Goal: Task Accomplishment & Management: Use online tool/utility

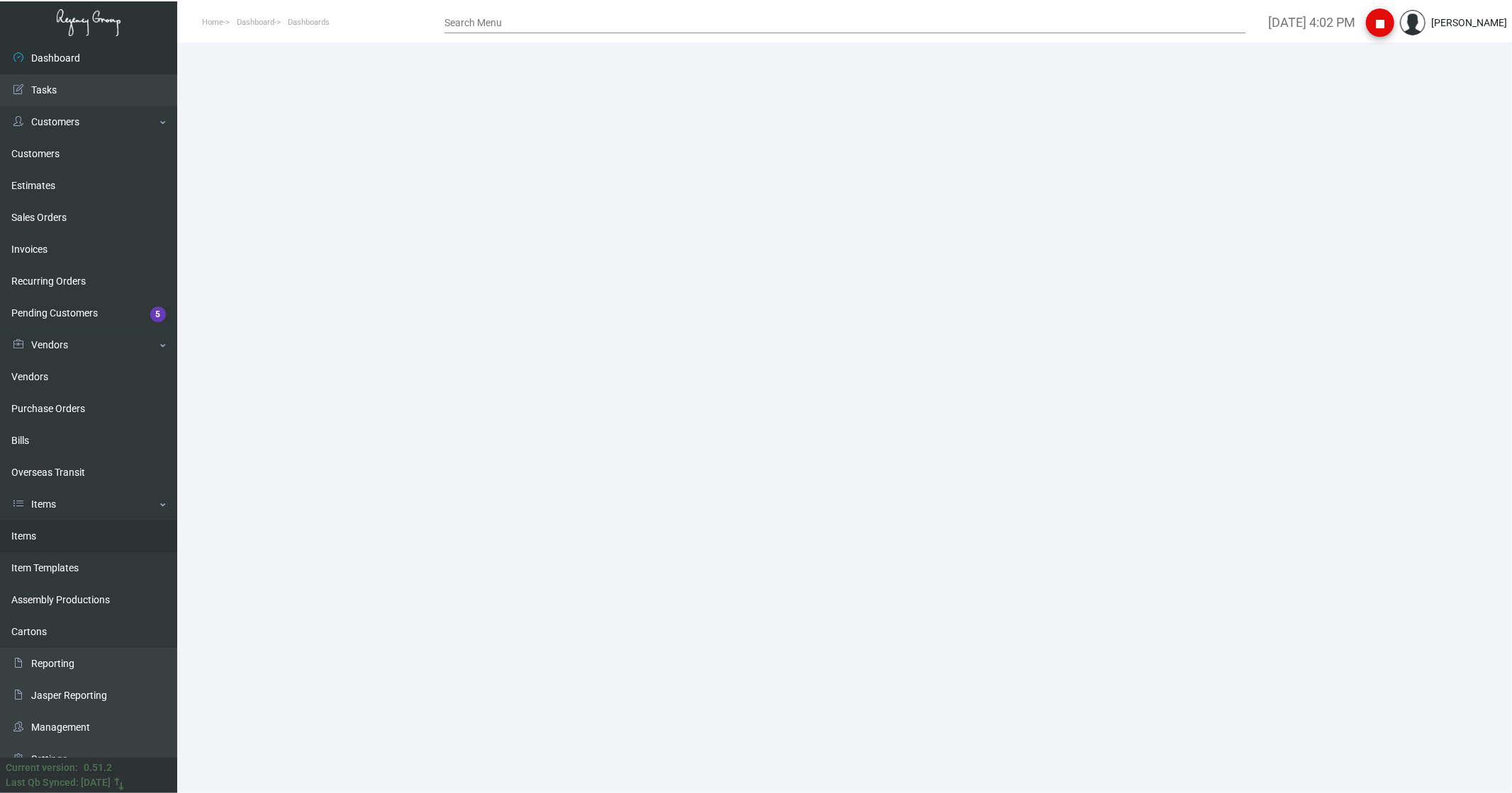
click at [20, 528] on link "Items" at bounding box center [89, 537] width 177 height 32
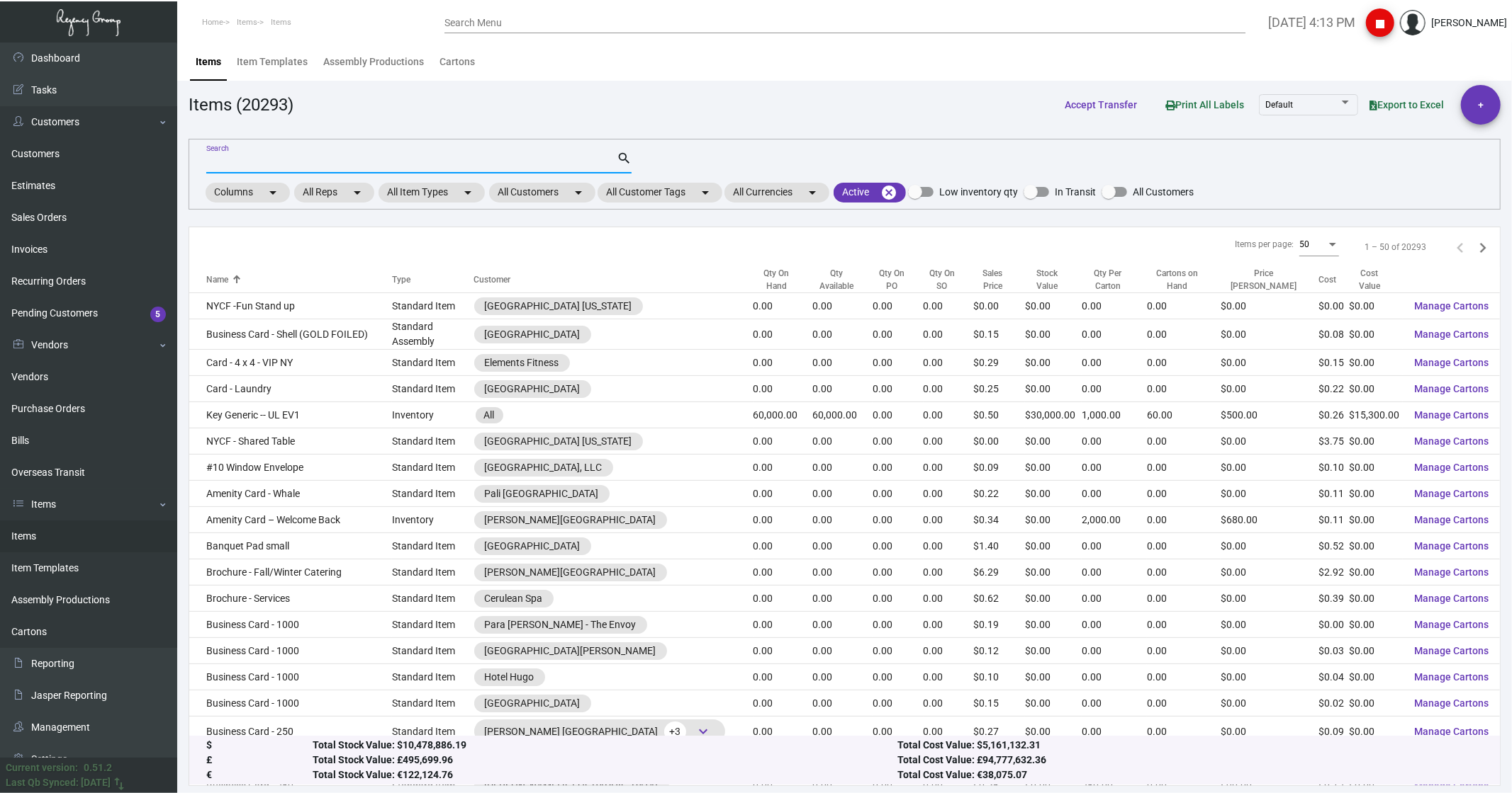
click at [315, 164] on input "Search" at bounding box center [411, 163] width 410 height 11
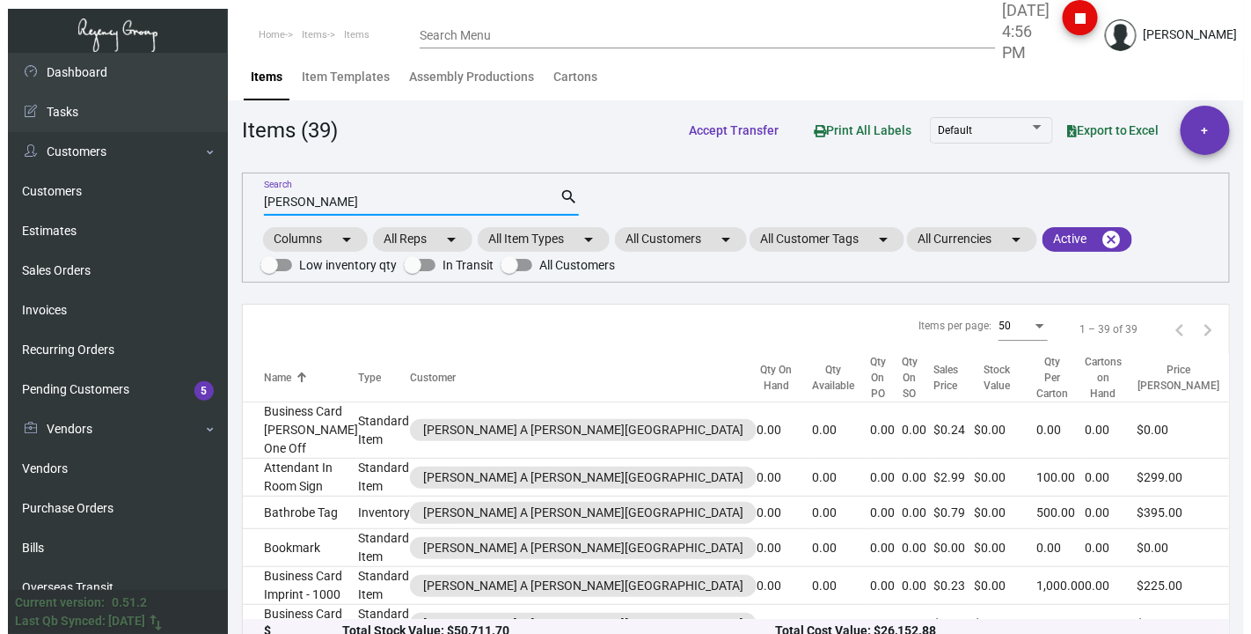
scroll to position [293, 0]
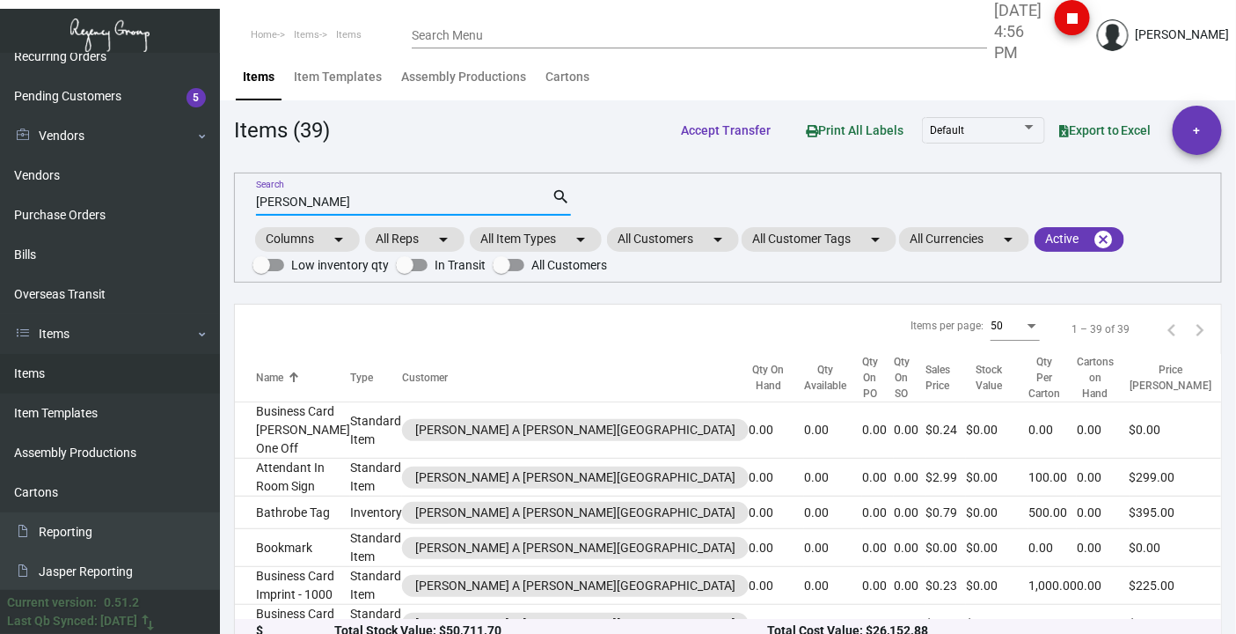
click at [62, 377] on link "Items" at bounding box center [110, 374] width 220 height 40
drag, startPoint x: 330, startPoint y: 200, endPoint x: 234, endPoint y: 201, distance: 95.9
click at [234, 201] on div "[PERSON_NAME] Search search Columns arrow_drop_down All Reps arrow_drop_down Al…" at bounding box center [728, 227] width 988 height 110
type input "next level"
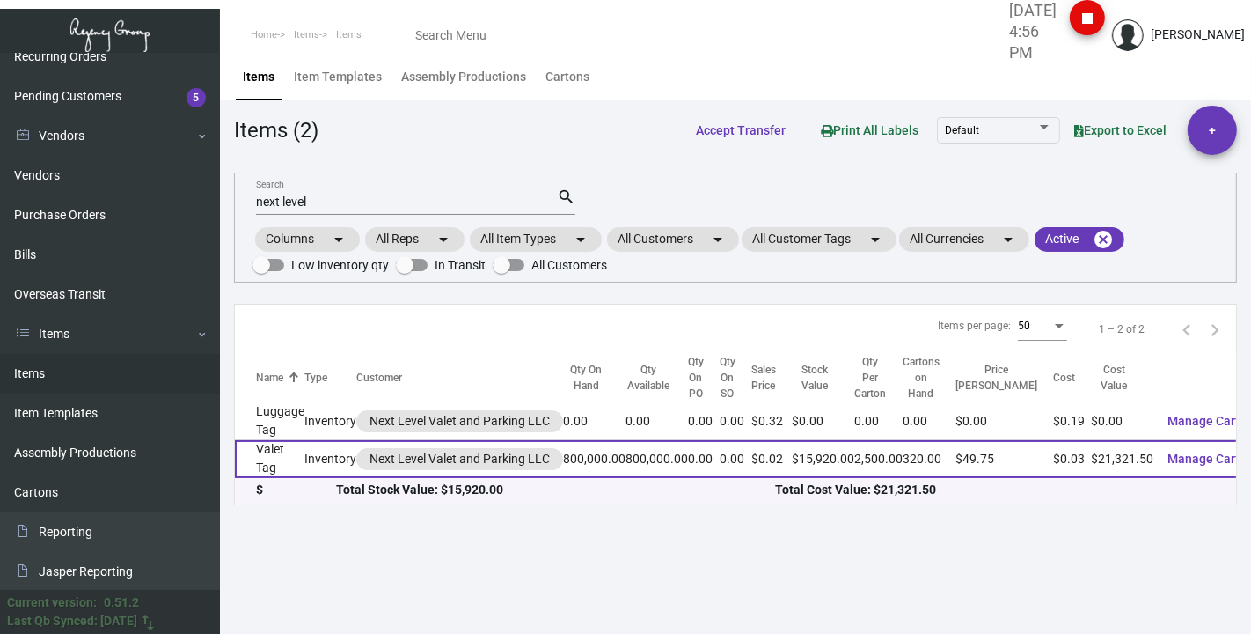
click at [247, 454] on td "Valet Tag" at bounding box center [270, 459] width 70 height 38
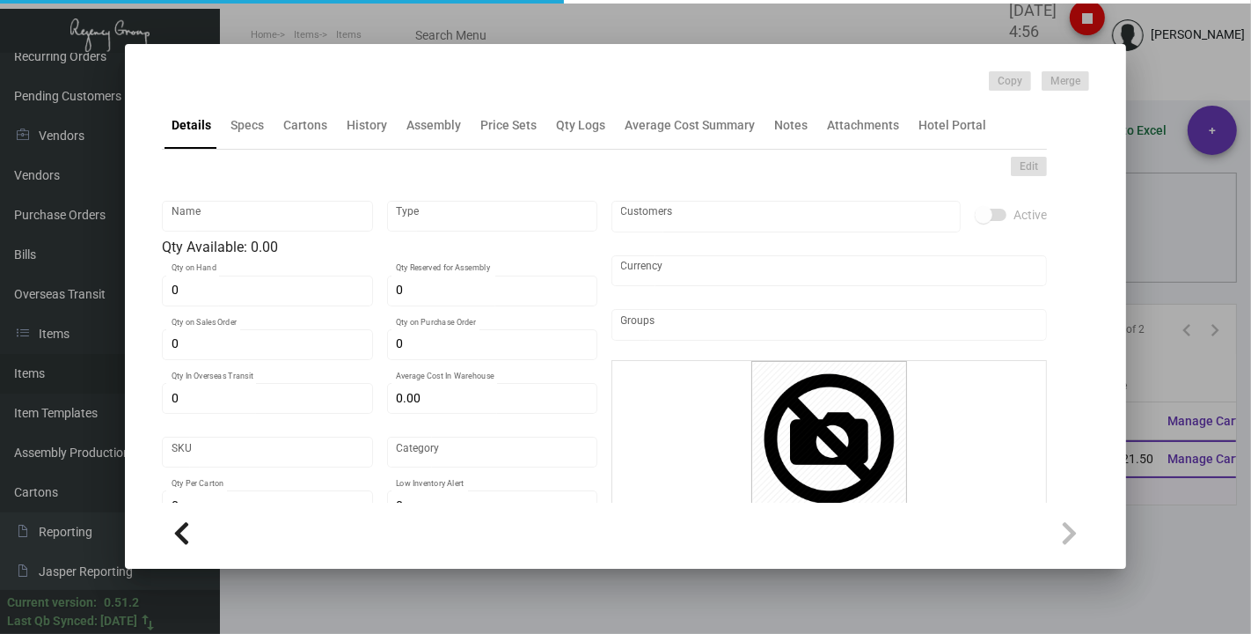
type input "Valet Tag"
type input "Inventory"
type input "800,000"
type input "$ 0.02671"
type input "Inventory"
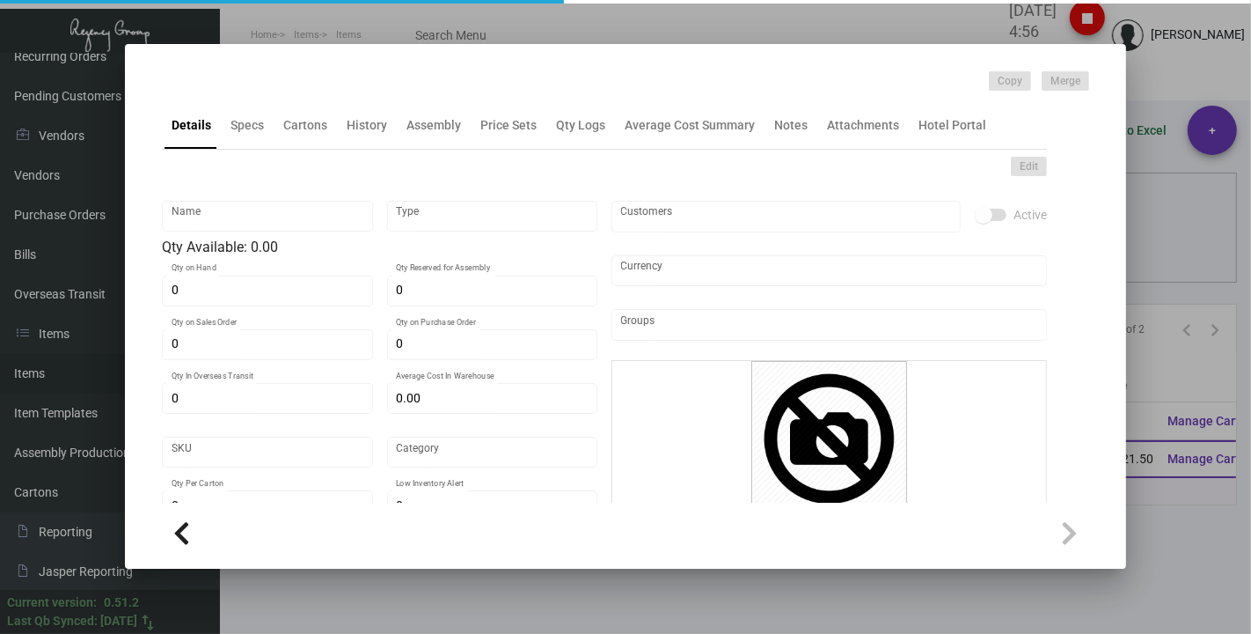
type input "2,500"
type input "$ 0.02665"
type input "$ 0.0199"
checkbox input "true"
type input "United States Dollar $"
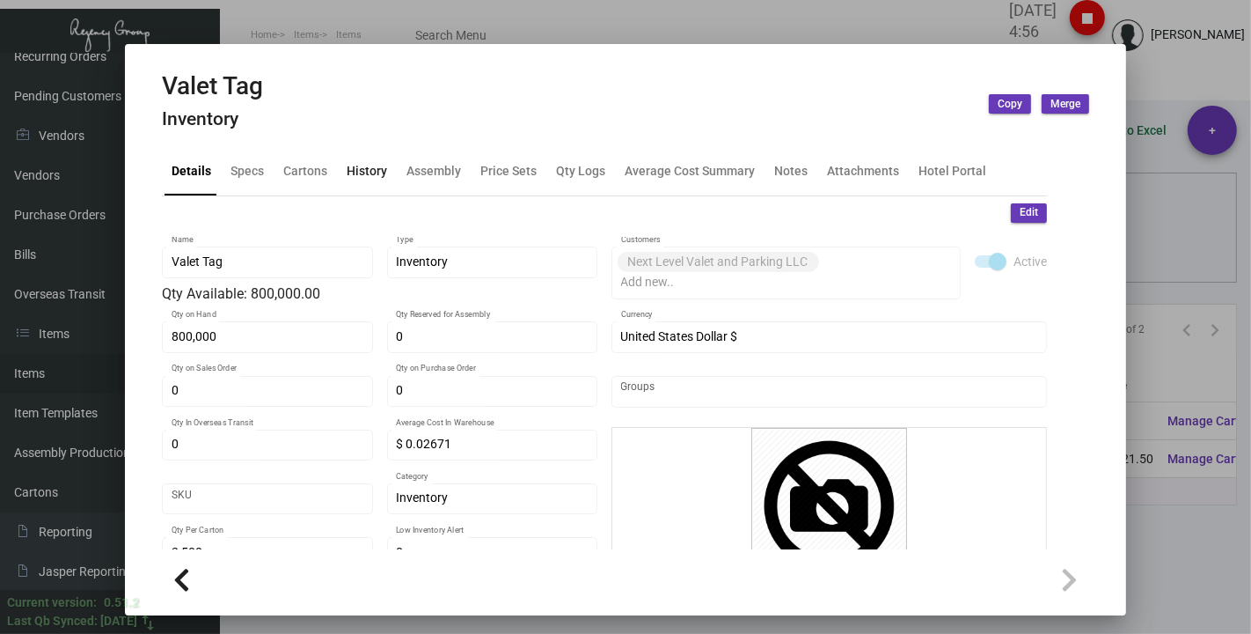
click at [376, 177] on div "History" at bounding box center [367, 171] width 40 height 18
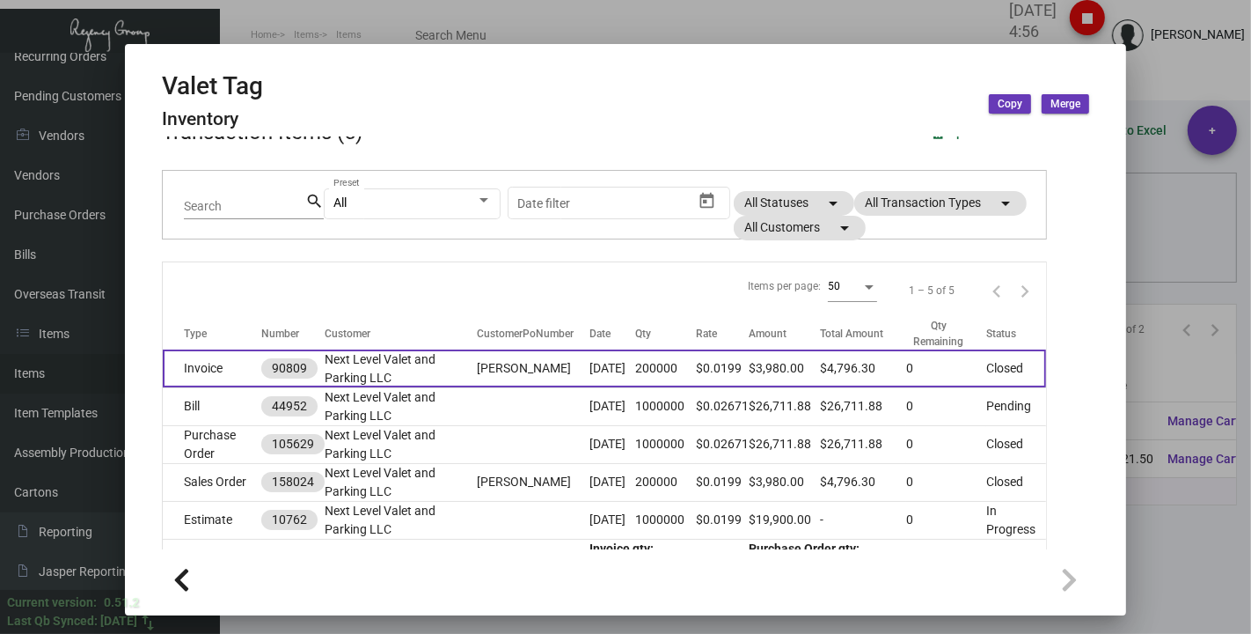
scroll to position [156, 0]
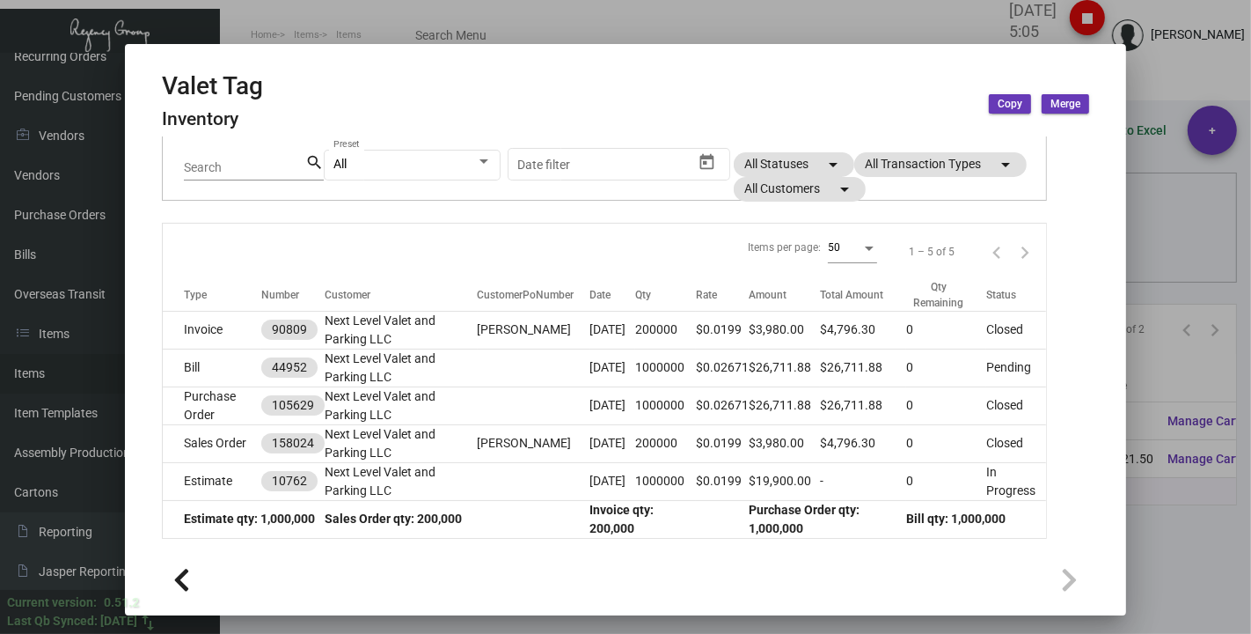
click at [358, 13] on div at bounding box center [625, 317] width 1251 height 634
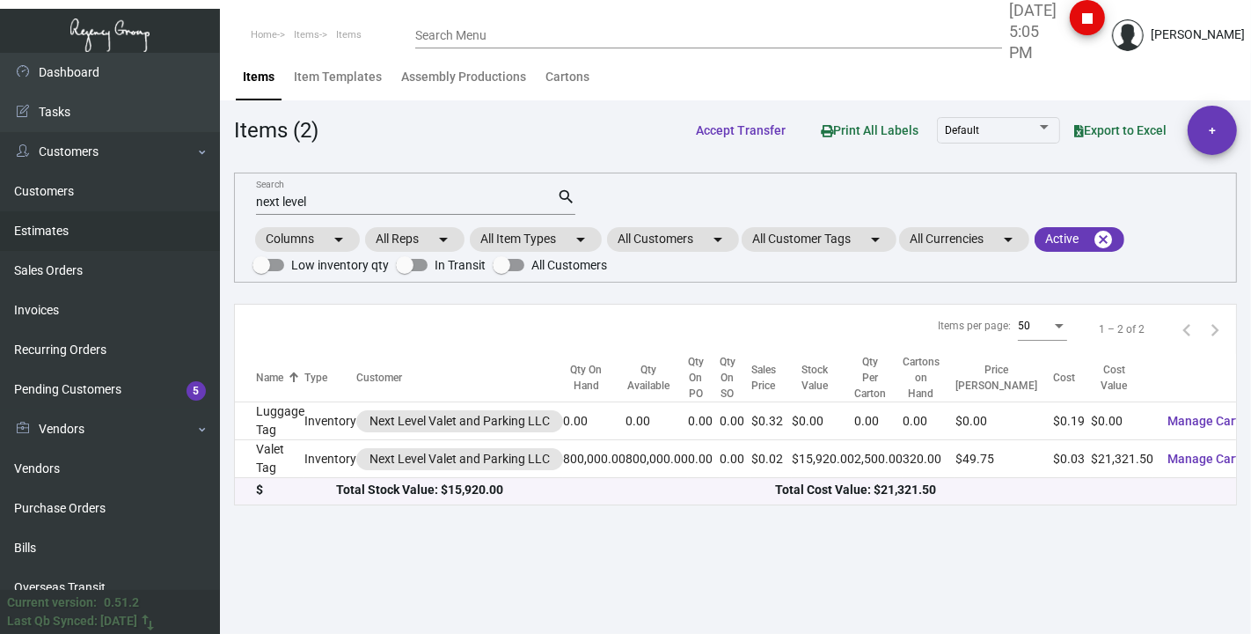
click at [58, 233] on link "Estimates" at bounding box center [110, 231] width 220 height 40
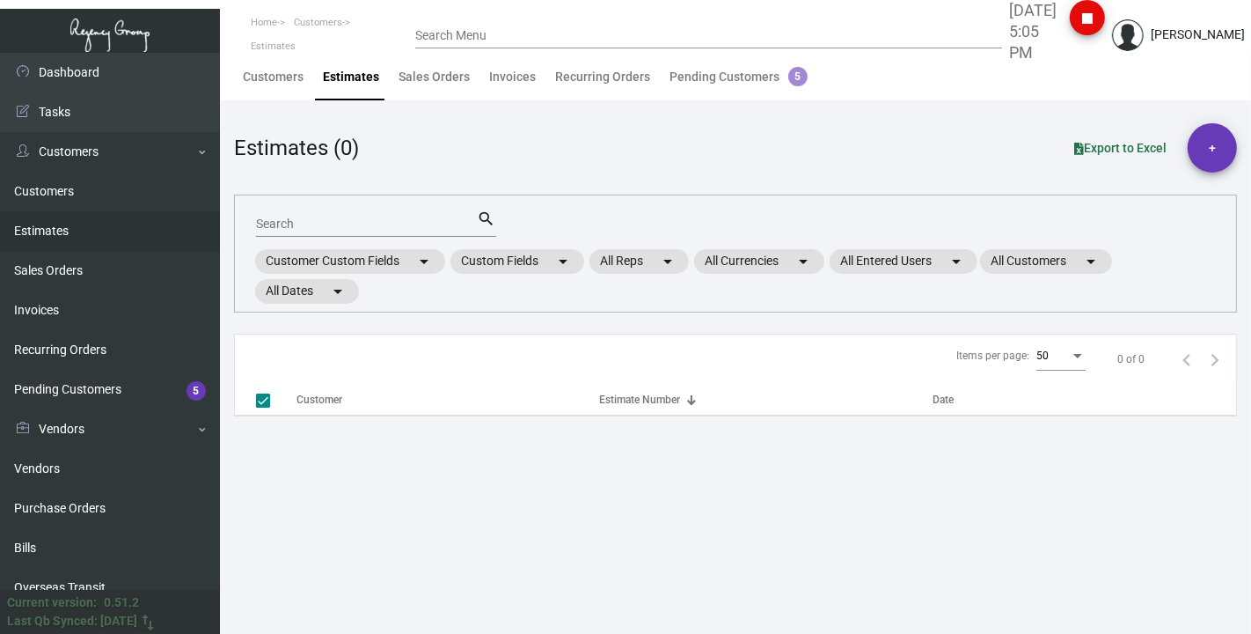
checkbox input "false"
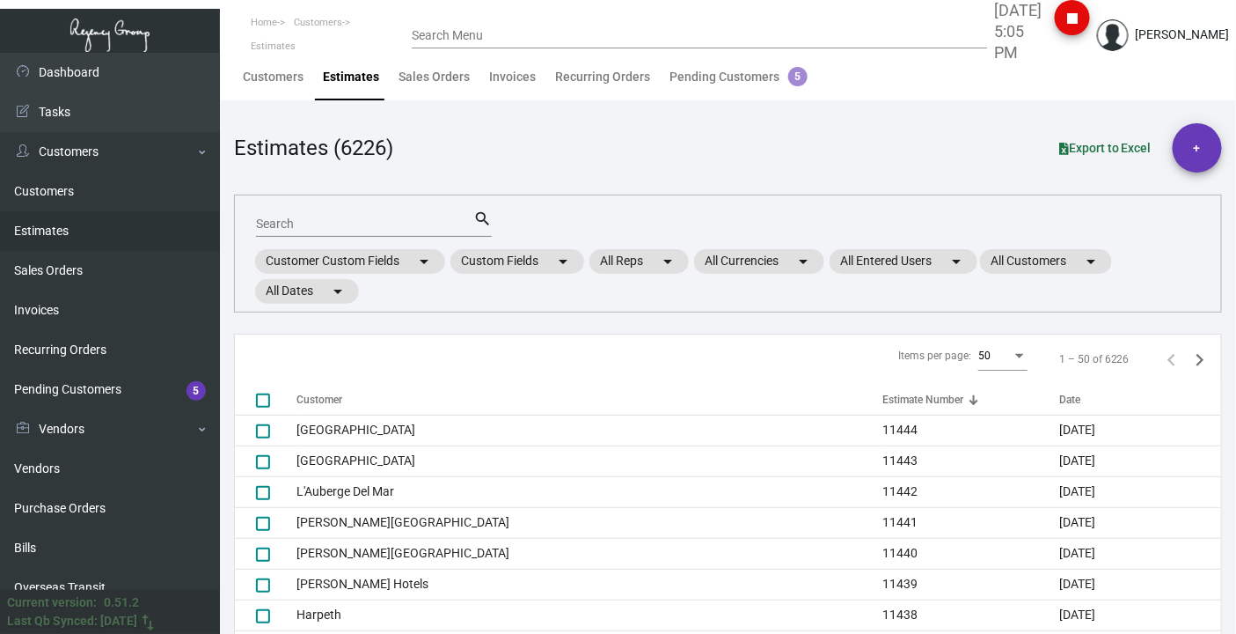
click at [341, 222] on input "Search" at bounding box center [364, 224] width 217 height 14
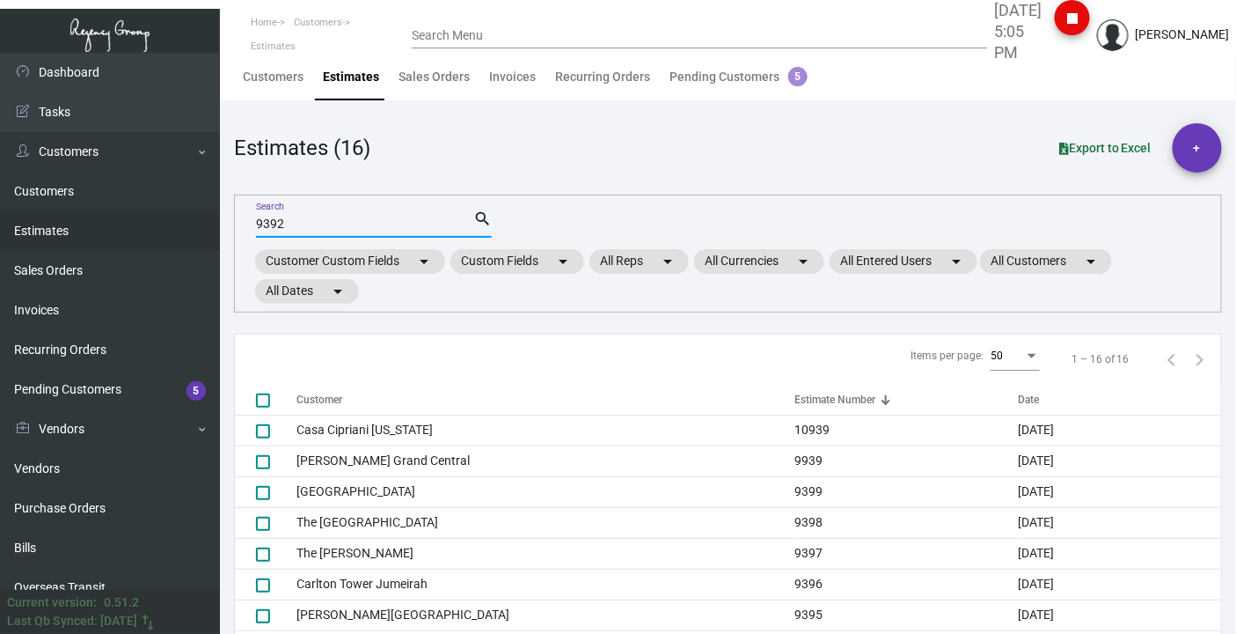
type input "9392"
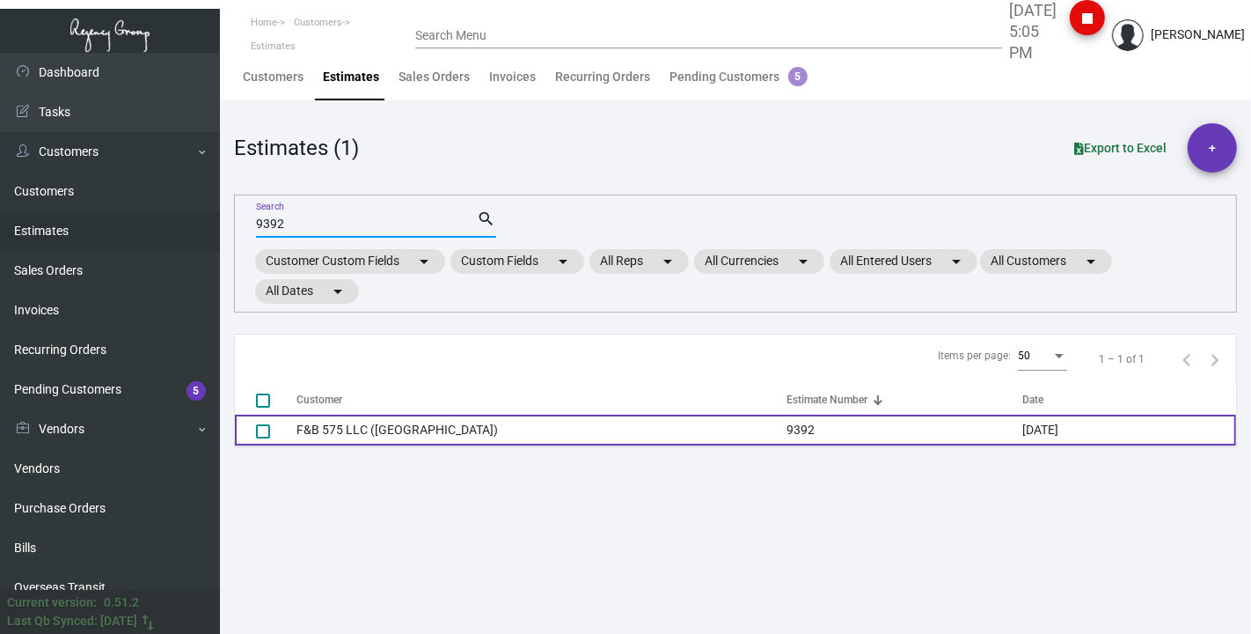
click at [355, 425] on td "F&B 575 LLC ([GEOGRAPHIC_DATA])" at bounding box center [542, 429] width 490 height 31
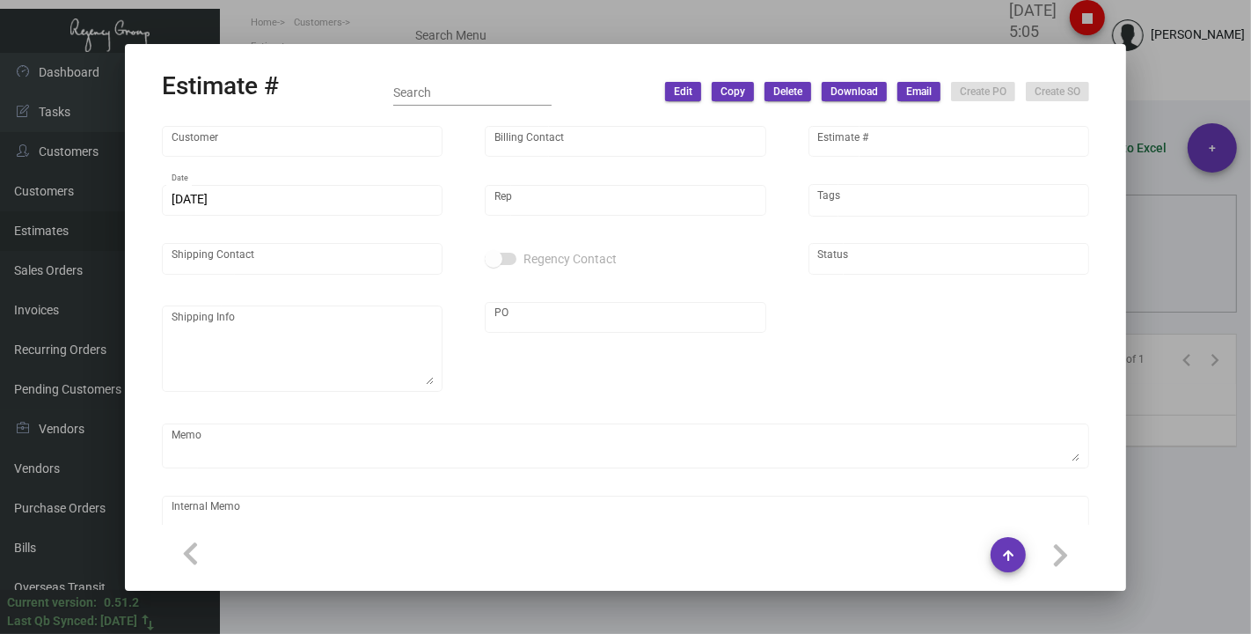
type input "F&B 575 LLC ([GEOGRAPHIC_DATA])"
type input "Aman [US_STATE]"
type input "9392"
type input "[DATE]"
type input "[PERSON_NAME]"
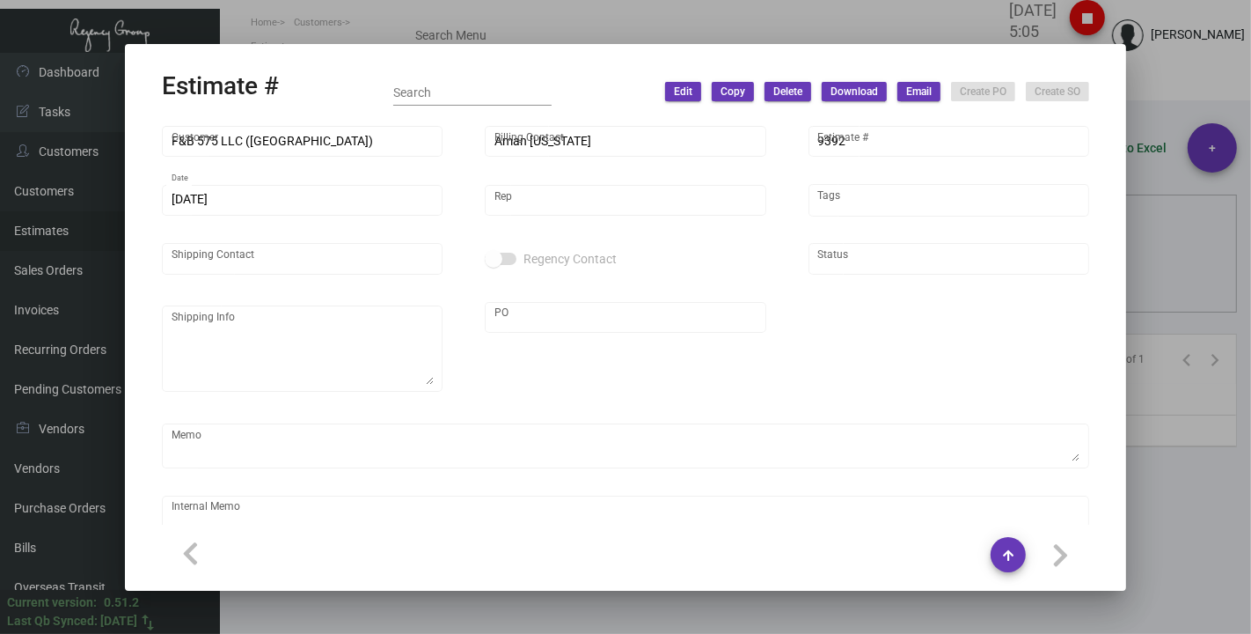
checkbox input "true"
type textarea "*HOLD FOR INVENTORY - NJ Warehouse*"
type input "United States Dollar $"
type input "$ 0.00"
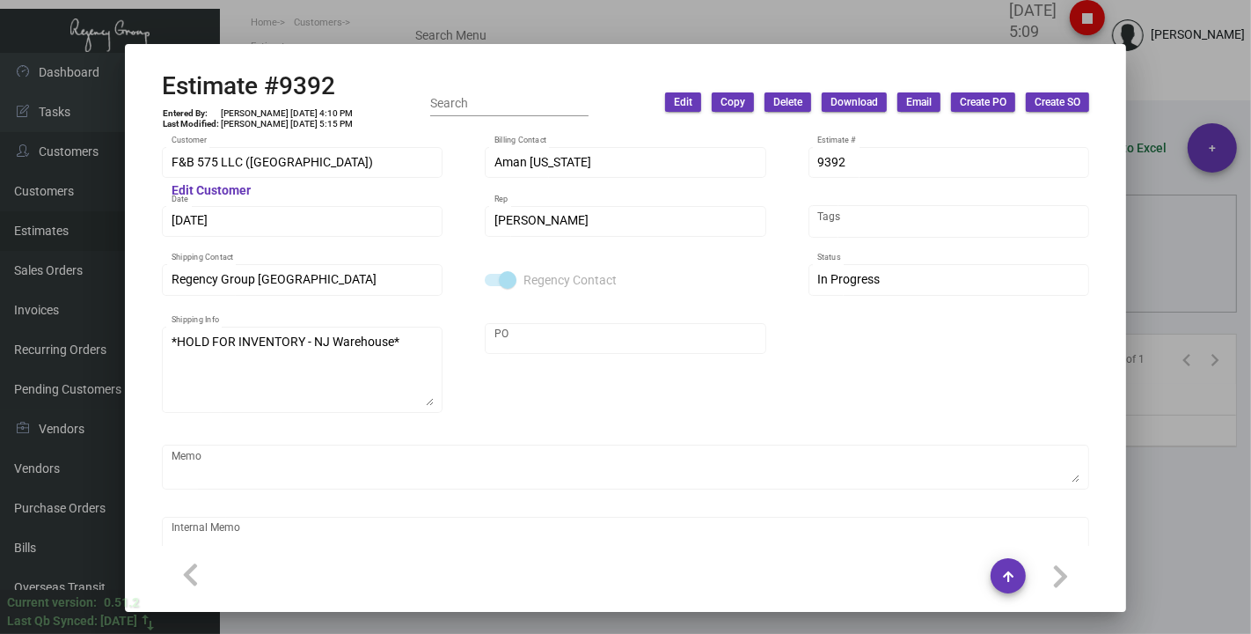
click at [318, 39] on div at bounding box center [625, 317] width 1251 height 634
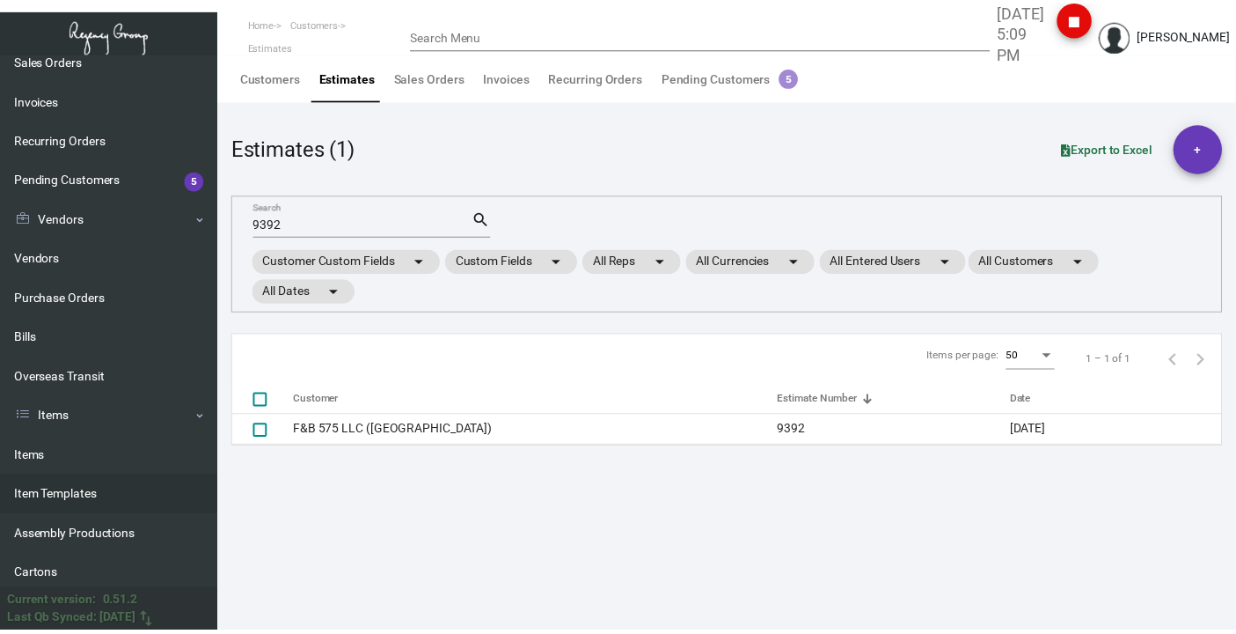
scroll to position [293, 0]
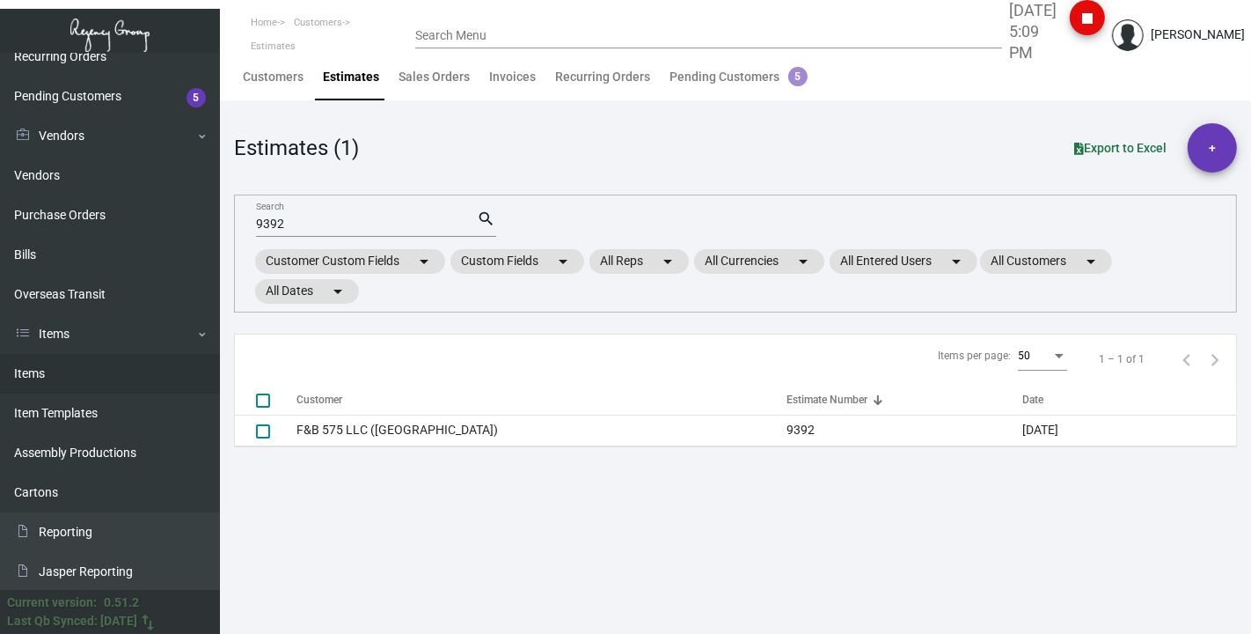
click at [46, 378] on link "Items" at bounding box center [110, 374] width 220 height 40
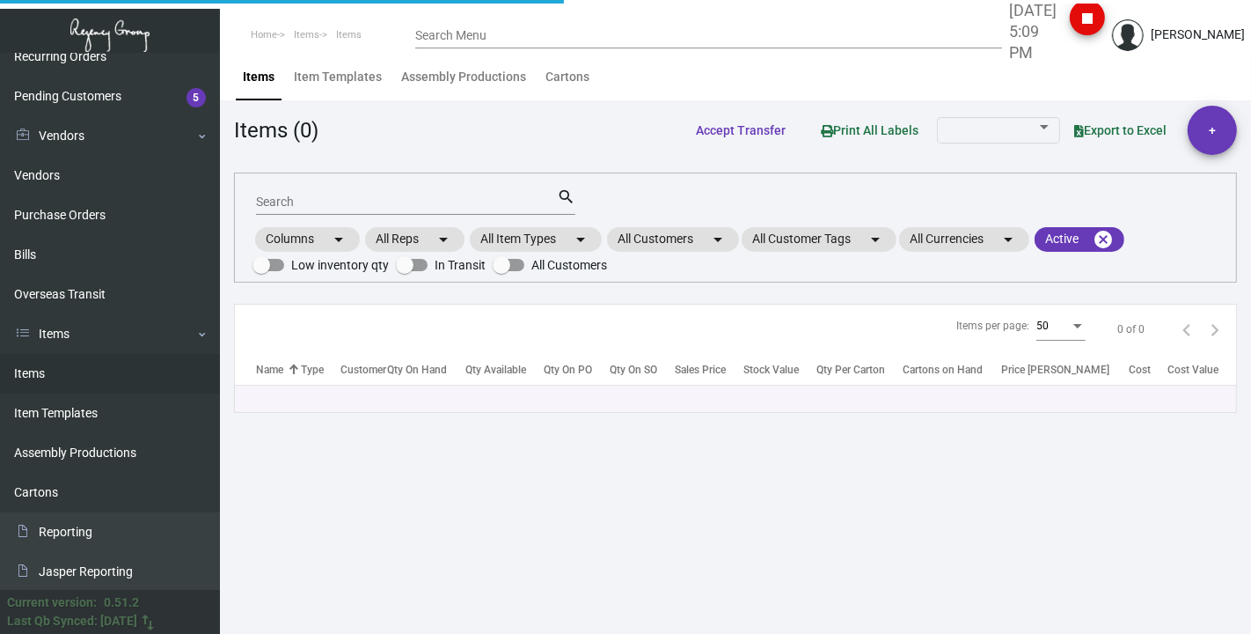
click at [383, 197] on input "Search" at bounding box center [406, 202] width 301 height 14
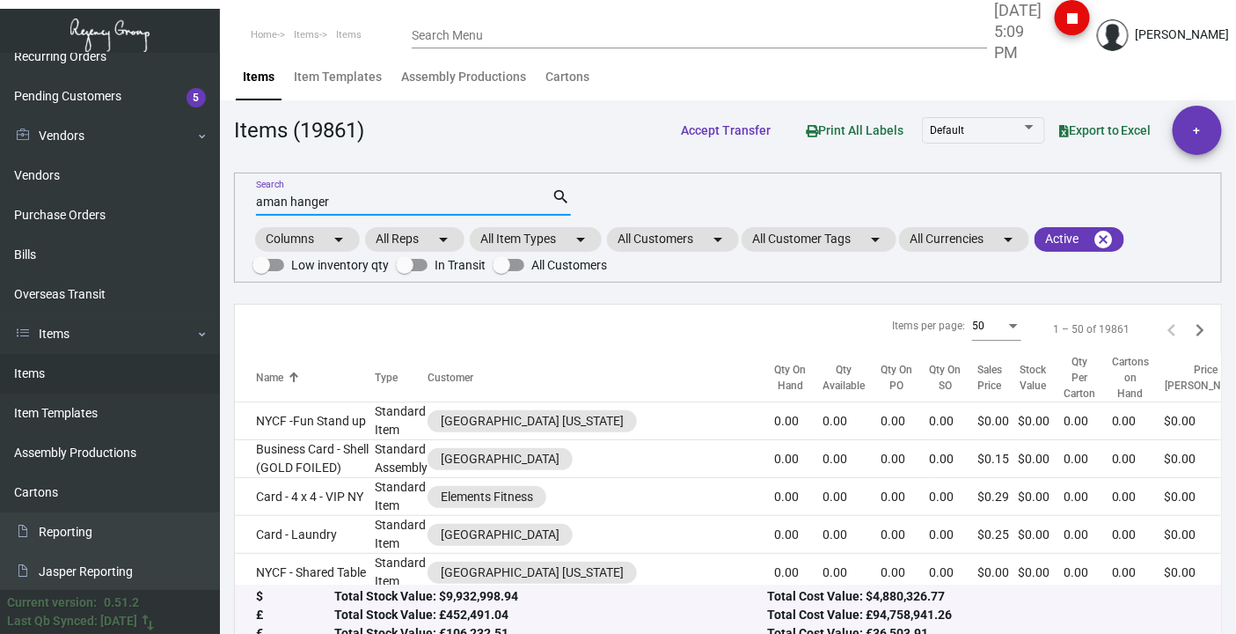
type input "aman hanger"
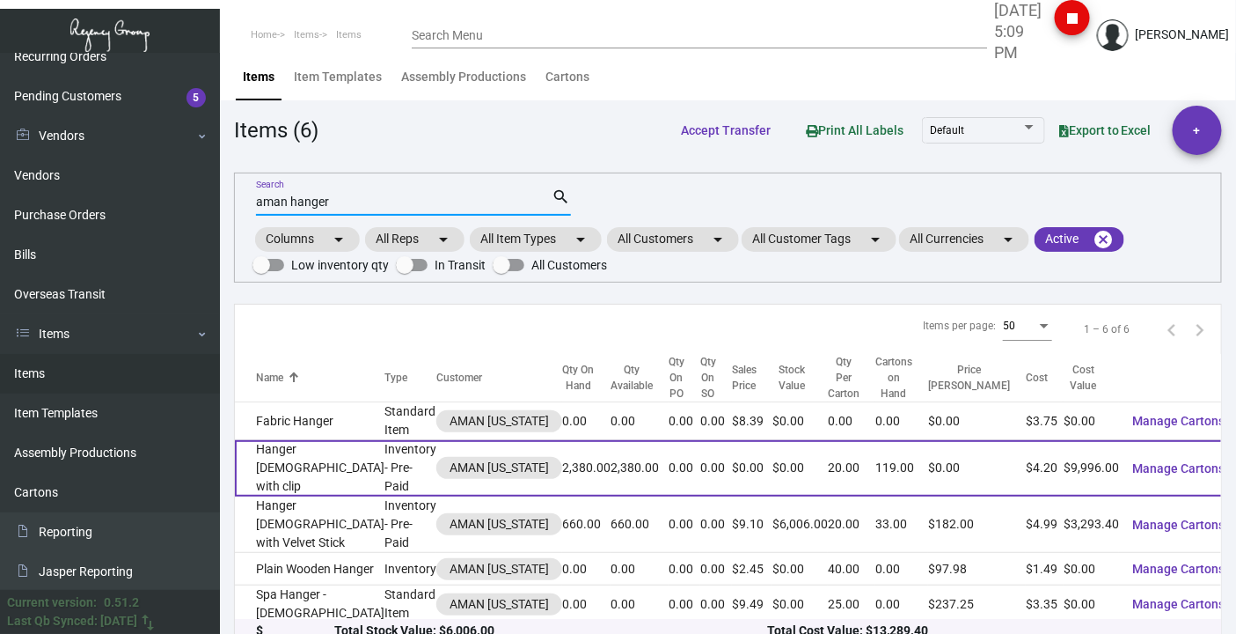
click at [280, 482] on td "Hanger [DEMOGRAPHIC_DATA] with clip" at bounding box center [310, 468] width 150 height 56
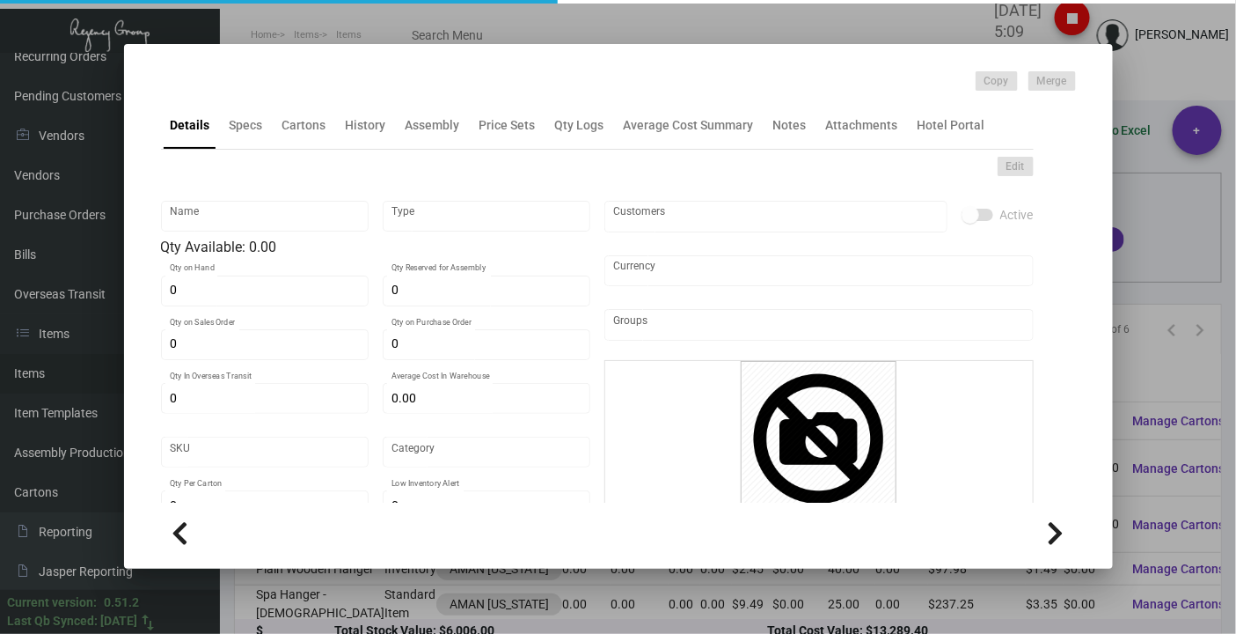
type input "Hanger [DEMOGRAPHIC_DATA] with clip"
type input "Inventory - Pre-Paid"
type input "2,380"
type input "3,000"
type input "$ 2.10"
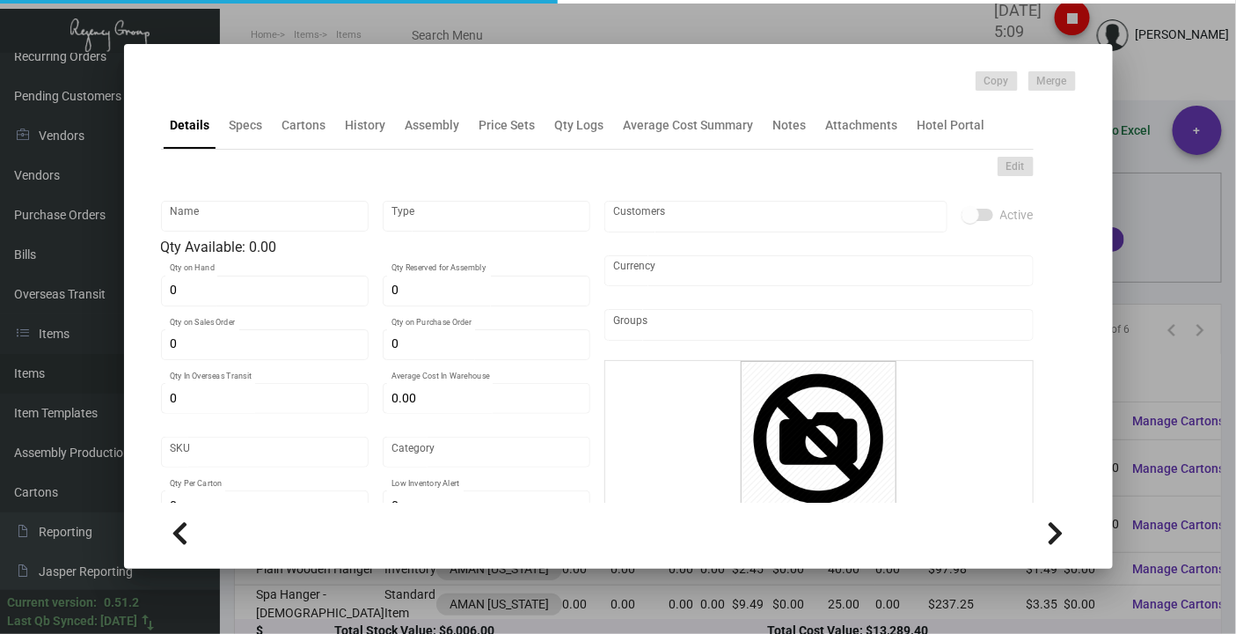
type input "AMNY123"
type input "Overseas"
type input "20"
type input "$ 4.20"
type input "$ 0.00"
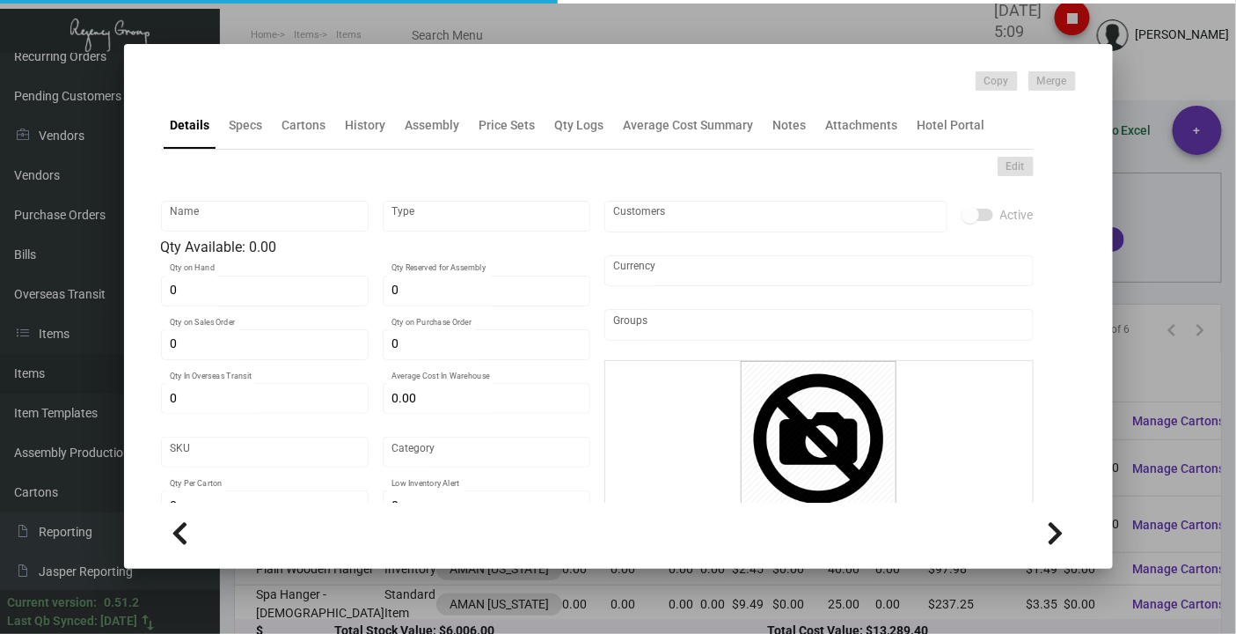
checkbox input "true"
type input "United States Dollar $"
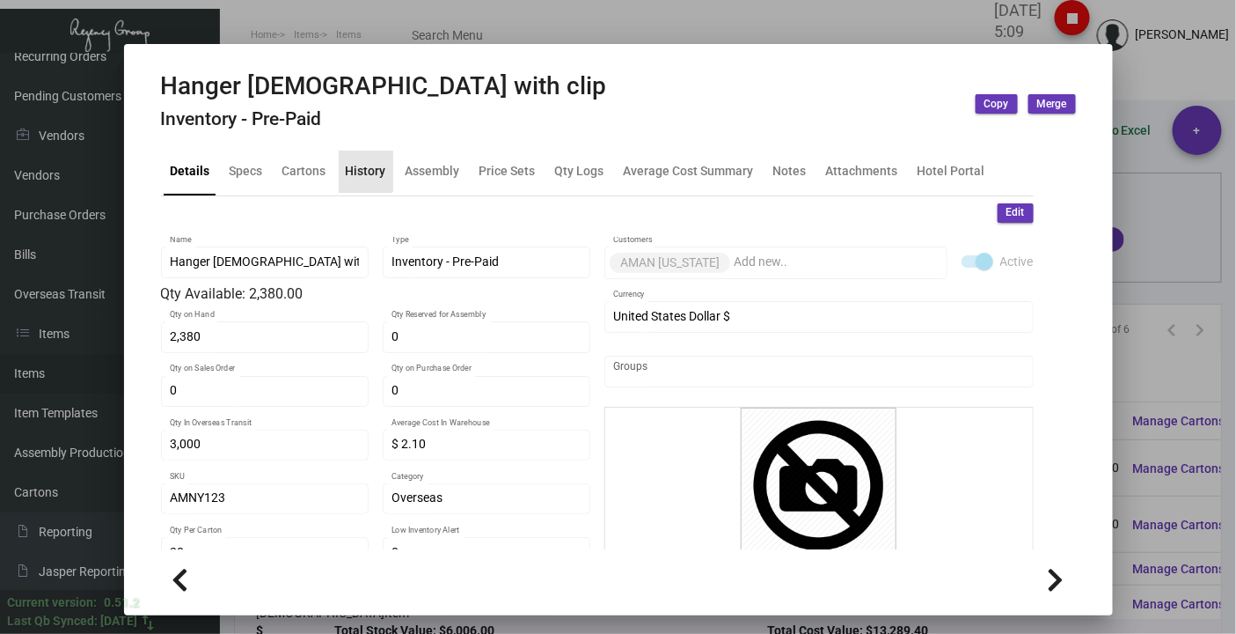
click at [348, 166] on div "History" at bounding box center [366, 171] width 40 height 18
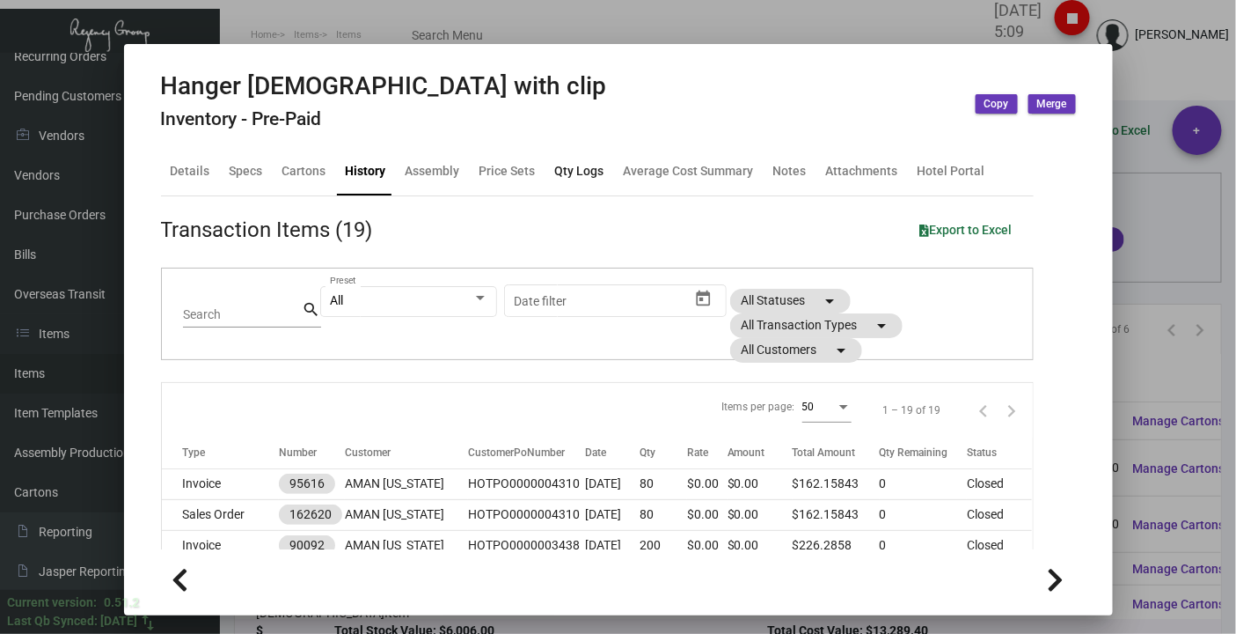
click at [566, 170] on div "Qty Logs" at bounding box center [579, 171] width 49 height 18
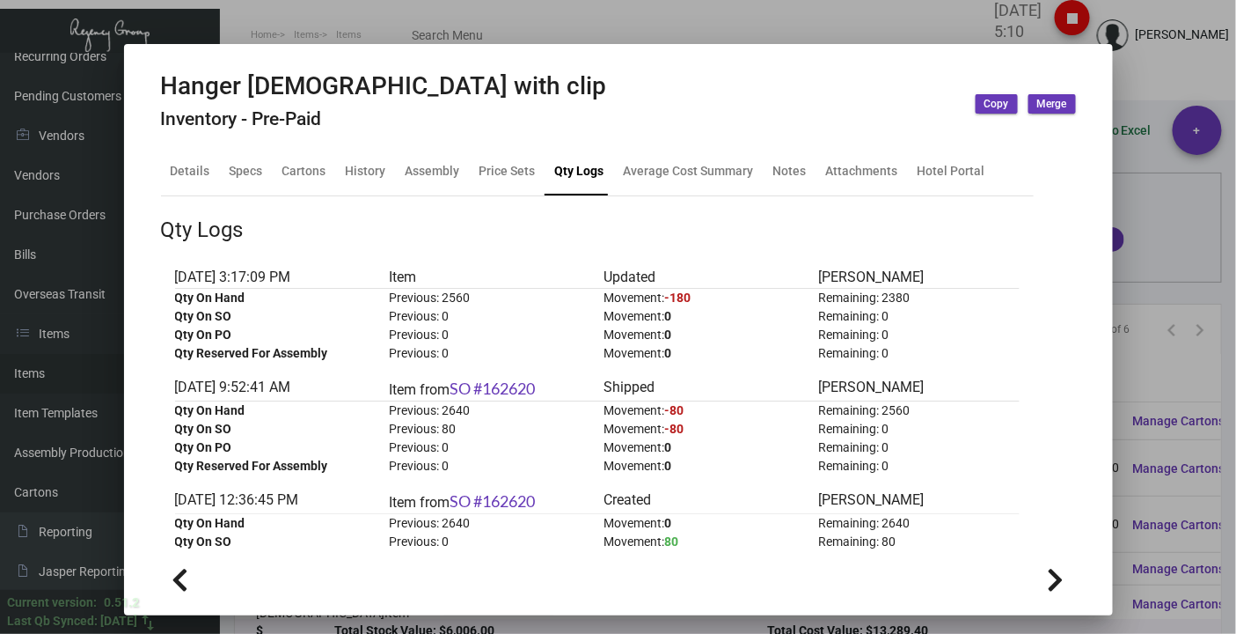
click at [1132, 62] on div at bounding box center [618, 317] width 1236 height 634
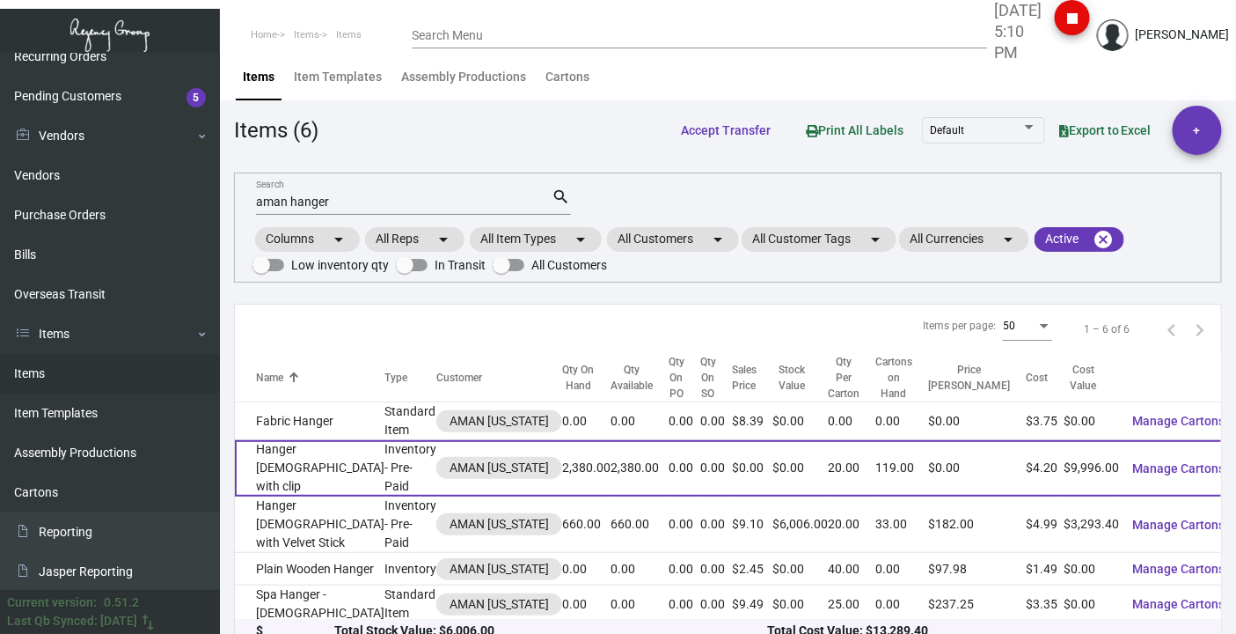
click at [289, 465] on td "Hanger [DEMOGRAPHIC_DATA] with clip" at bounding box center [310, 468] width 150 height 56
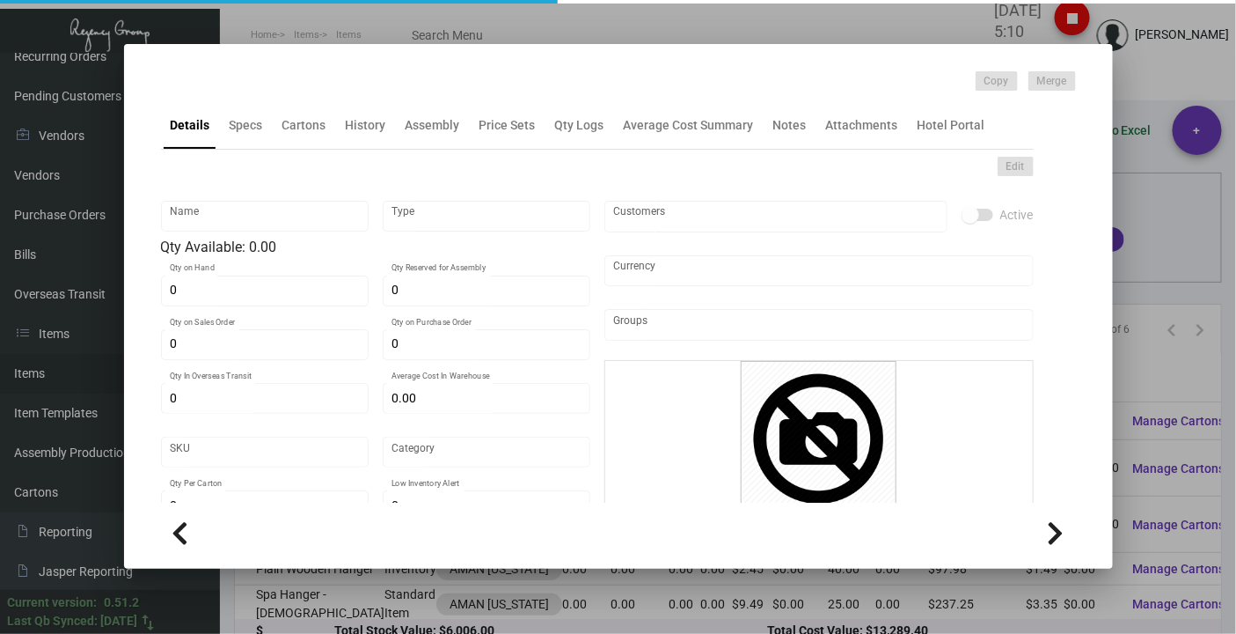
type input "Hanger [DEMOGRAPHIC_DATA] with clip"
type input "Inventory - Pre-Paid"
type input "2,380"
type input "3,000"
type input "$ 2.10"
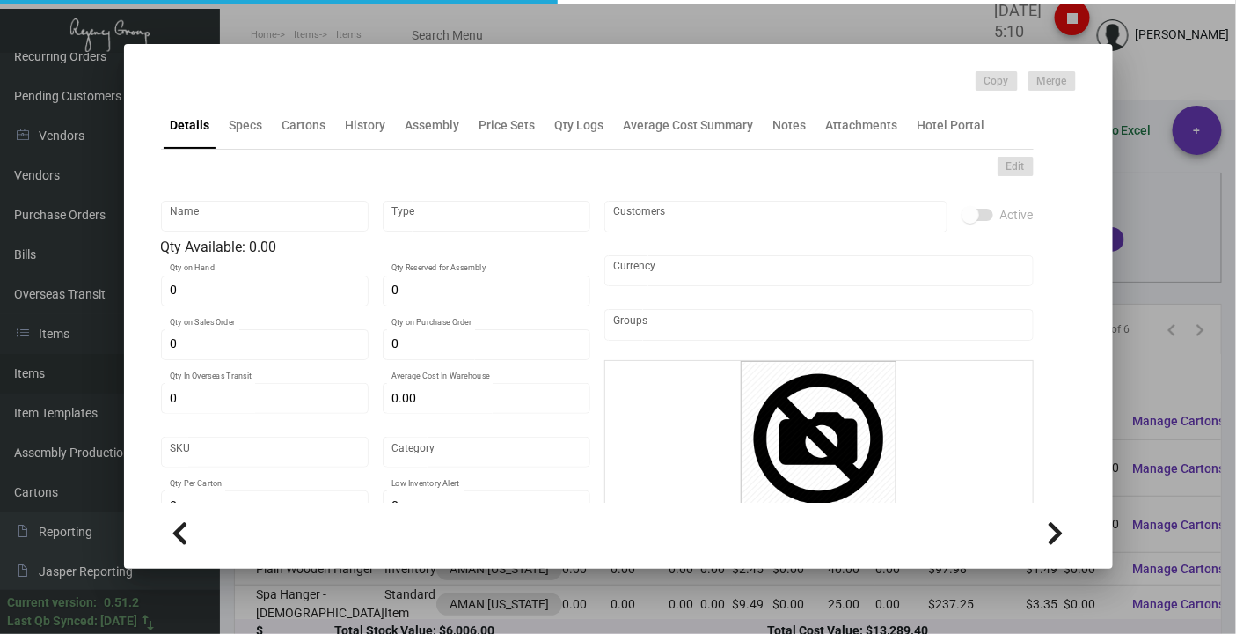
type input "AMNY123"
type input "Overseas"
type input "20"
type input "$ 4.20"
type input "$ 0.00"
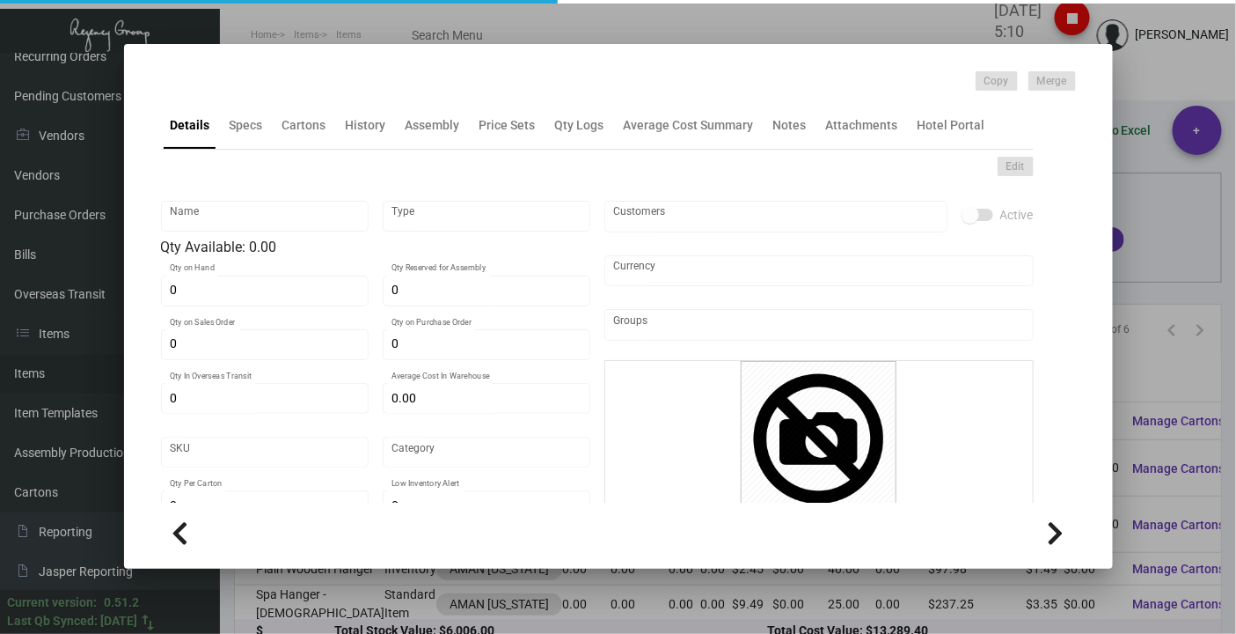
checkbox input "true"
type input "United States Dollar $"
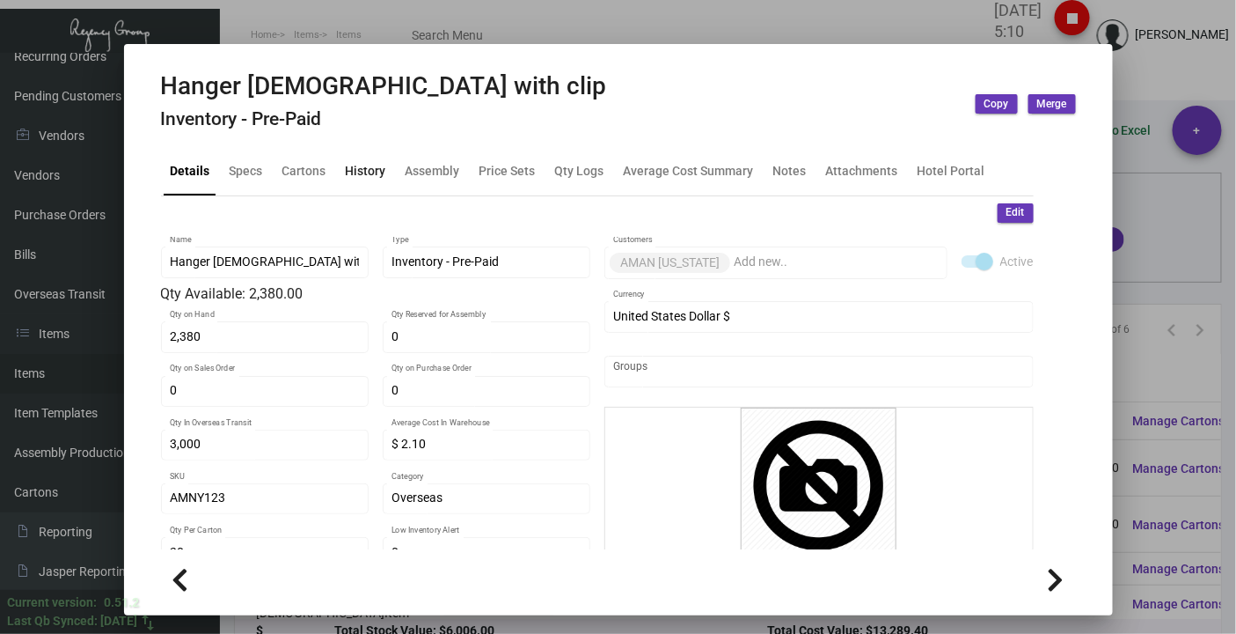
click at [358, 167] on div "History" at bounding box center [366, 171] width 40 height 18
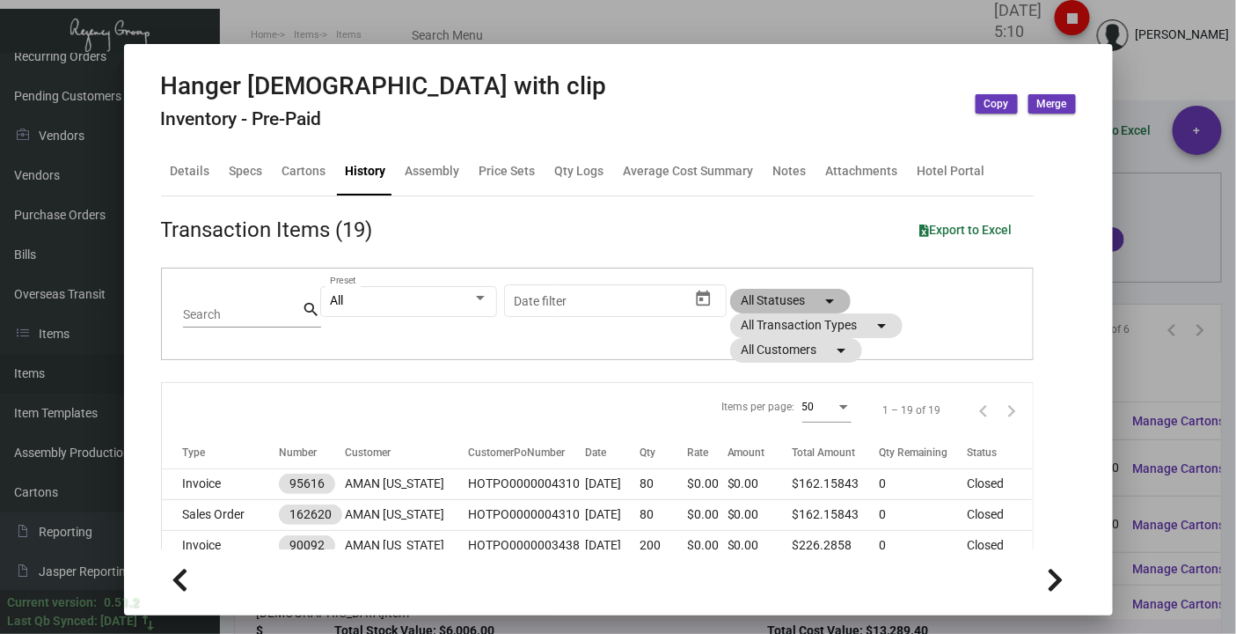
click at [774, 299] on mat-chip "All Statuses arrow_drop_down" at bounding box center [790, 301] width 121 height 25
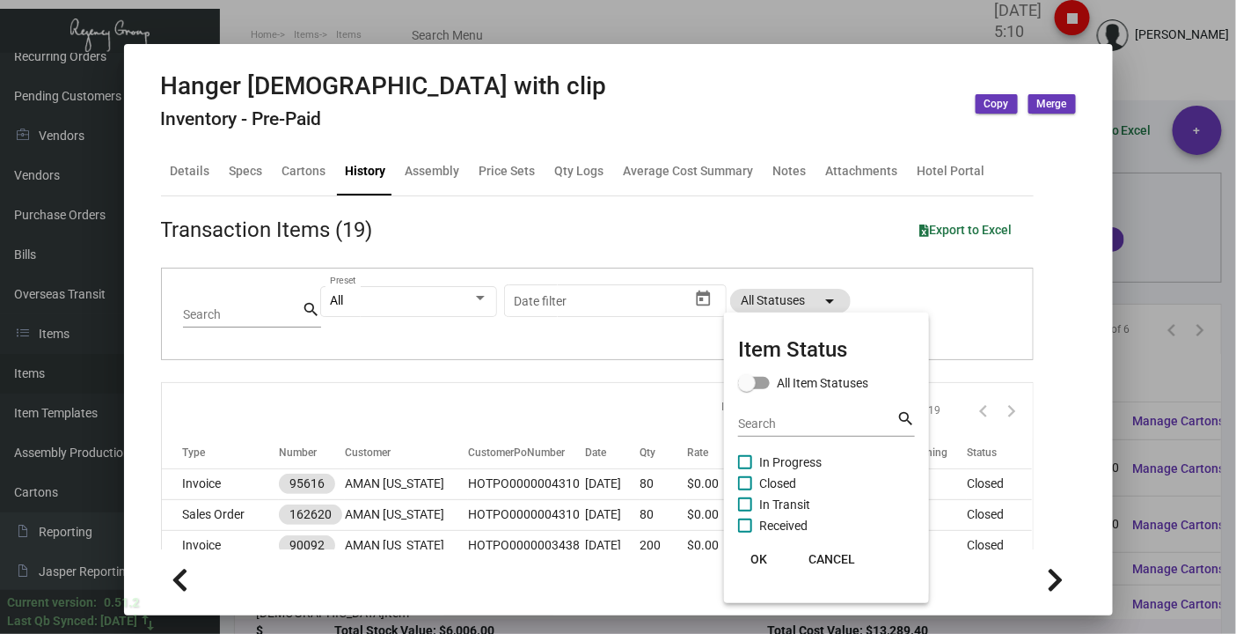
click at [922, 291] on div at bounding box center [618, 317] width 1236 height 634
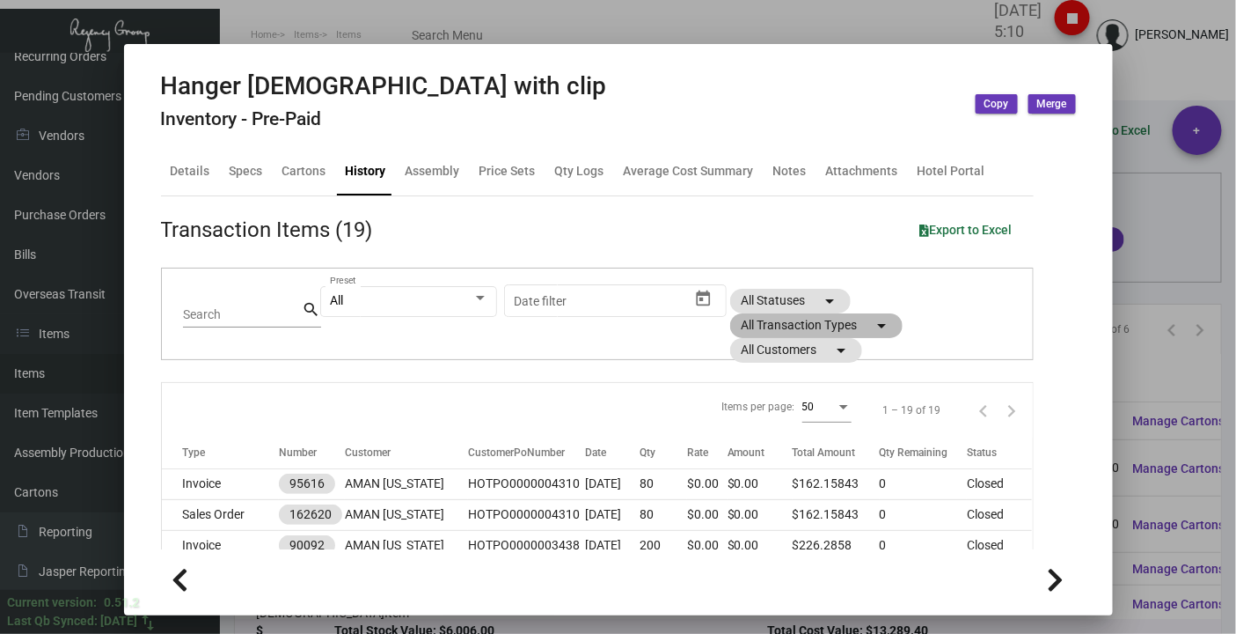
click at [825, 329] on mat-chip "All Transaction Types arrow_drop_down" at bounding box center [816, 325] width 172 height 25
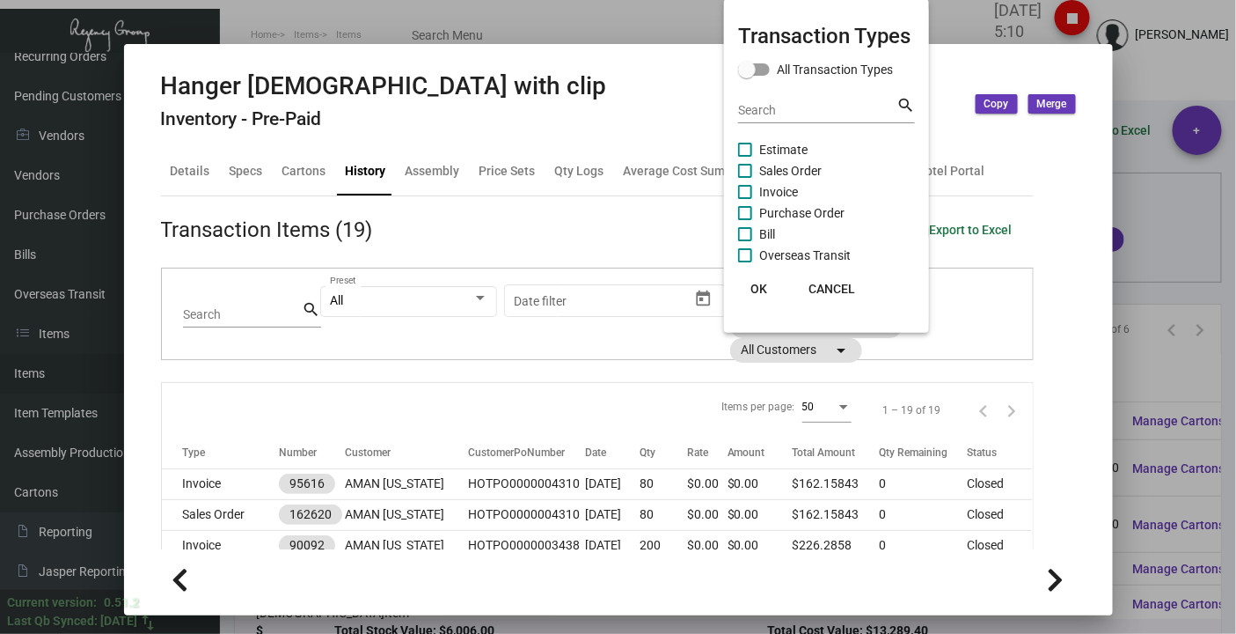
click at [750, 168] on span at bounding box center [745, 171] width 14 height 14
click at [745, 178] on input "Sales Order" at bounding box center [744, 178] width 1 height 1
checkbox input "true"
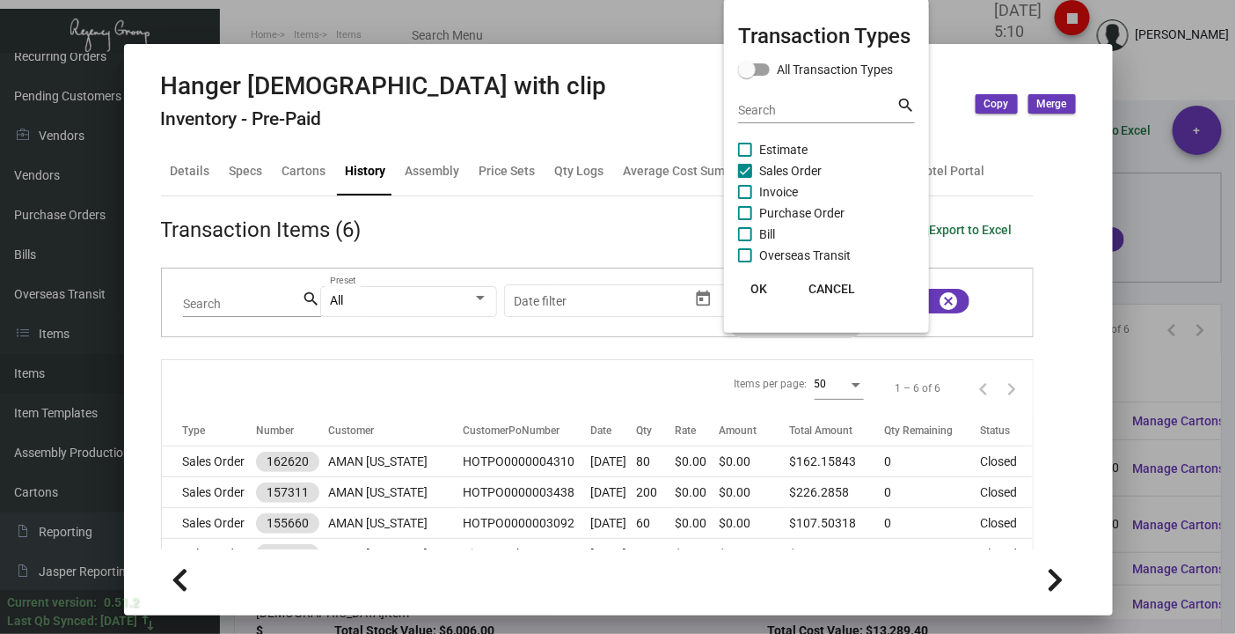
click at [761, 277] on button "OK" at bounding box center [759, 289] width 56 height 32
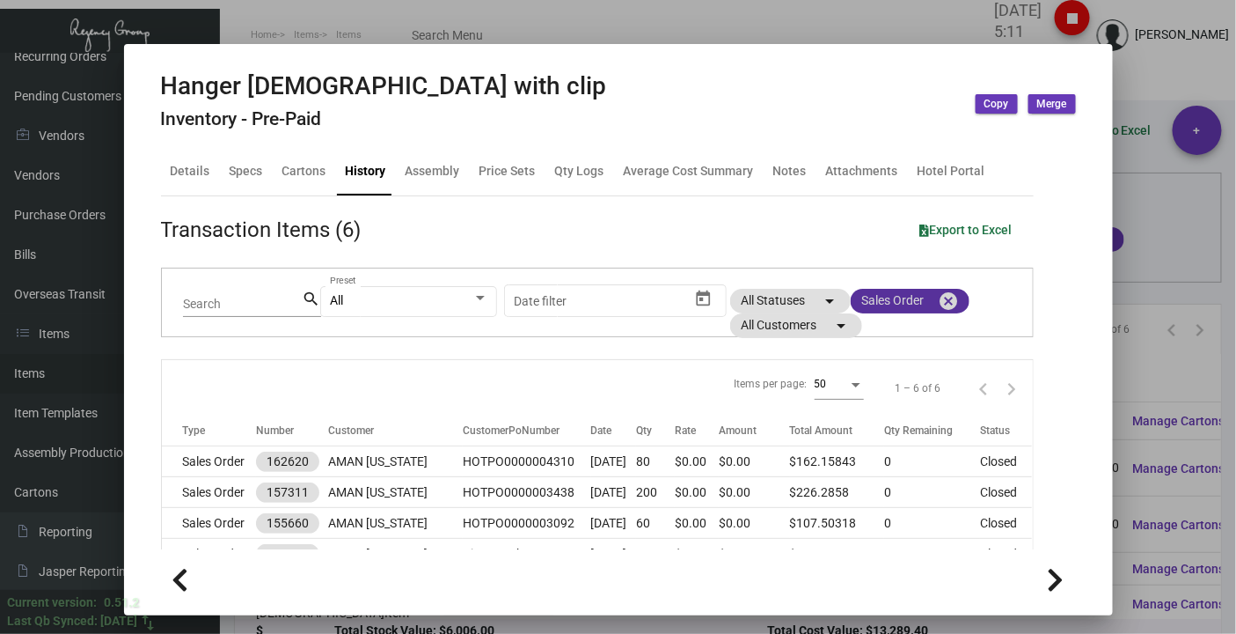
click at [863, 296] on mat-chip "Sales Order cancel" at bounding box center [910, 301] width 119 height 25
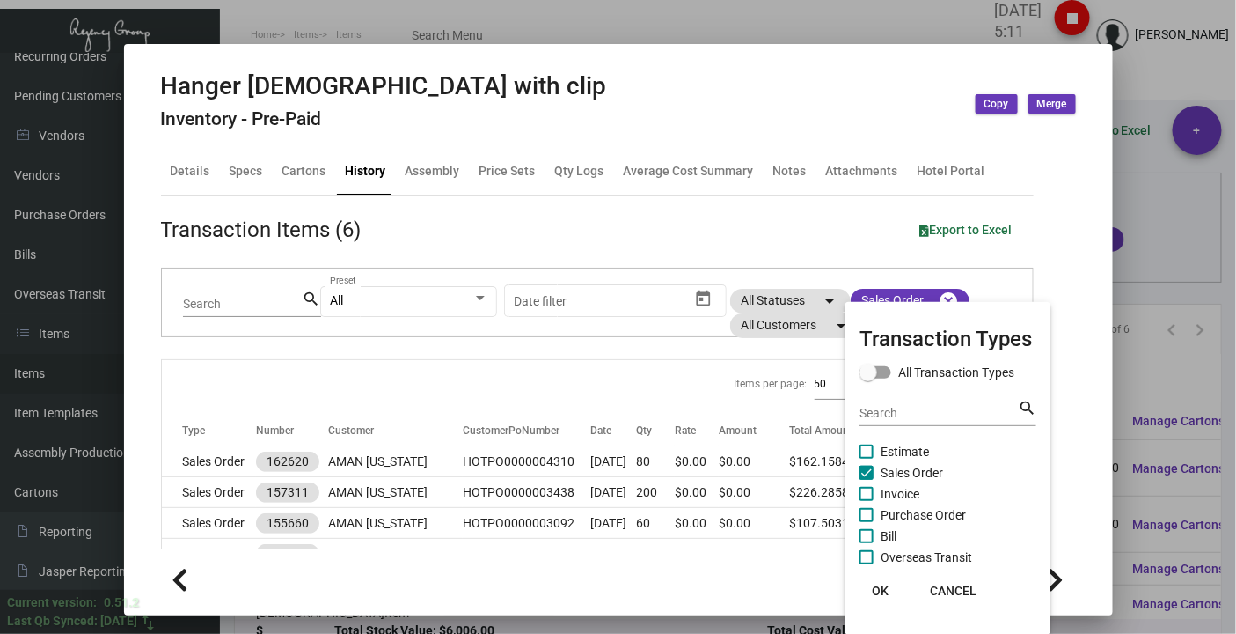
click at [867, 495] on span at bounding box center [867, 494] width 14 height 14
click at [867, 501] on input "Invoice" at bounding box center [866, 501] width 1 height 1
checkbox input "true"
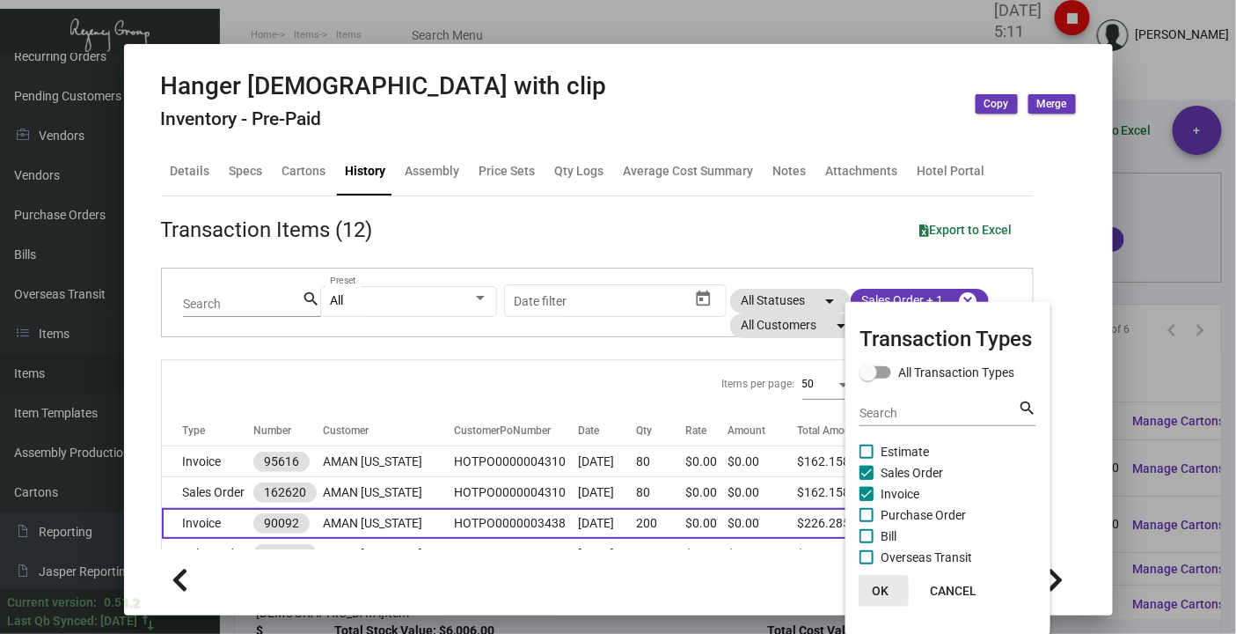
drag, startPoint x: 877, startPoint y: 581, endPoint x: 765, endPoint y: 530, distance: 123.7
click at [879, 581] on button "OK" at bounding box center [881, 591] width 56 height 32
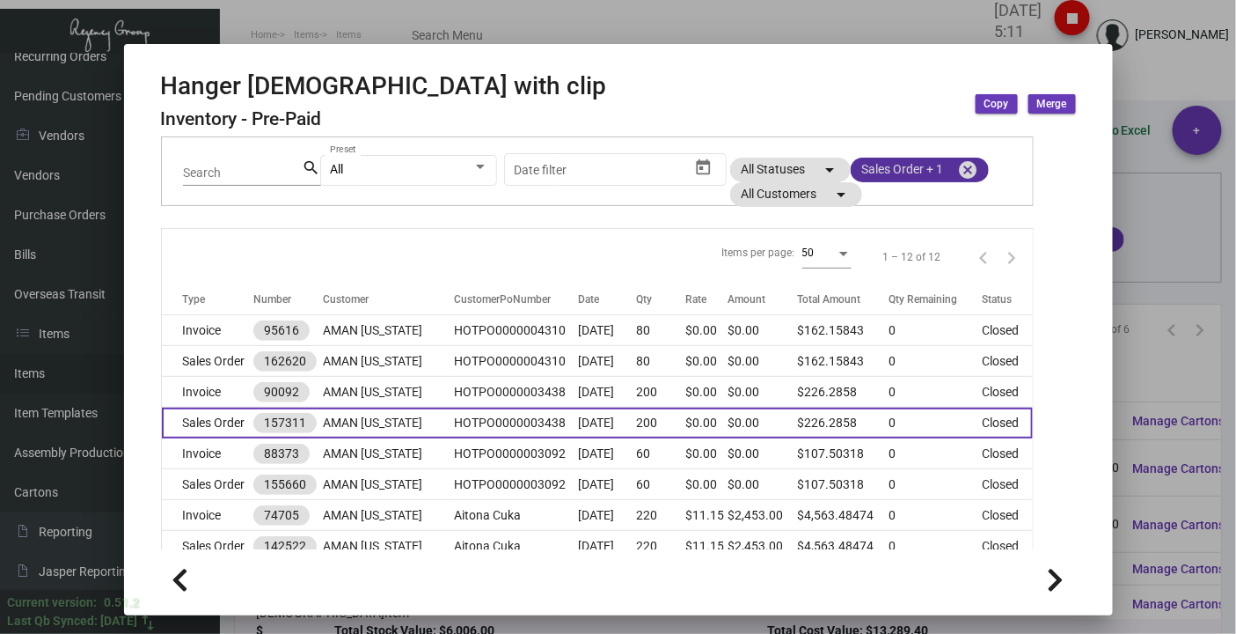
scroll to position [307, 0]
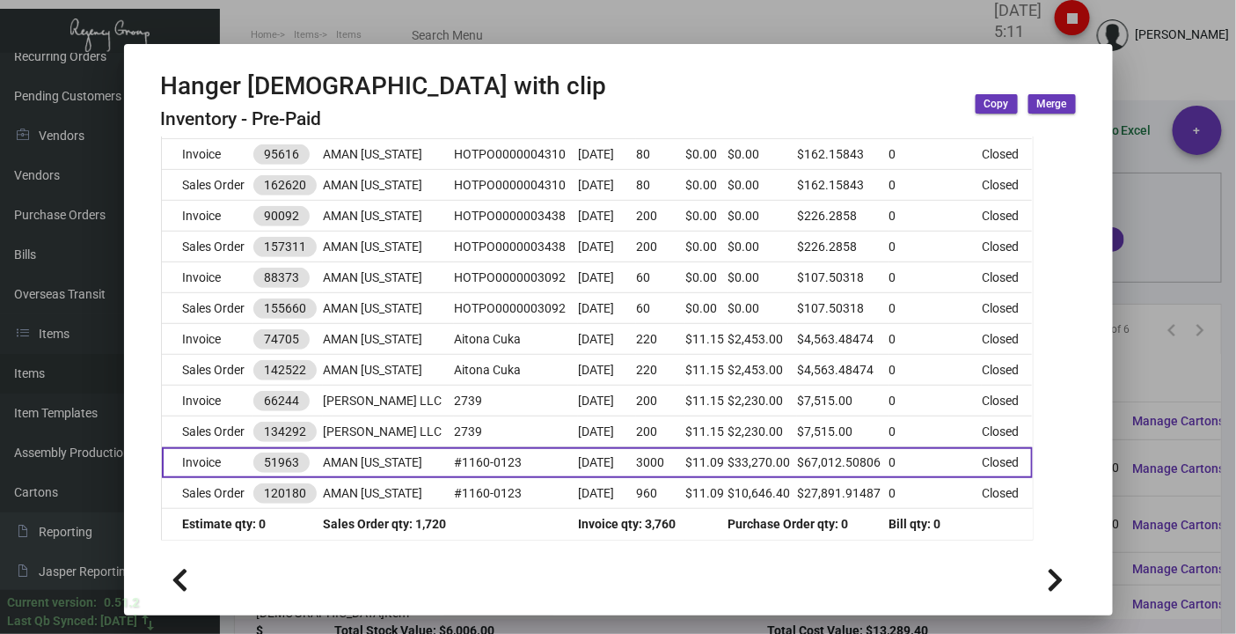
click at [175, 458] on td "Invoice" at bounding box center [208, 462] width 92 height 31
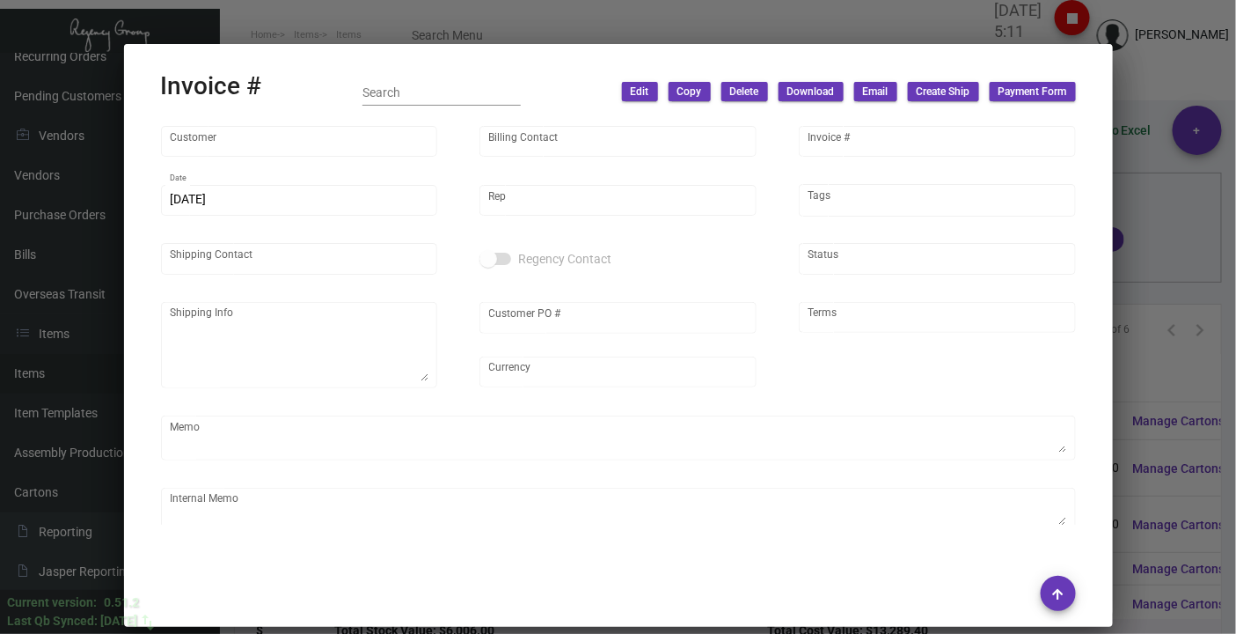
type input "AMAN [US_STATE]"
type input "AMAN Crown 730 Invest LLC"
type input "51963"
type input "[DATE]"
type input "[PERSON_NAME]"
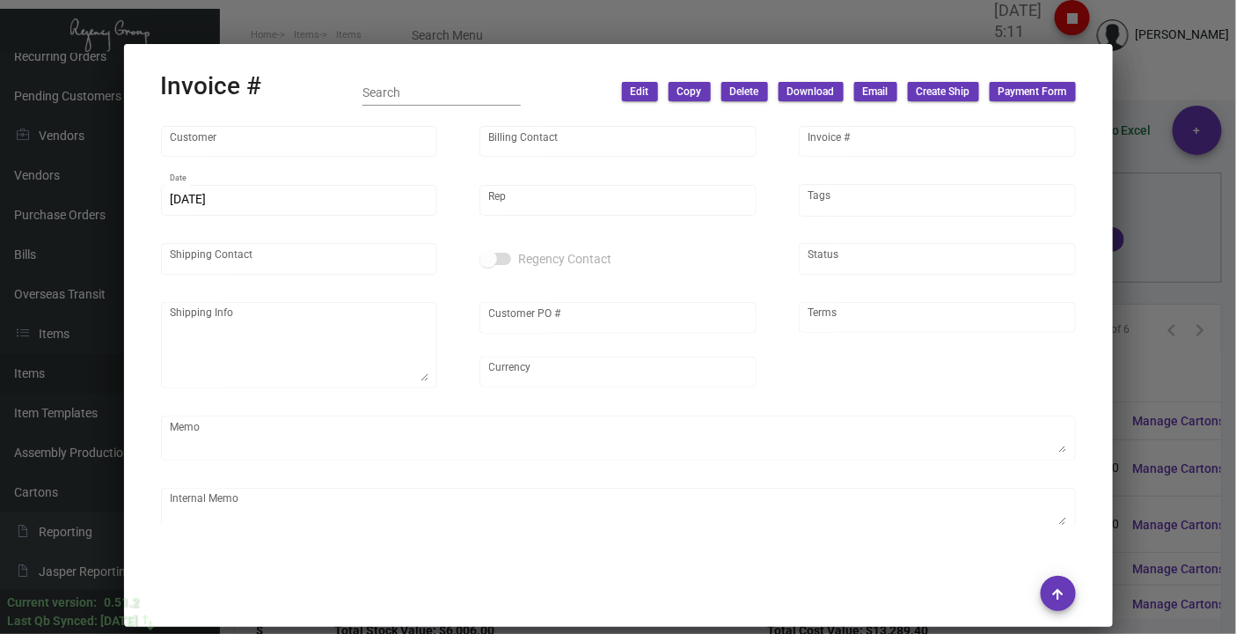
type input "[PERSON_NAME]"
type textarea "AMAN [US_STATE] C/O: [PERSON_NAME] RELOCATION & LOGISTICS [STREET_ADDRESS]"
type input "#1160-0123"
type input "United States Dollar $"
type input "Net 30"
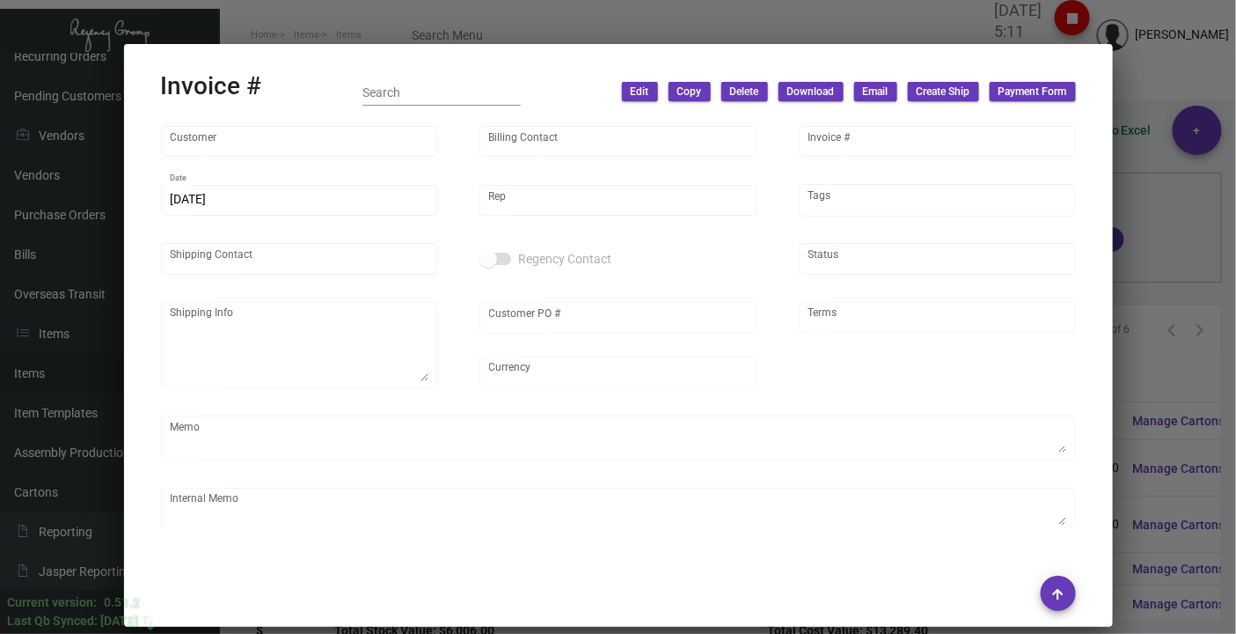
type textarea "Shipping will be added on the final invoice/ Enough QTY on hand for full invoice"
type textarea "SHIP TO: AMAN [US_STATE] C/O: [PERSON_NAME] RELOCATION & LOGISTICS [STREET_ADDR…"
type input "9.50000 %"
type input "[DATE]"
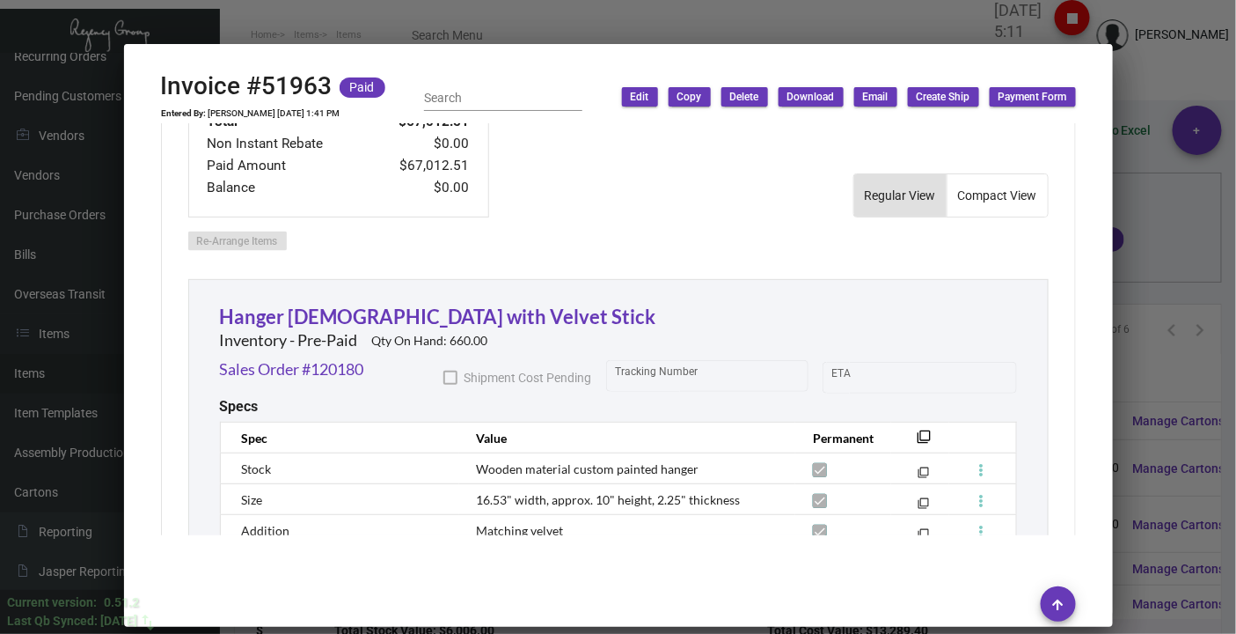
scroll to position [781, 0]
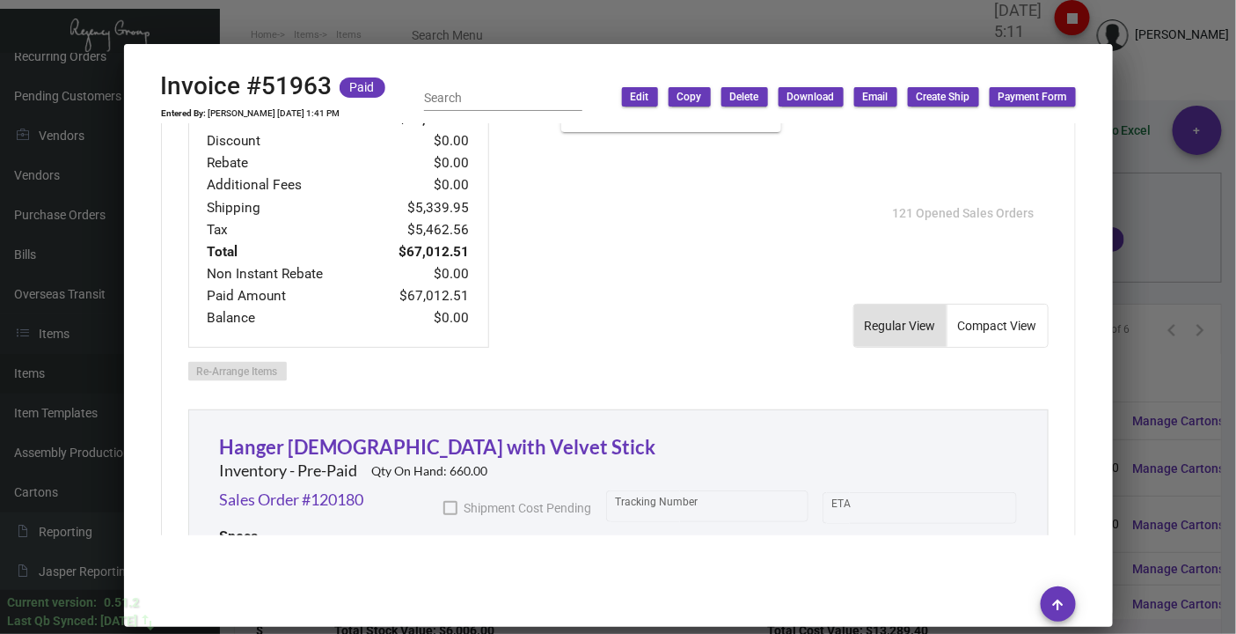
click at [307, 24] on div at bounding box center [618, 317] width 1236 height 634
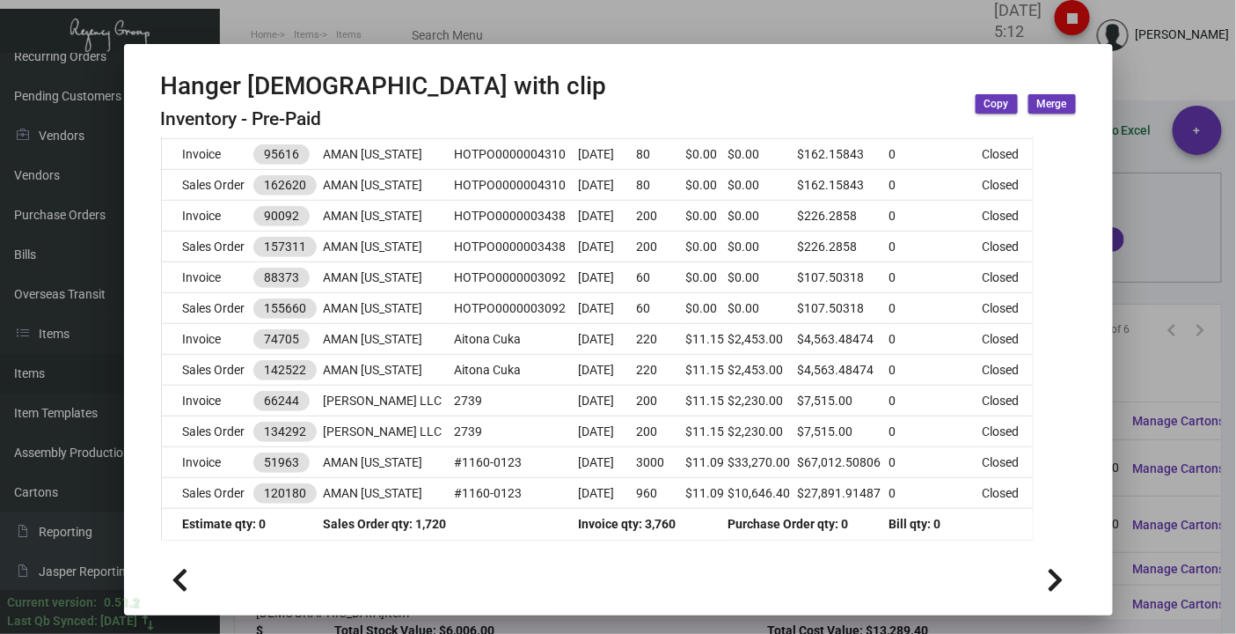
click at [326, 35] on div at bounding box center [618, 317] width 1236 height 634
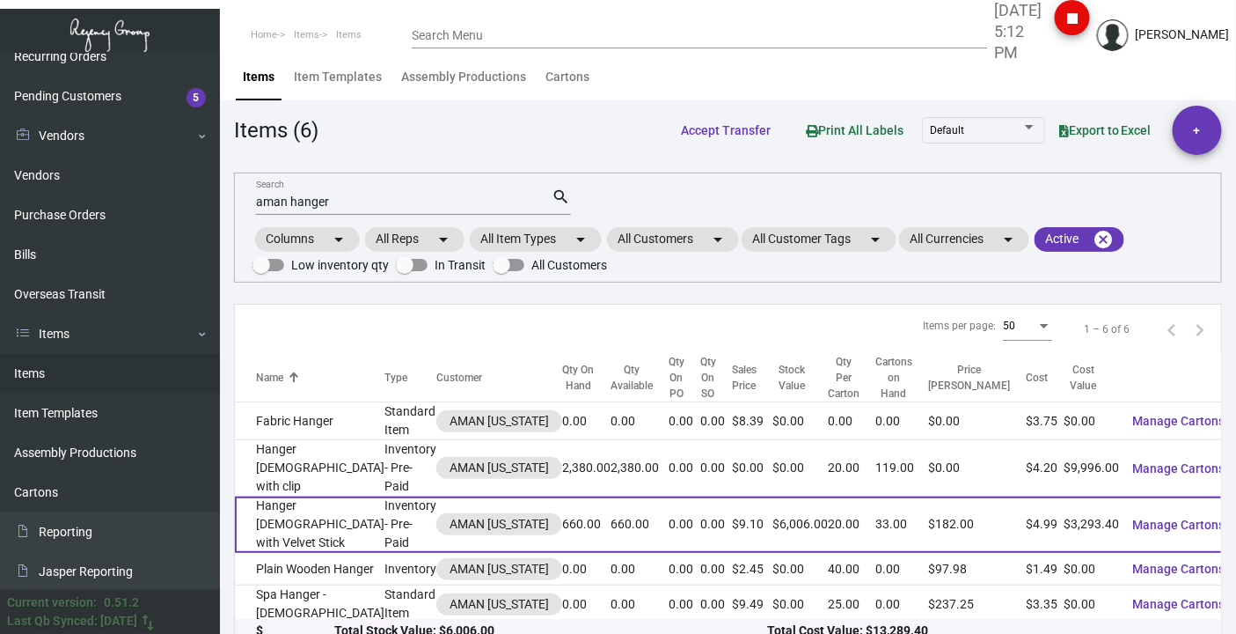
click at [279, 529] on td "Hanger [DEMOGRAPHIC_DATA] with Velvet Stick" at bounding box center [310, 524] width 150 height 56
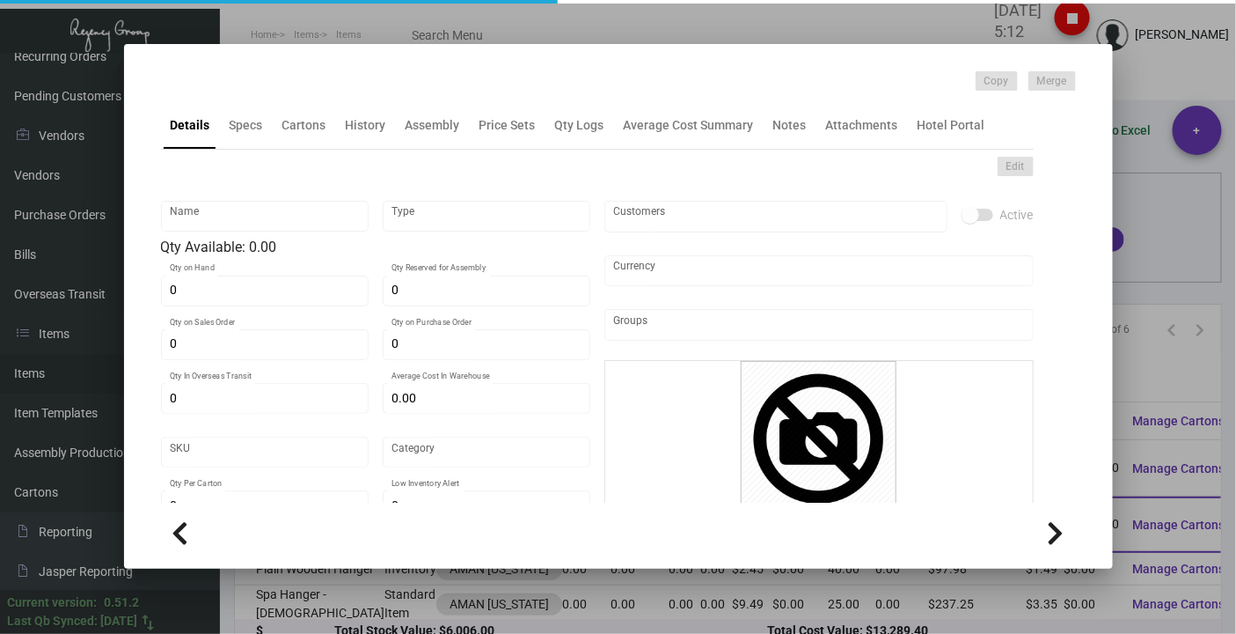
type input "Hanger [DEMOGRAPHIC_DATA] with Velvet Stick"
type input "Inventory - Pre-Paid"
type input "660"
type input "2,000"
type input "$ 1.625"
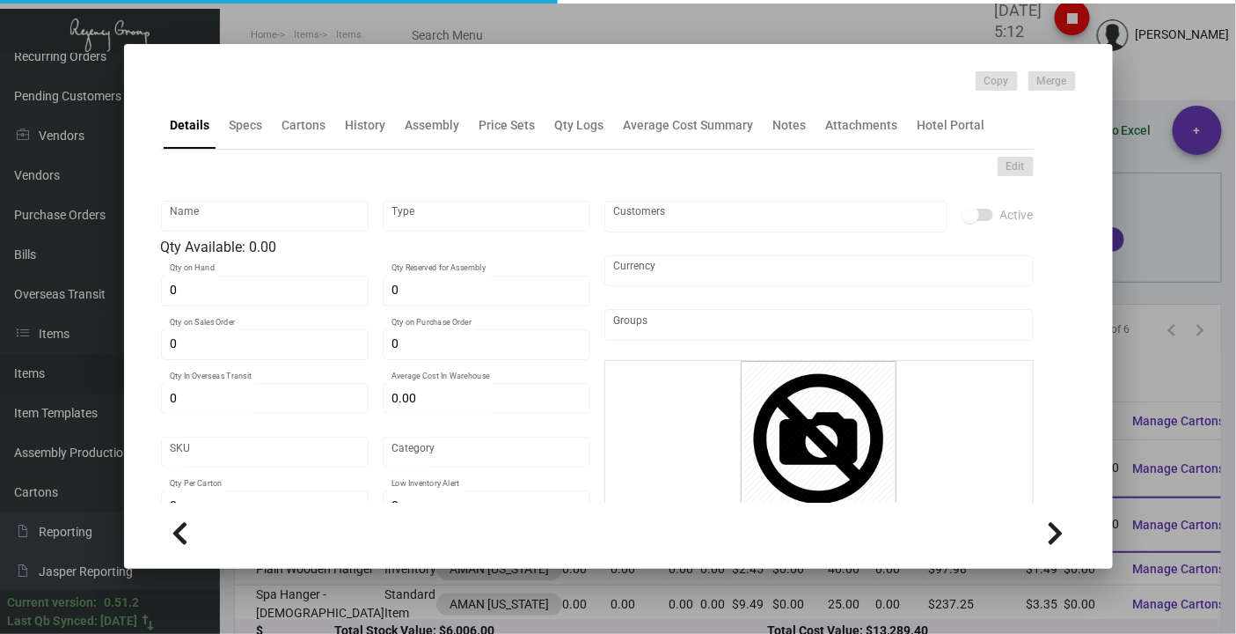
type input "AMNY119"
type input "Overseas"
type input "20"
type input "$ 4.99"
type input "$ 9.10"
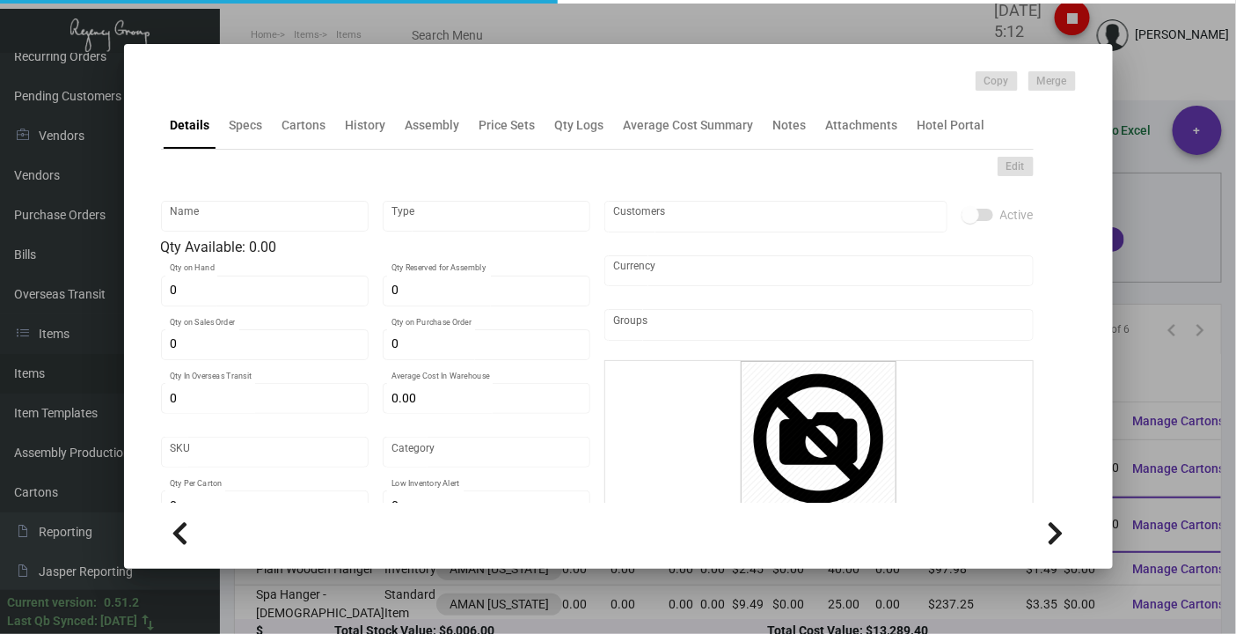
checkbox input "true"
type input "United States Dollar $"
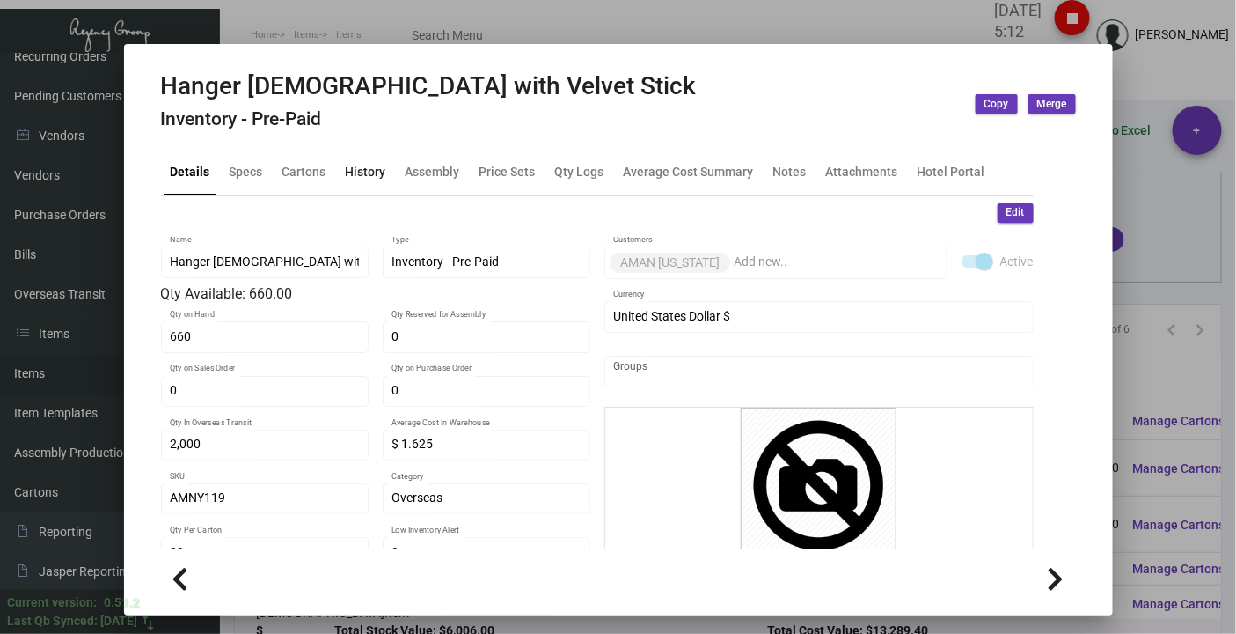
click at [367, 168] on div "History" at bounding box center [366, 171] width 40 height 18
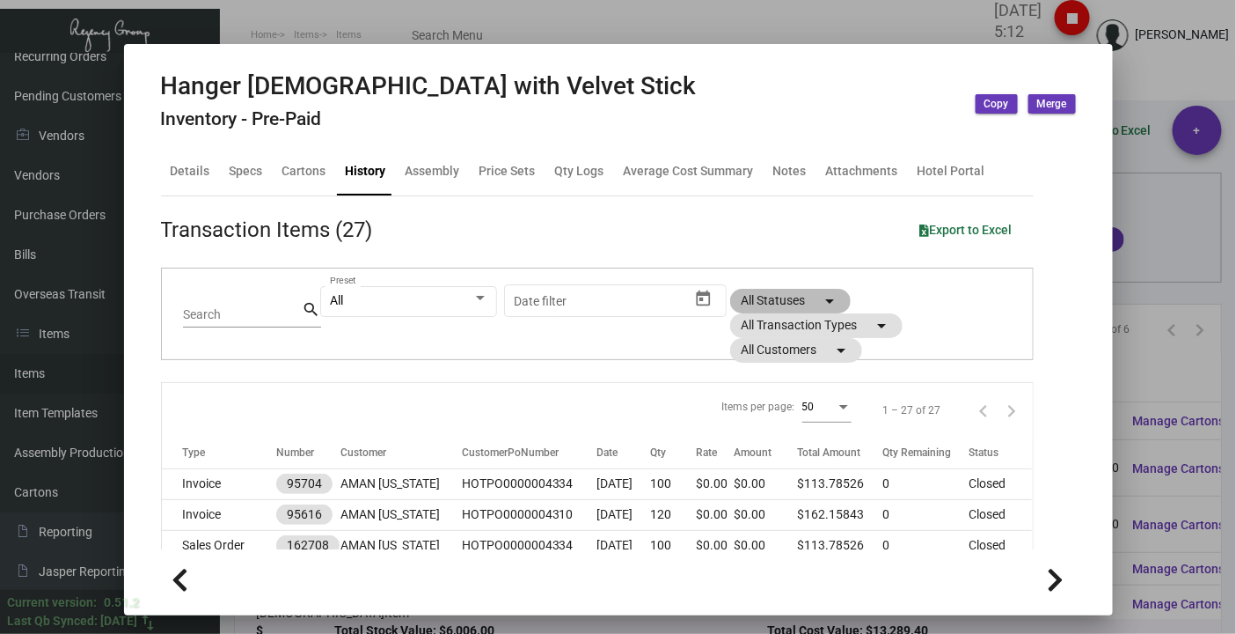
click at [766, 297] on mat-chip "All Statuses arrow_drop_down" at bounding box center [790, 301] width 121 height 25
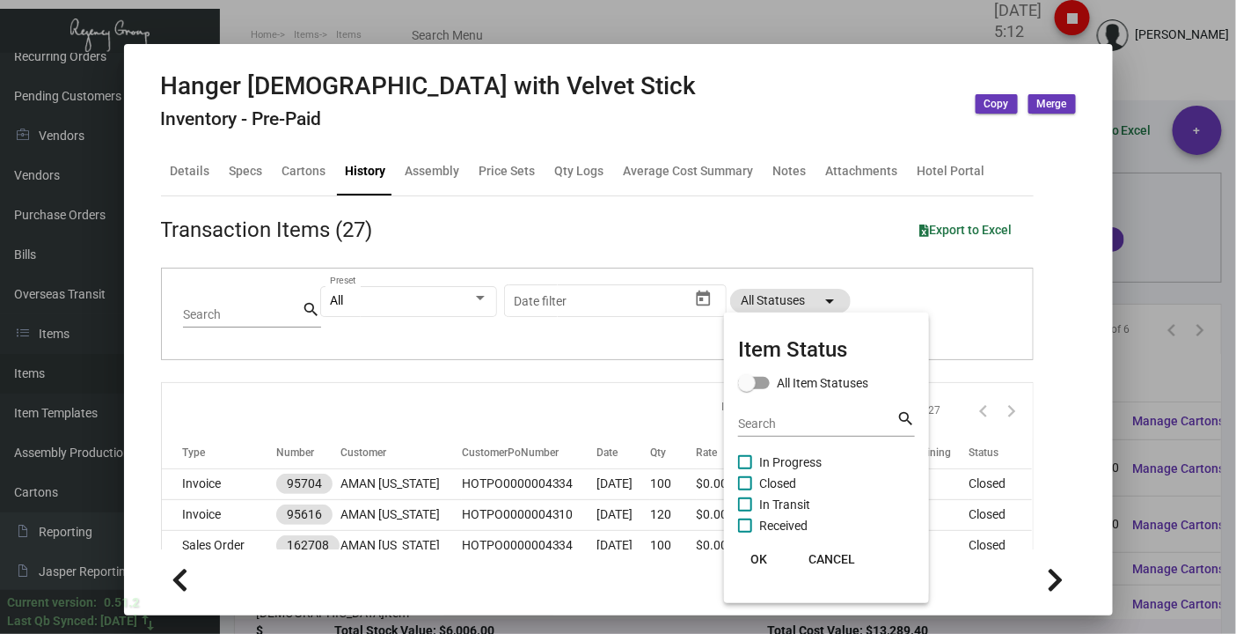
click at [812, 266] on div at bounding box center [618, 317] width 1236 height 634
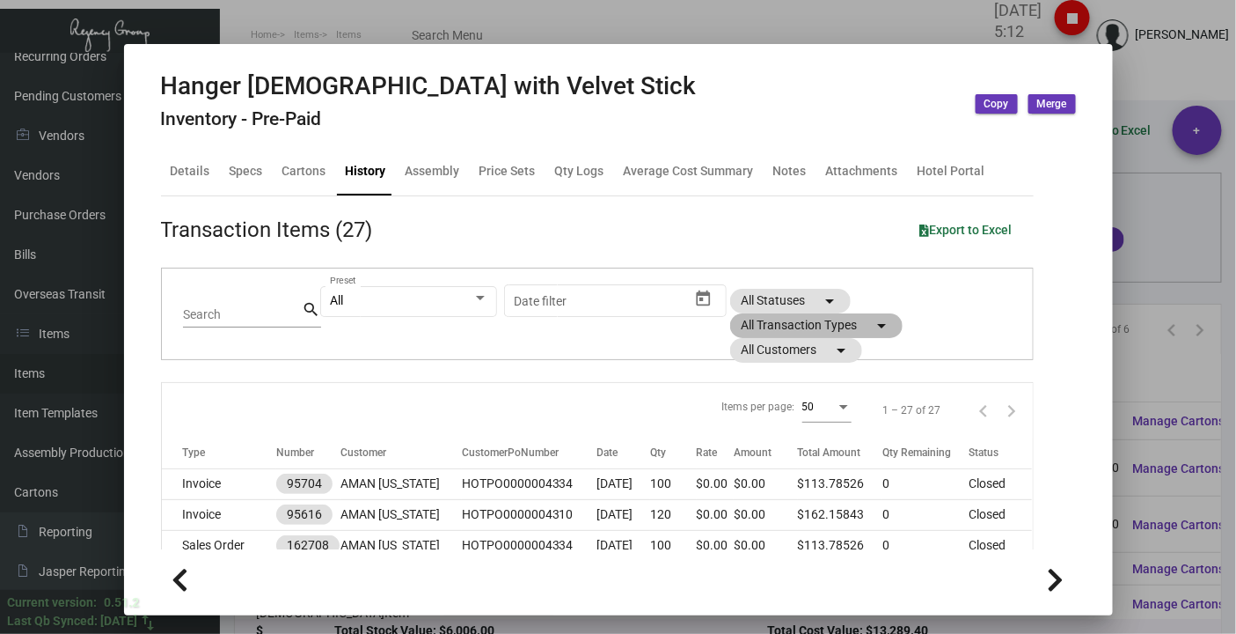
click at [823, 318] on mat-chip "All Transaction Types arrow_drop_down" at bounding box center [816, 325] width 172 height 25
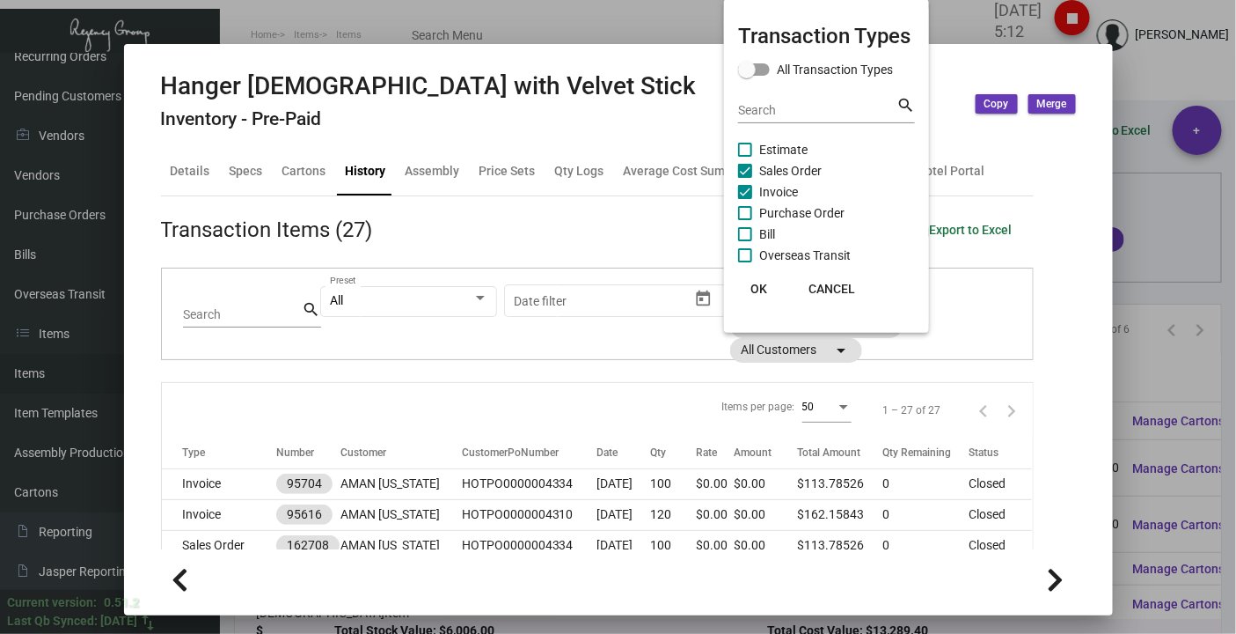
click at [752, 283] on span "OK" at bounding box center [759, 289] width 17 height 14
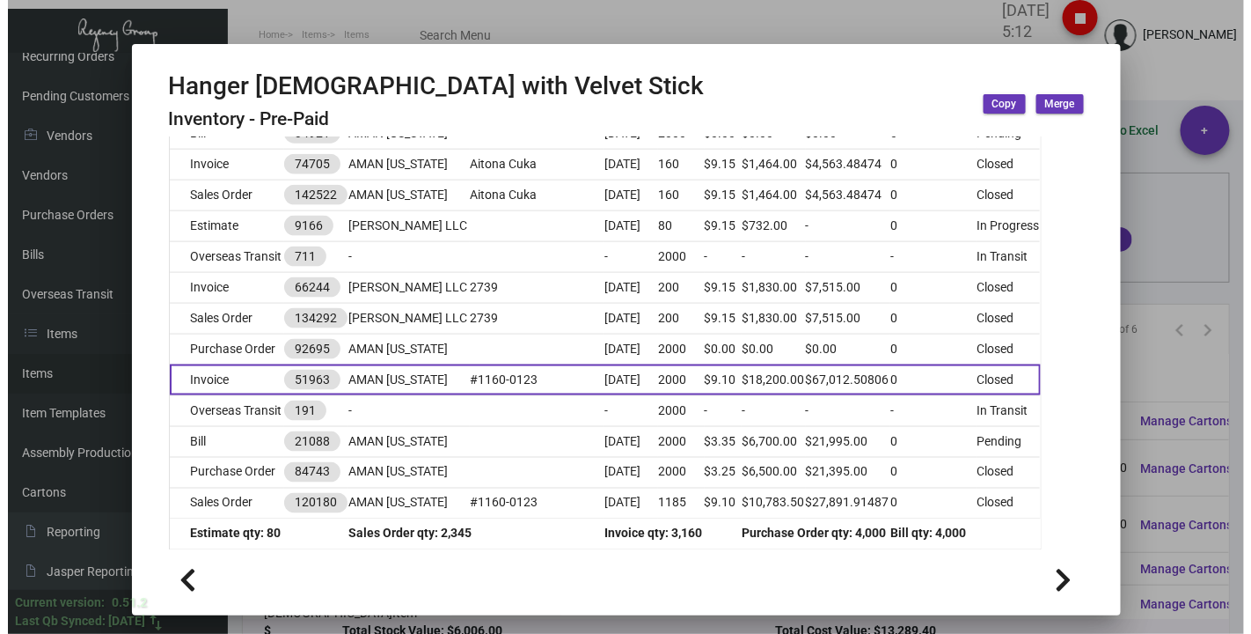
scroll to position [791, 0]
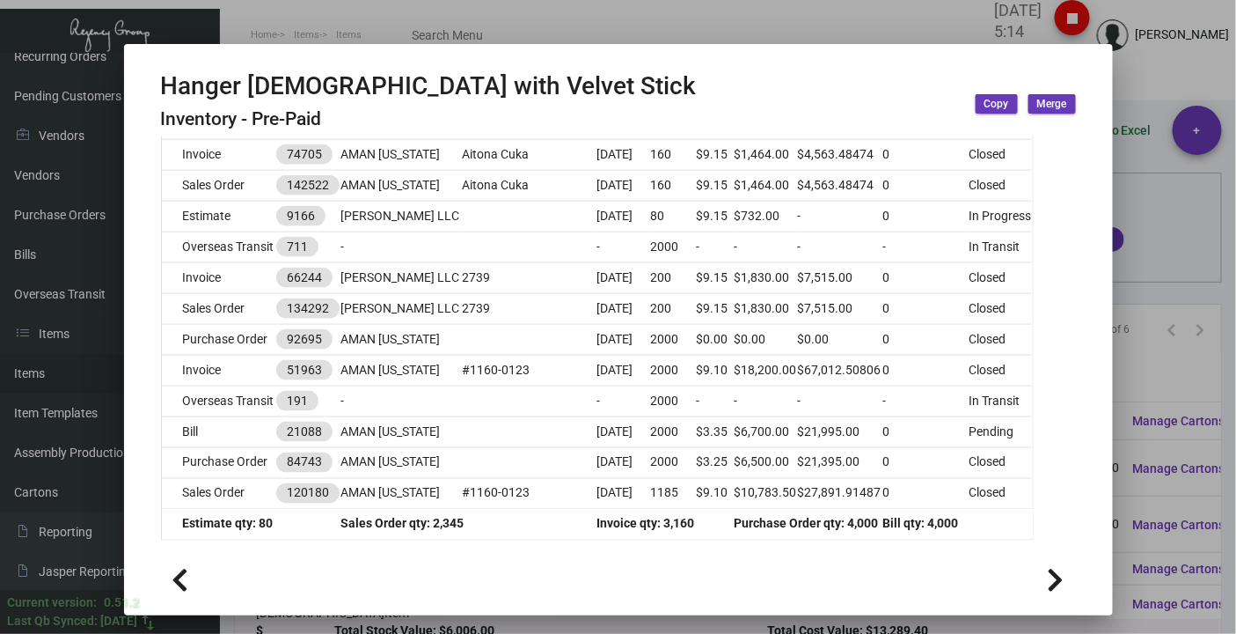
click at [333, 18] on div at bounding box center [618, 317] width 1236 height 634
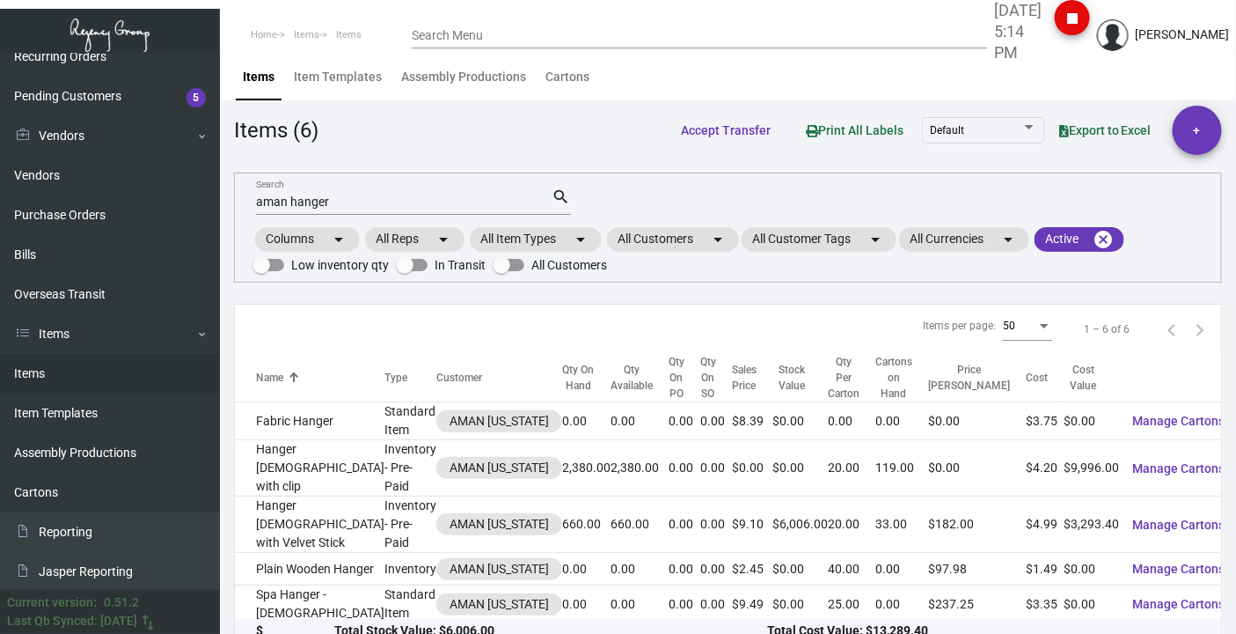
click at [337, 215] on mat-form-field "aman hanger Search search" at bounding box center [413, 200] width 315 height 55
click at [342, 196] on input "aman hanger" at bounding box center [404, 202] width 297 height 14
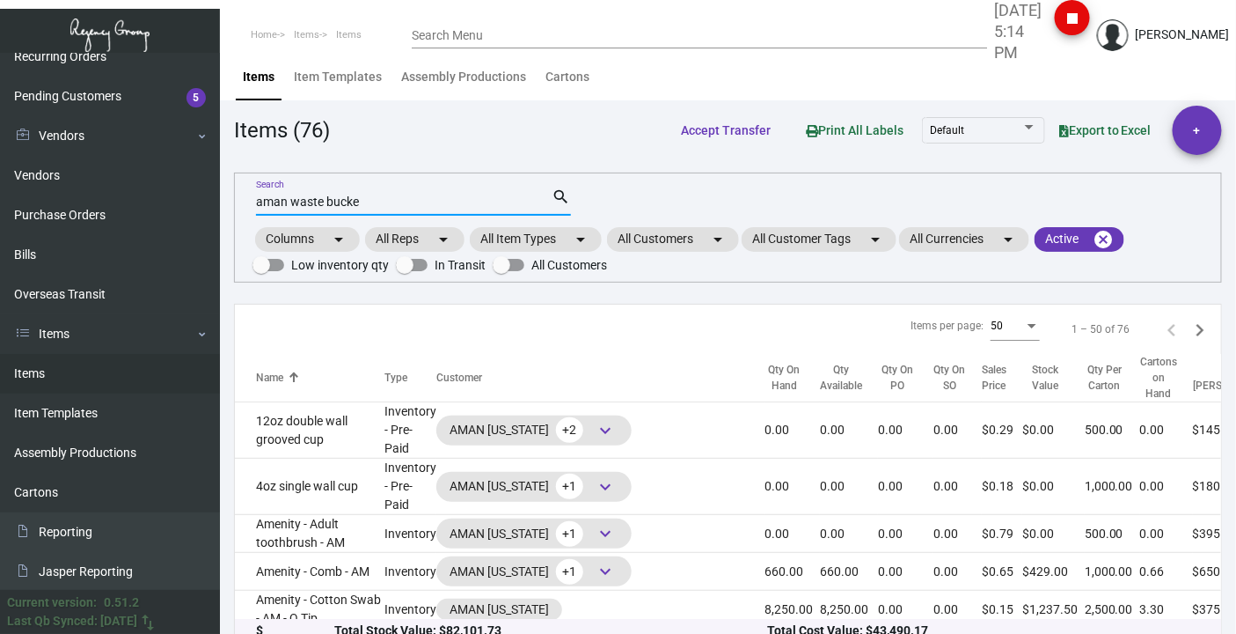
type input "aman waste bucke"
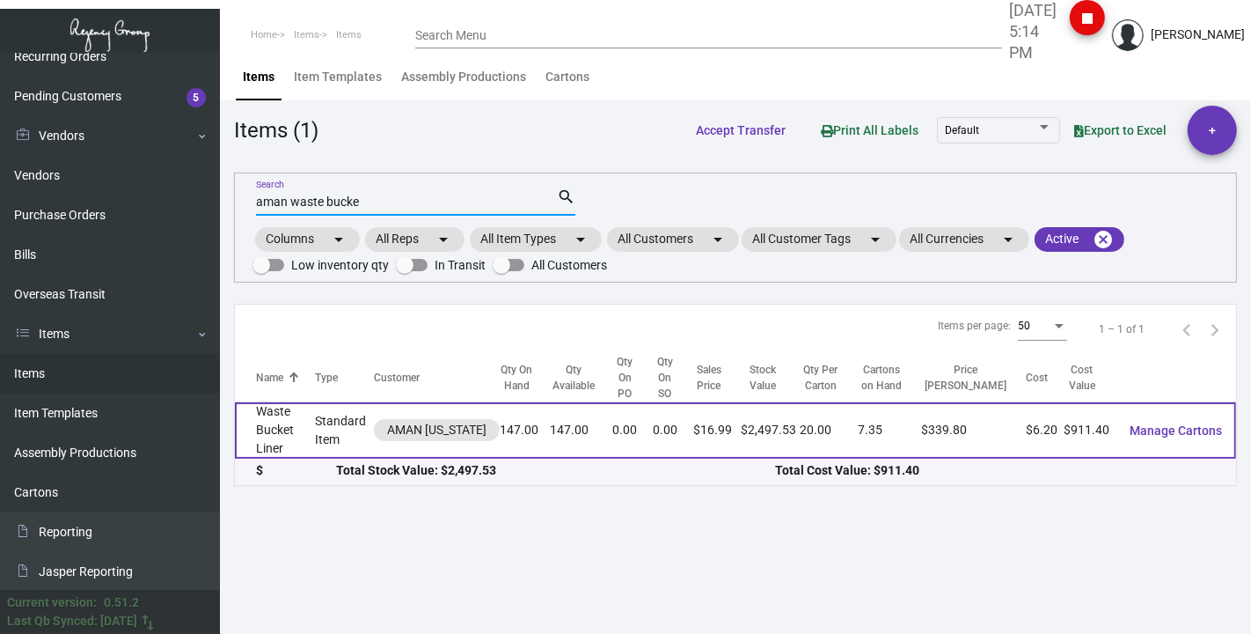
click at [267, 453] on td "Waste Bucket Liner" at bounding box center [275, 430] width 81 height 56
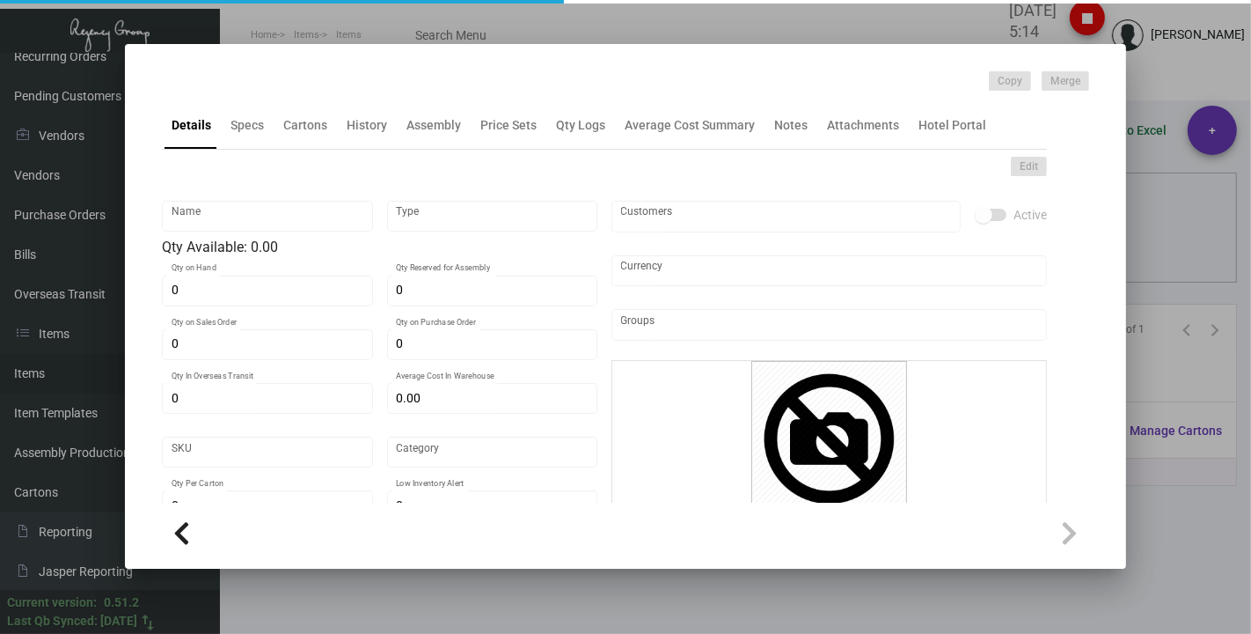
type input "Waste Bucket Liner"
type input "Standard Item"
type input "147"
type input "$ 6.20"
type input "AMNY111"
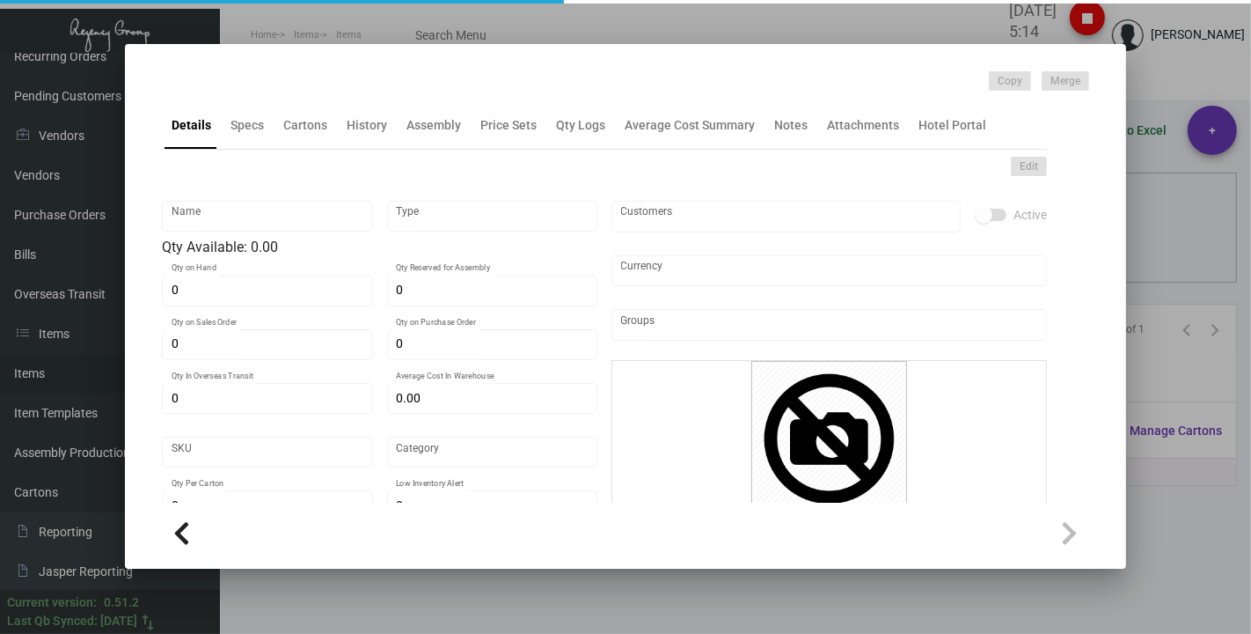
type input "Overseas"
type input "20"
type input "$ 6.20"
type input "$ 16.99"
checkbox input "true"
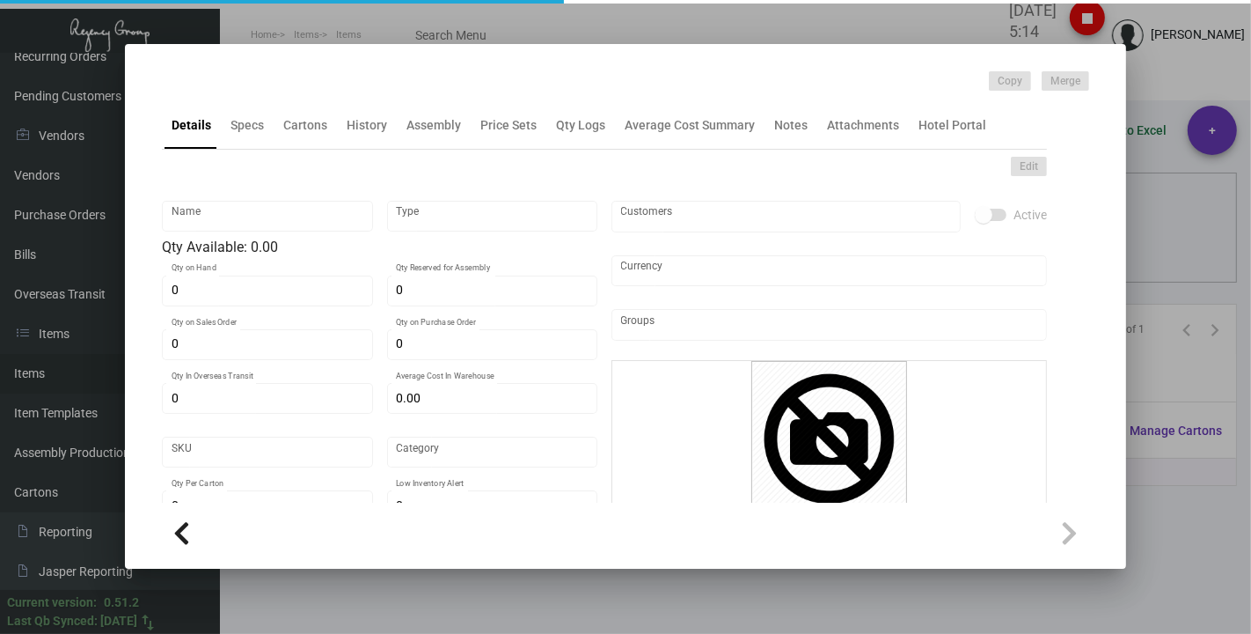
checkbox input "true"
type input "United States Dollar $"
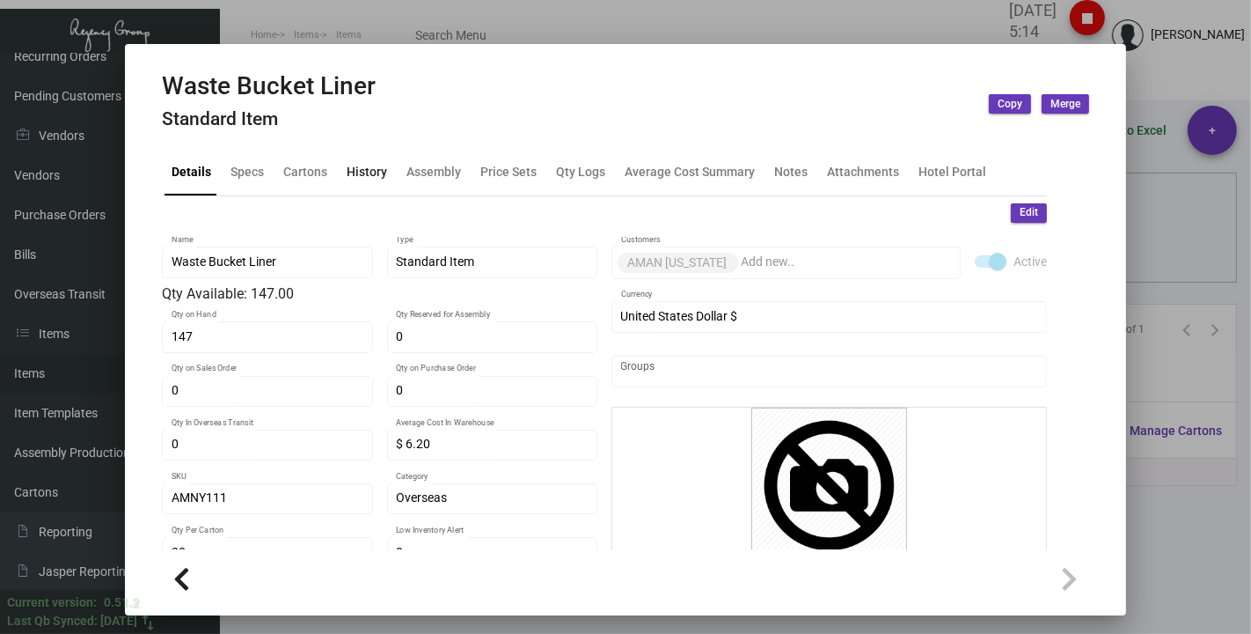
click at [362, 164] on div "History" at bounding box center [367, 171] width 40 height 18
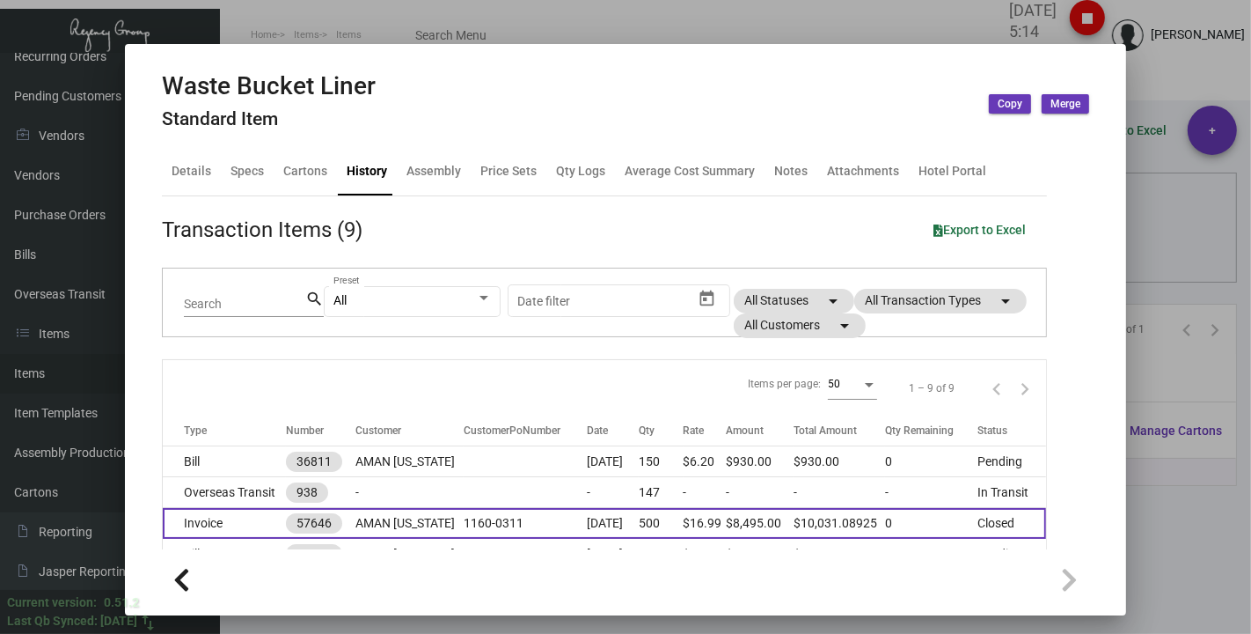
click at [402, 32] on div at bounding box center [625, 317] width 1251 height 634
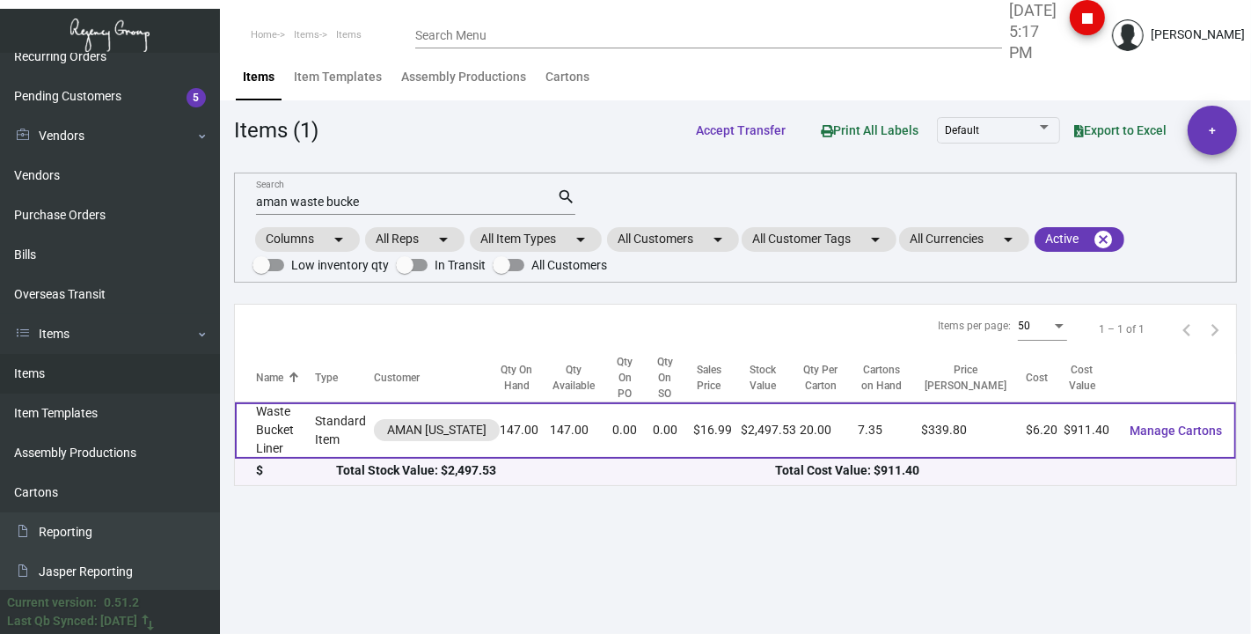
click at [268, 420] on td "Waste Bucket Liner" at bounding box center [275, 430] width 81 height 56
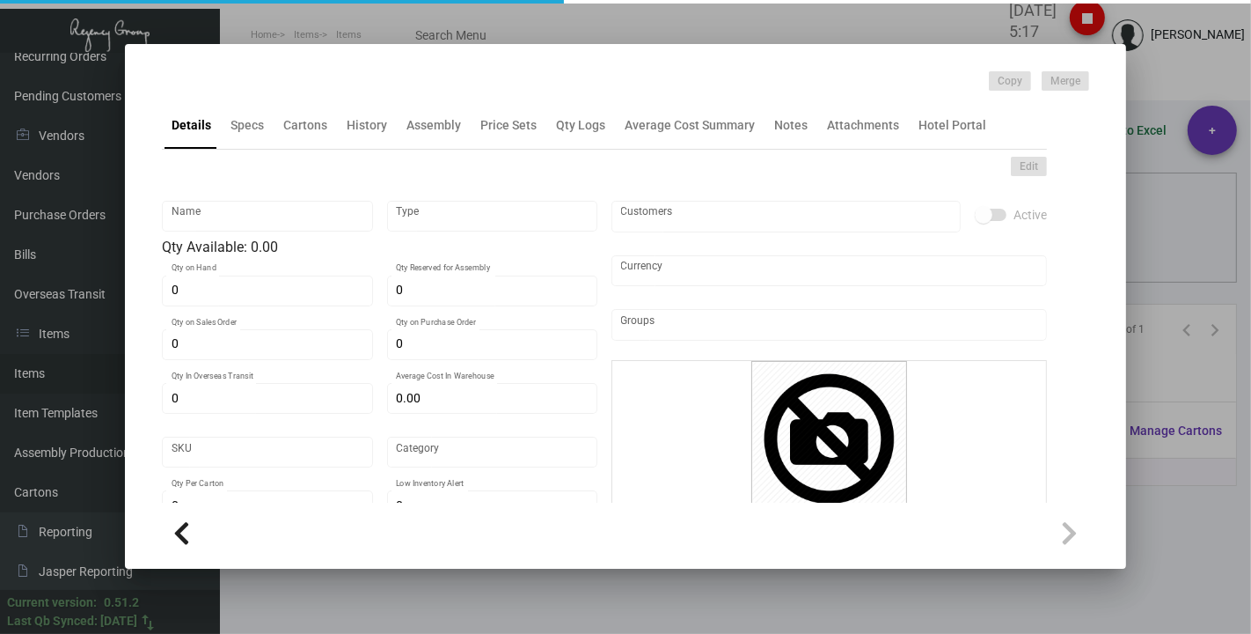
type input "Waste Bucket Liner"
type input "Standard Item"
type input "147"
type input "$ 6.20"
type input "AMNY111"
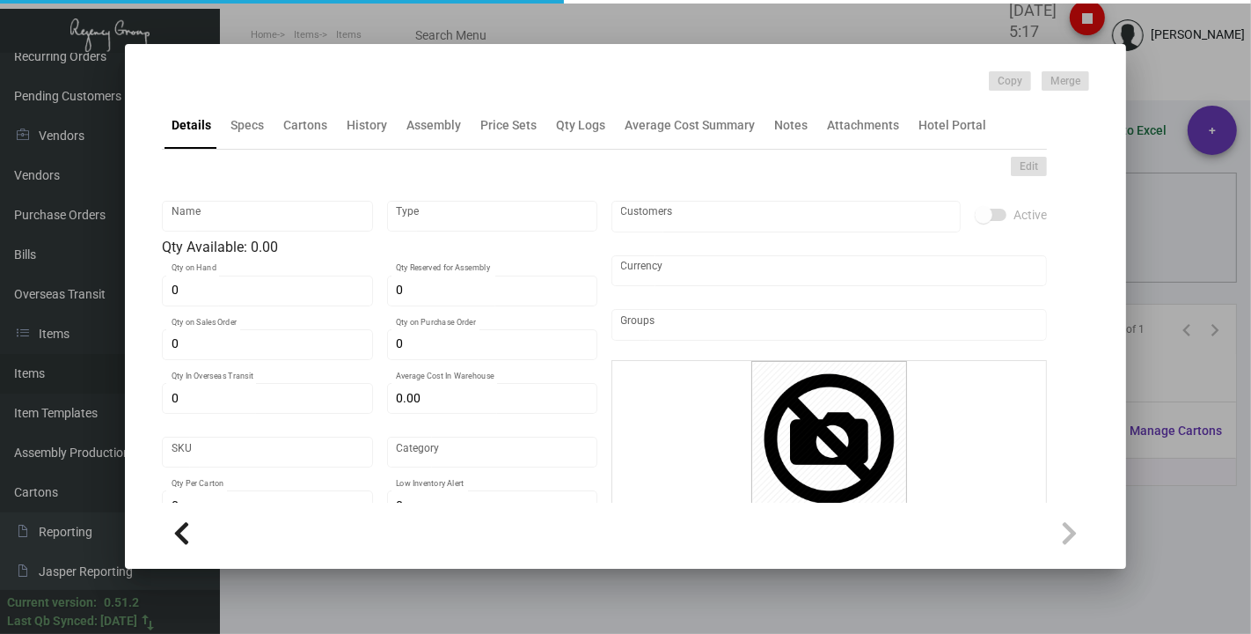
type input "Overseas"
type input "20"
type input "$ 6.20"
type input "$ 16.99"
checkbox input "true"
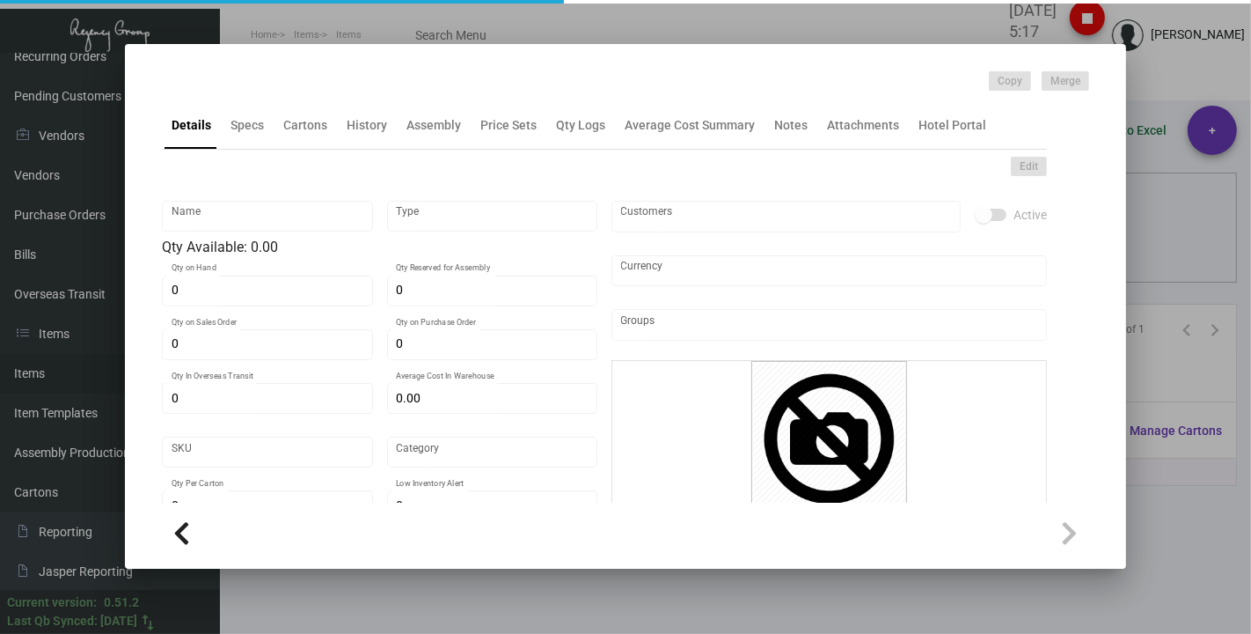
checkbox input "true"
type input "United States Dollar $"
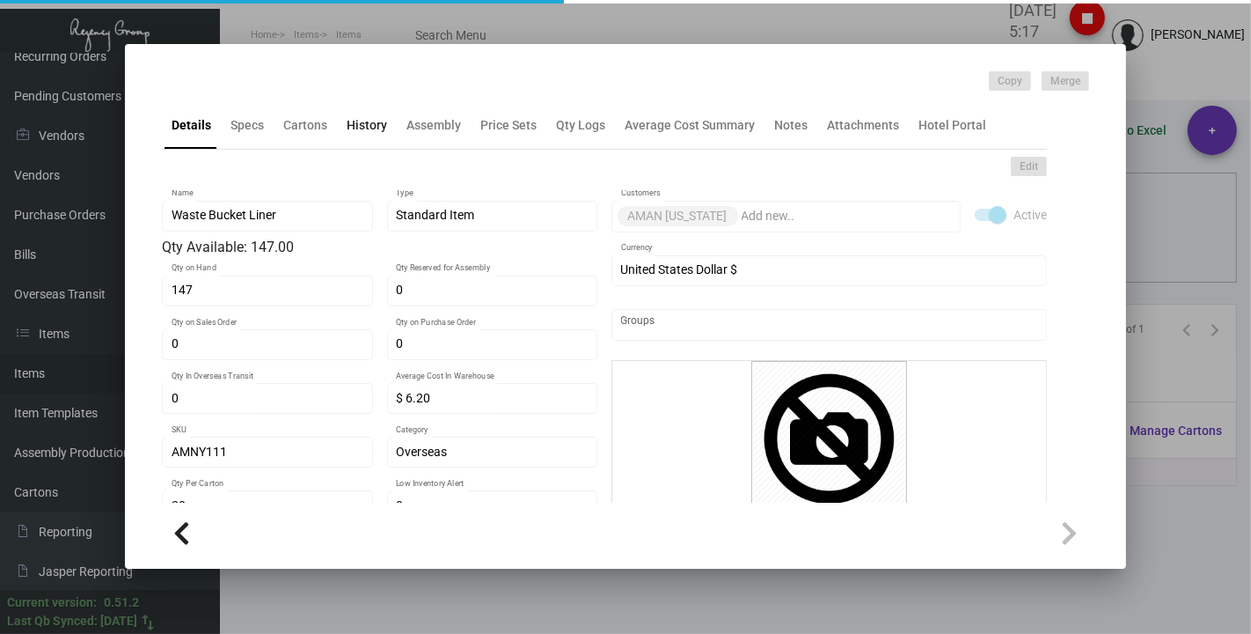
click at [344, 118] on ng-component "Copy Merge Details Specs Cartons History Assembly Price Sets Qty Logs Average C…" at bounding box center [625, 316] width 927 height 491
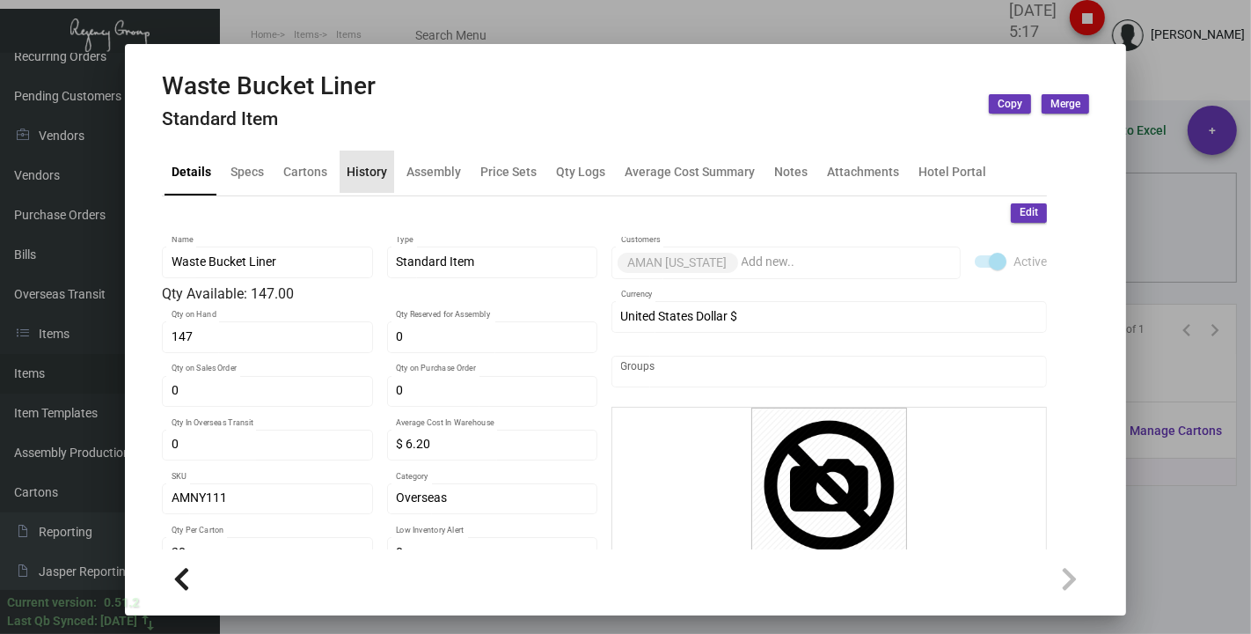
click at [361, 156] on div "History" at bounding box center [367, 171] width 55 height 42
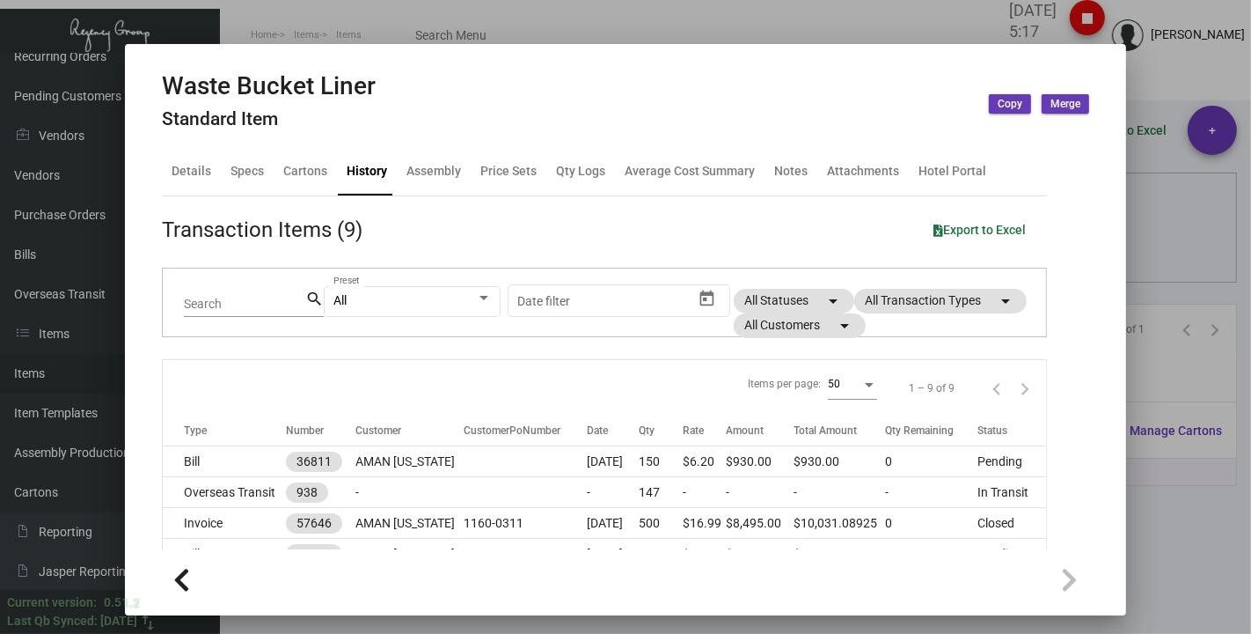
scroll to position [237, 0]
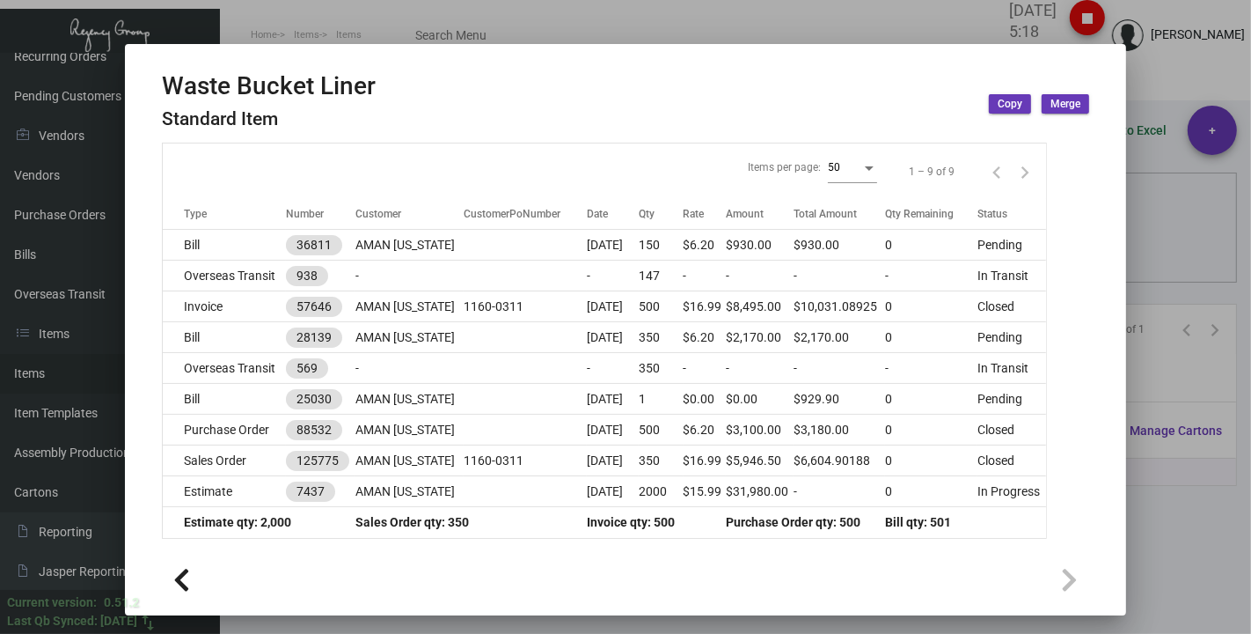
click at [397, 11] on div at bounding box center [625, 317] width 1251 height 634
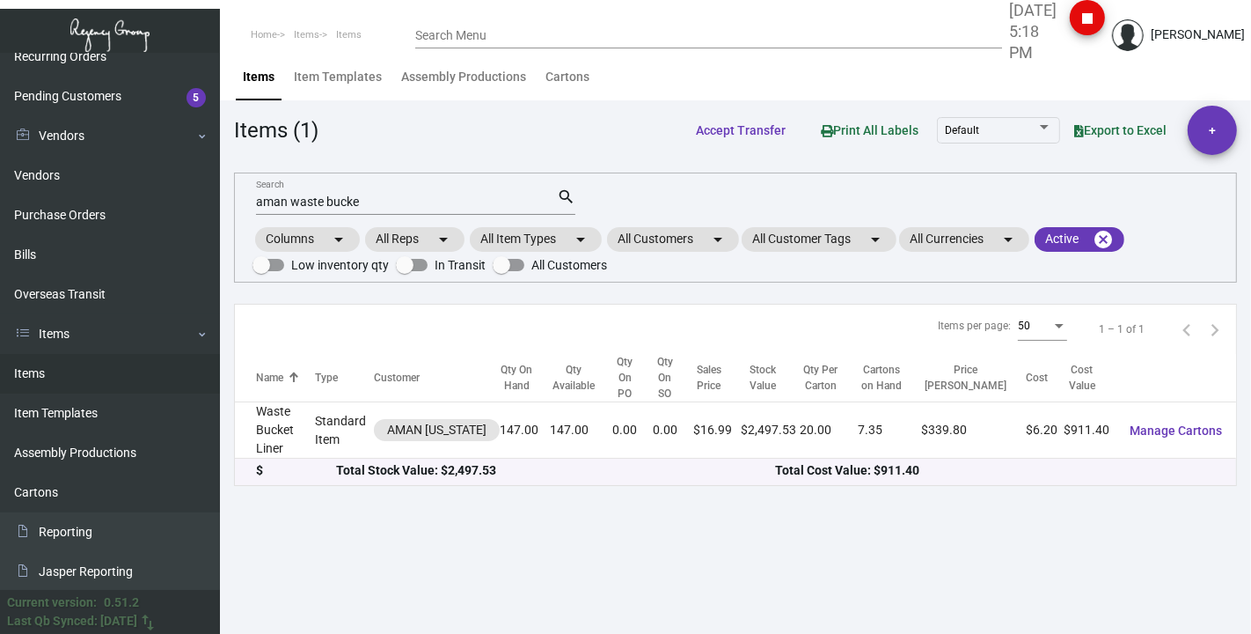
click at [397, 13] on ol "Home Items Items" at bounding box center [317, 35] width 195 height 45
click at [678, 59] on div "Items Item Templates Assembly Productions Cartons" at bounding box center [735, 77] width 1005 height 48
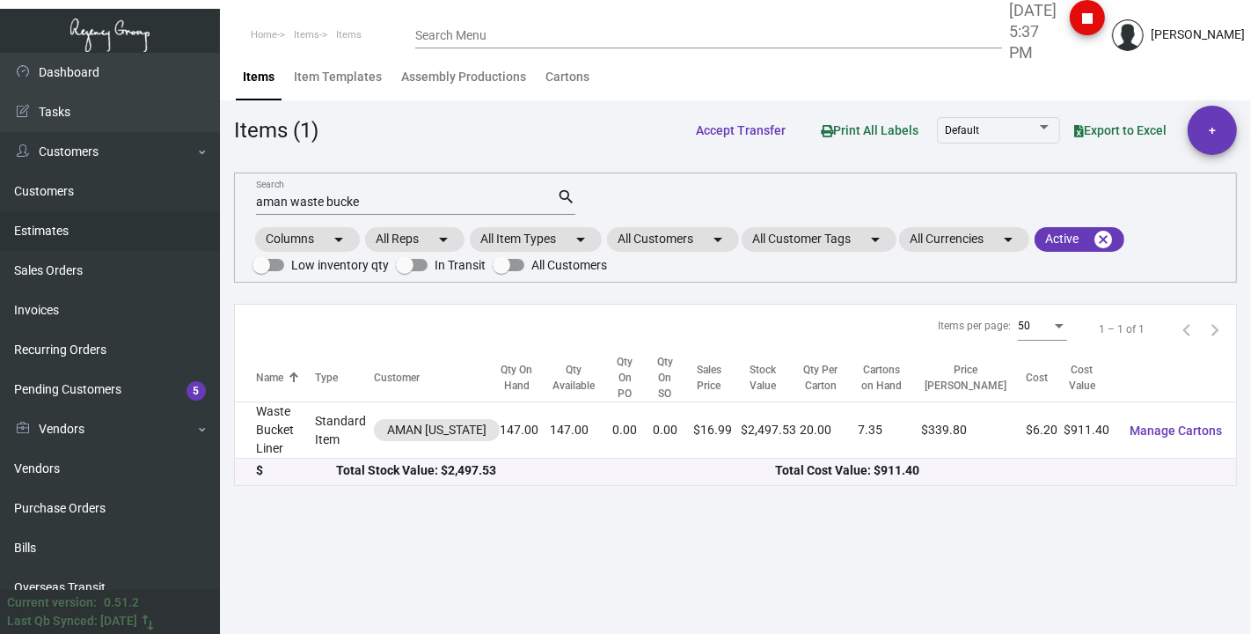
click at [49, 222] on link "Estimates" at bounding box center [110, 231] width 220 height 40
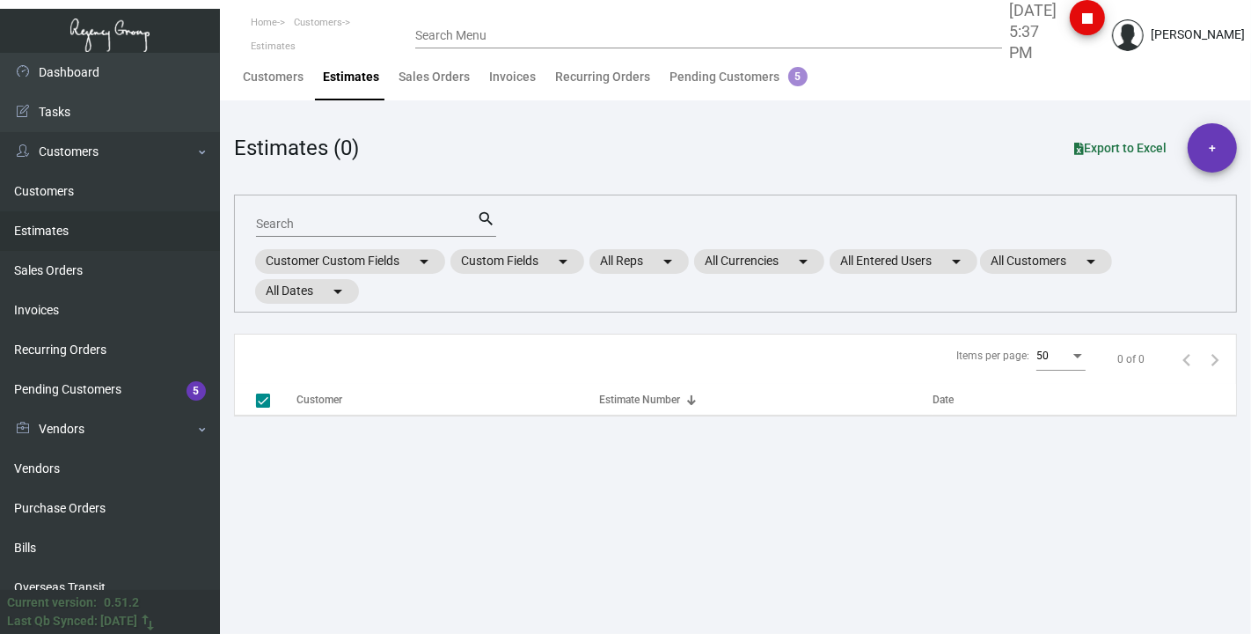
click at [304, 217] on input "Search" at bounding box center [367, 224] width 222 height 14
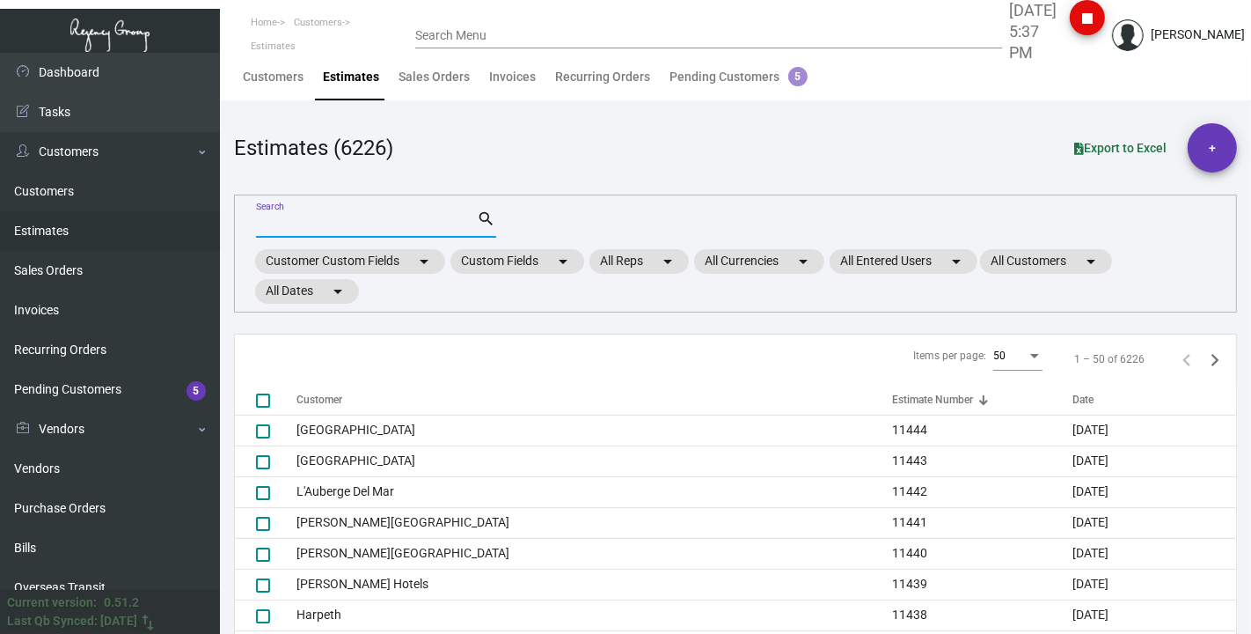
checkbox input "false"
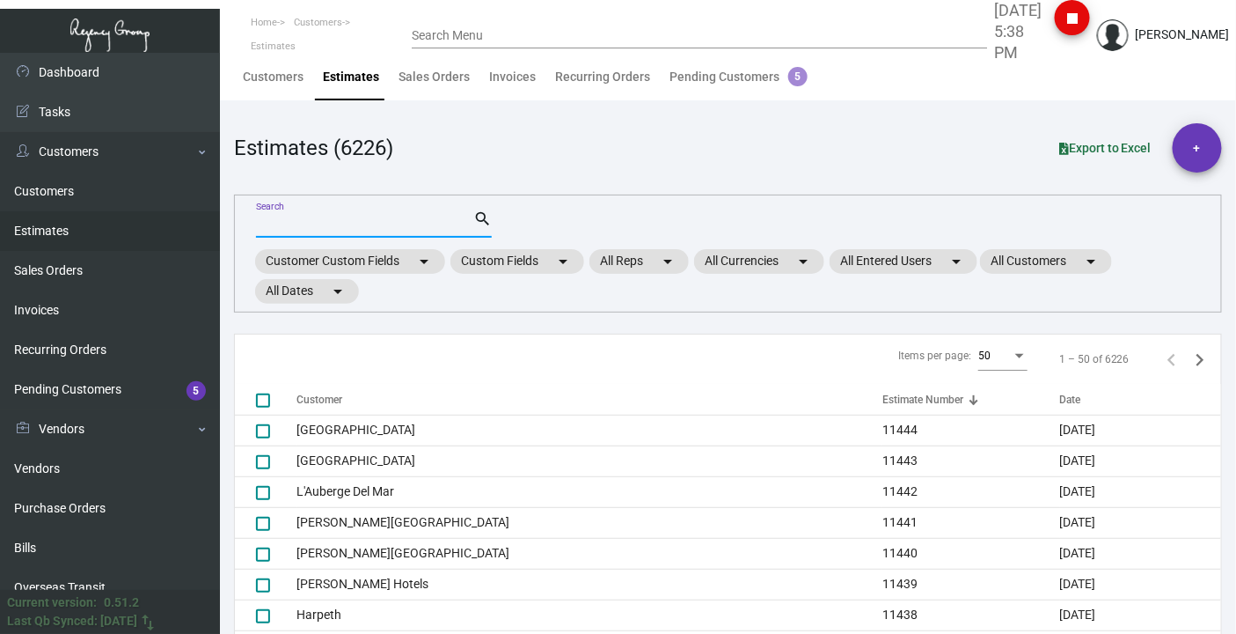
paste input "10026"
type input "10026"
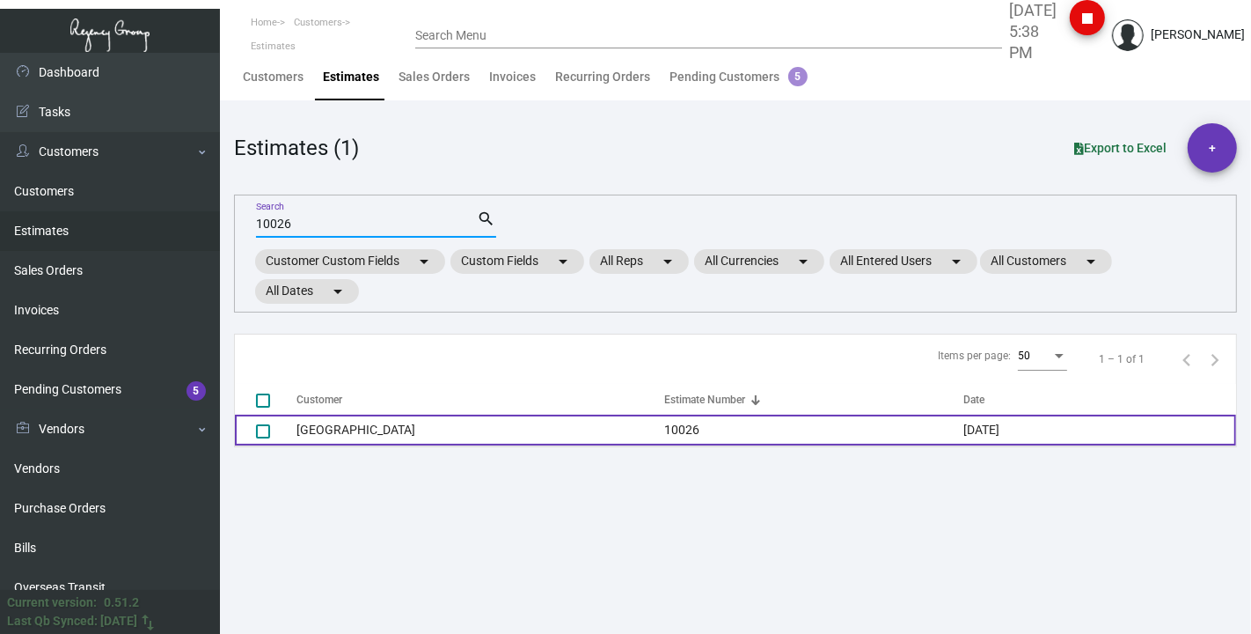
click at [331, 433] on td "[GEOGRAPHIC_DATA]" at bounding box center [481, 429] width 368 height 31
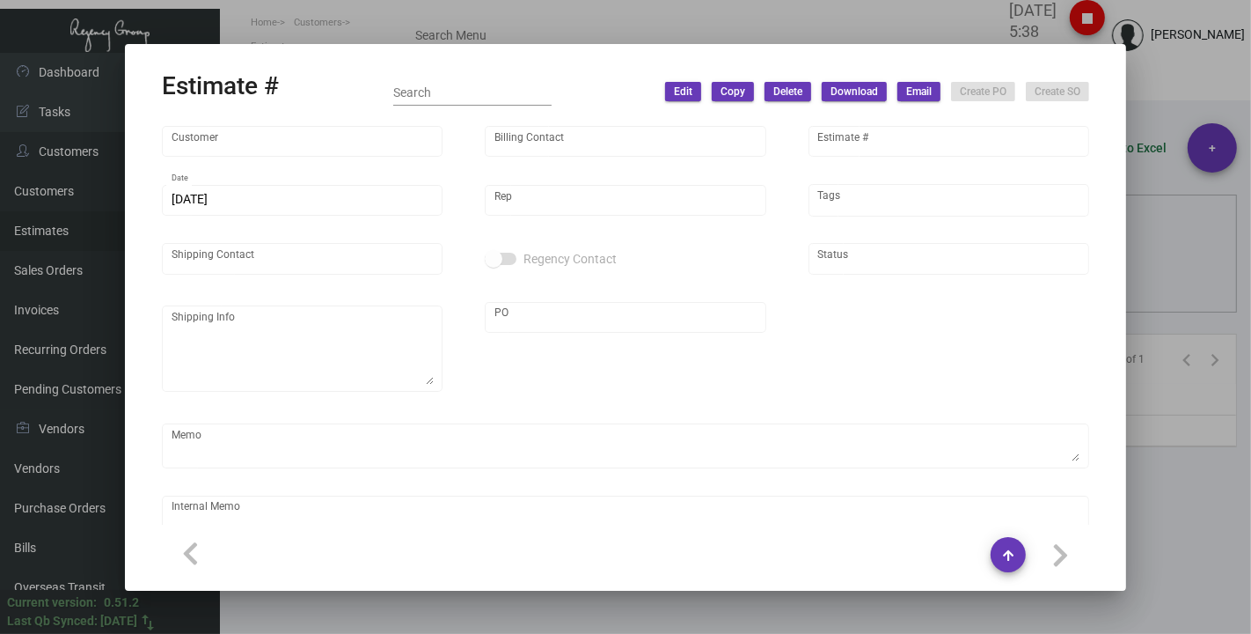
type input "[GEOGRAPHIC_DATA]"
type input "[PERSON_NAME]"
type input "10026"
type input "[DATE]"
type input "[PERSON_NAME]"
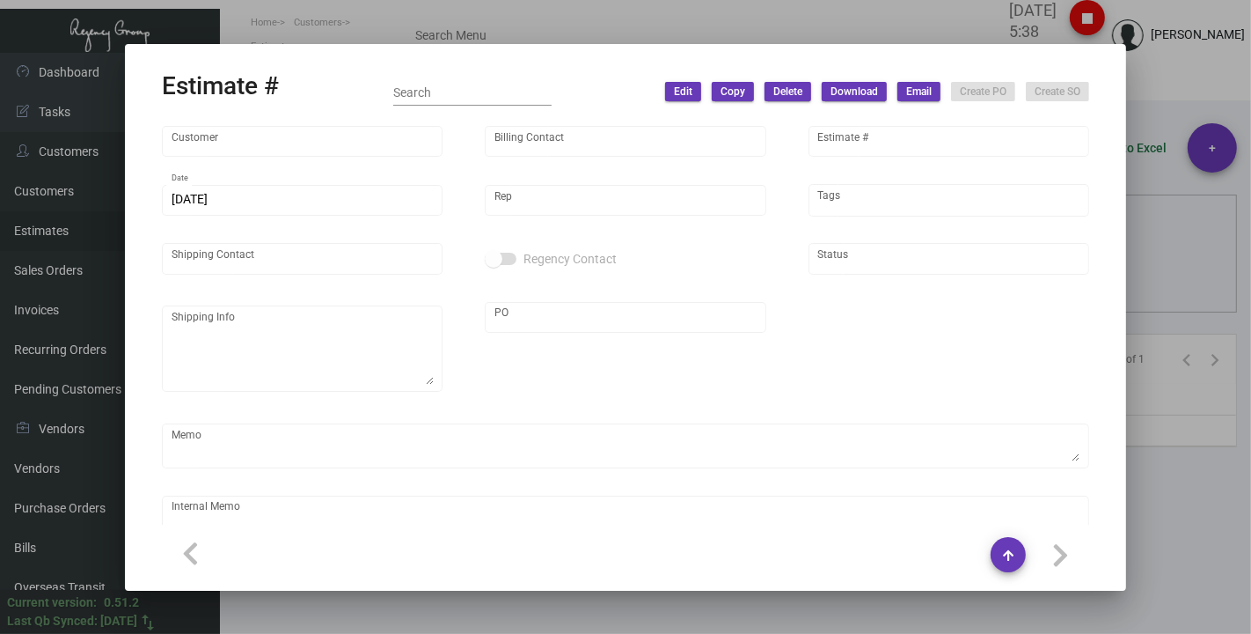
type textarea "LA Warehouse."
type input "United States Dollar $"
type input "$ 0.00"
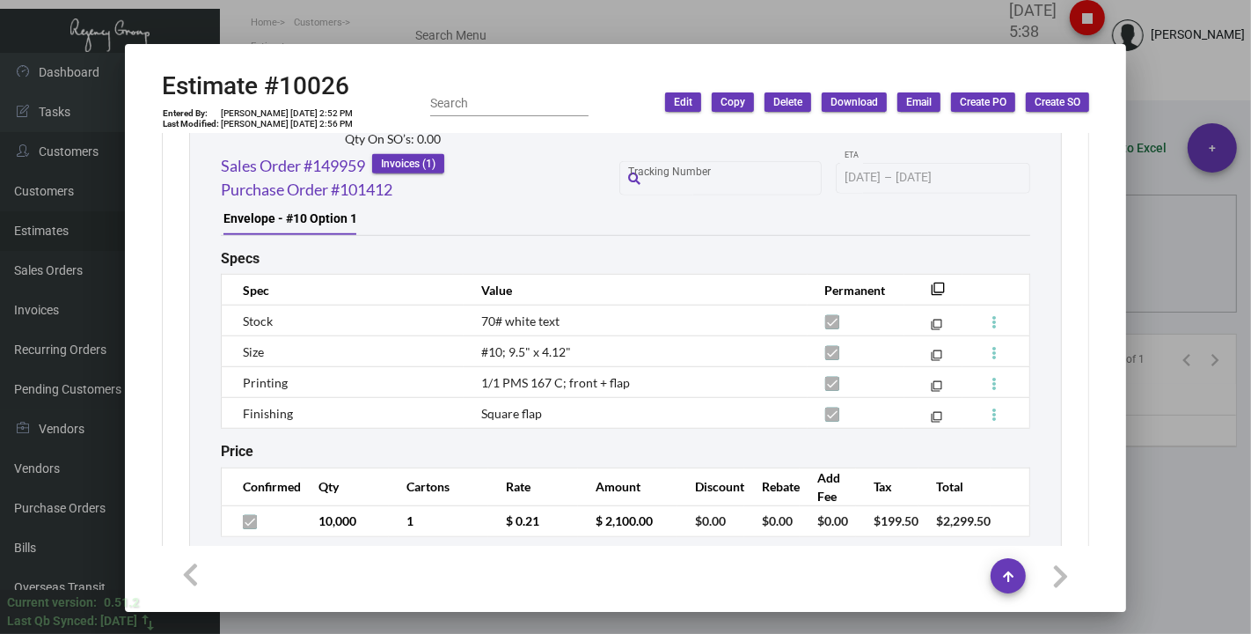
scroll to position [1368, 0]
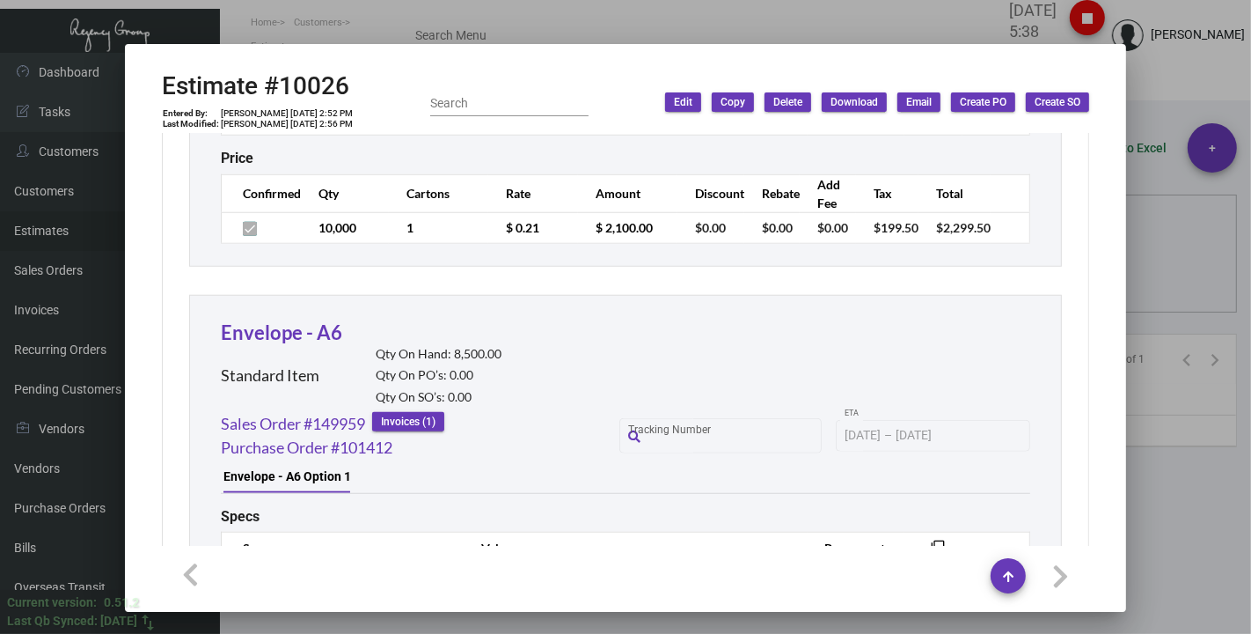
click at [495, 23] on div at bounding box center [625, 317] width 1251 height 634
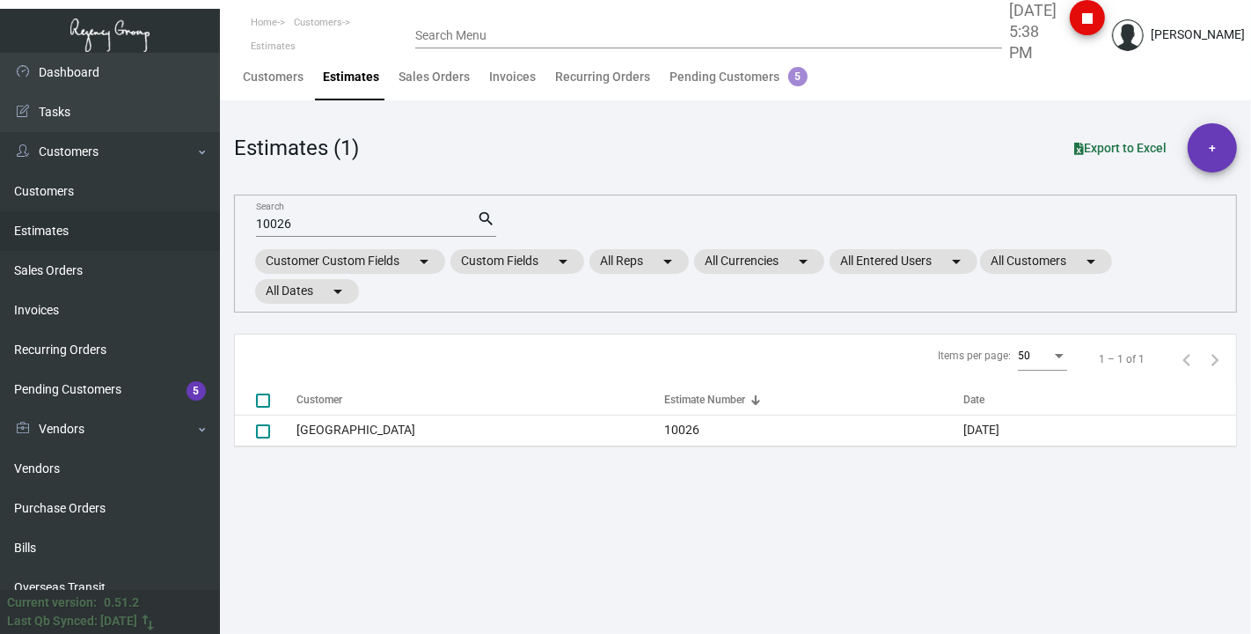
click at [314, 227] on input "10026" at bounding box center [367, 224] width 222 height 14
paste input "259"
type input "10259"
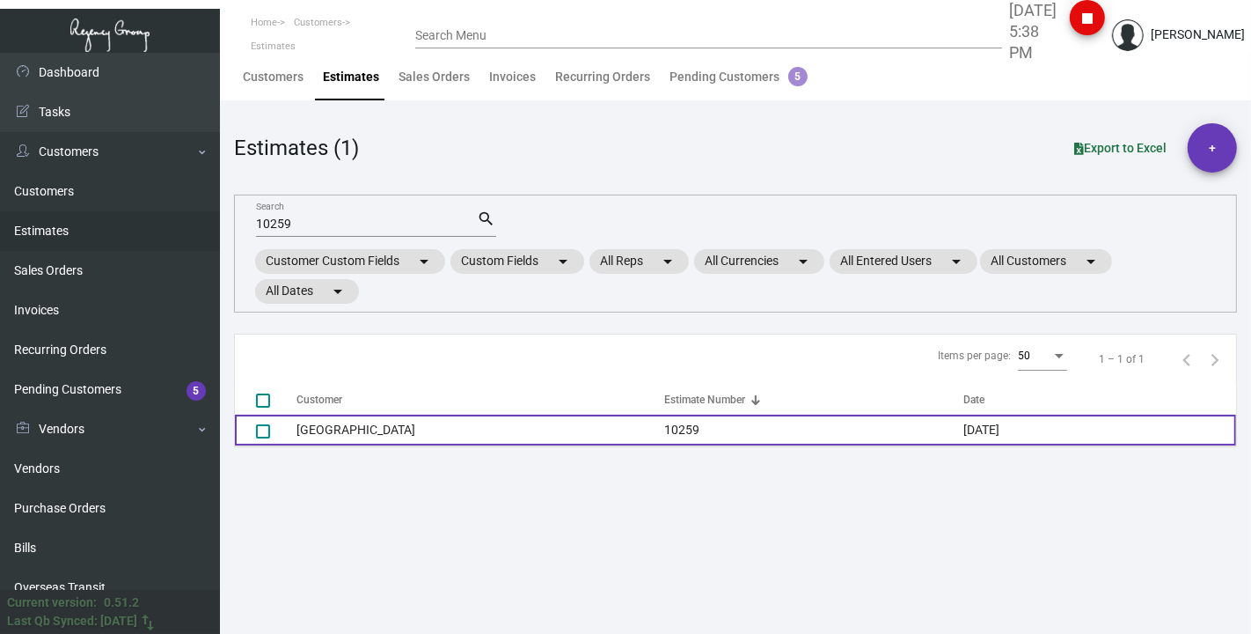
click at [374, 433] on td "[GEOGRAPHIC_DATA]" at bounding box center [481, 429] width 368 height 31
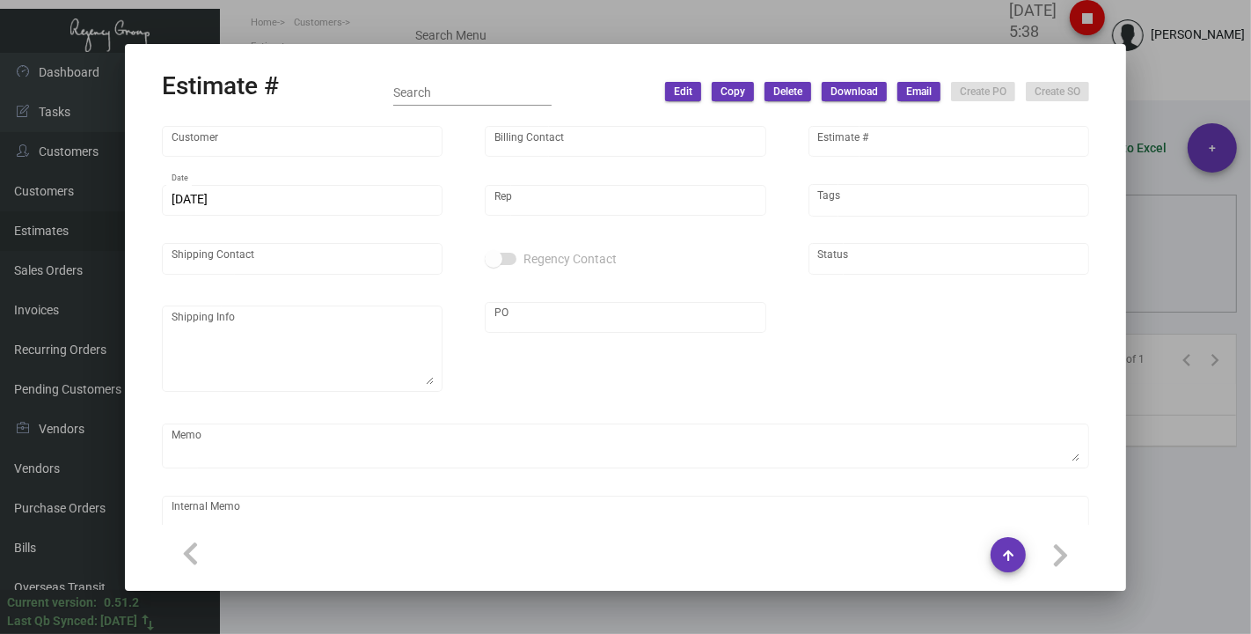
type input "[GEOGRAPHIC_DATA]"
type input "[PERSON_NAME]"
type input "10259"
type input "[DATE]"
type input "[PERSON_NAME]"
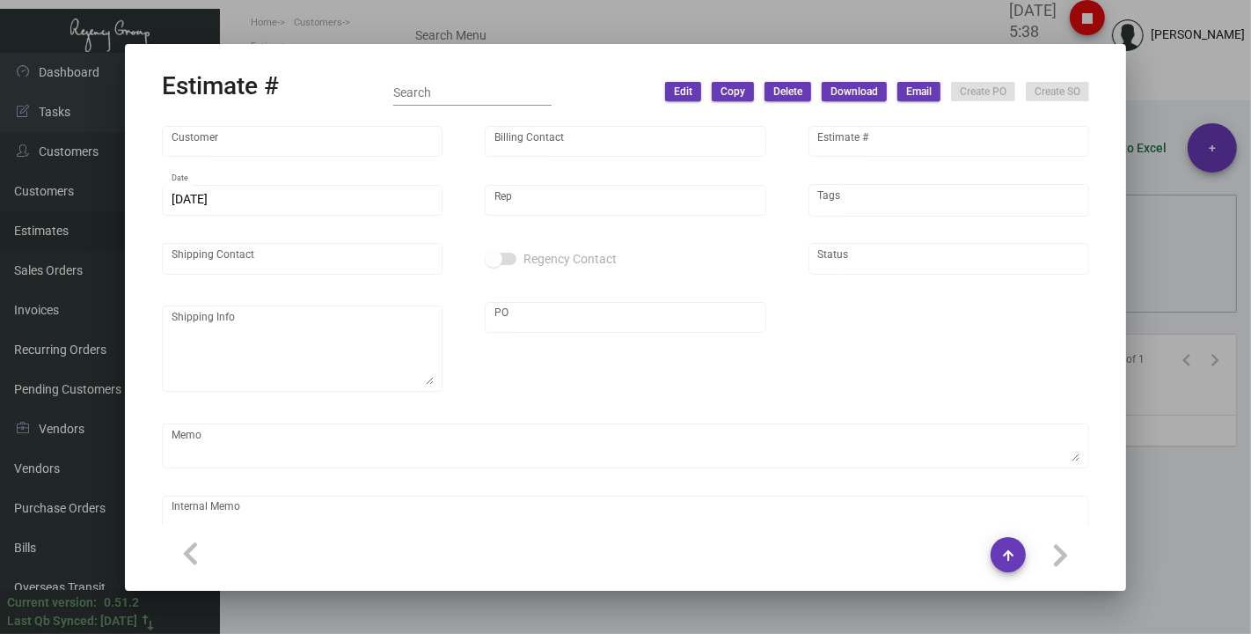
type input "[PERSON_NAME]"
type textarea "LA Warehouse"
type input "United States Dollar $"
type input "$ 0.00"
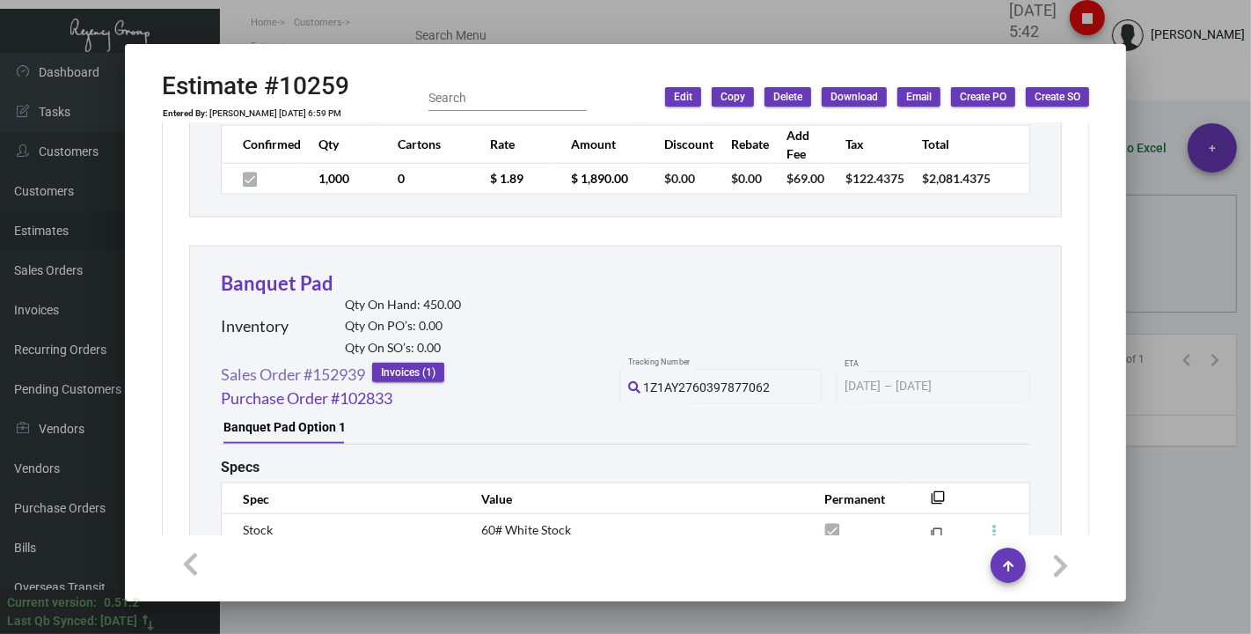
scroll to position [1456, 0]
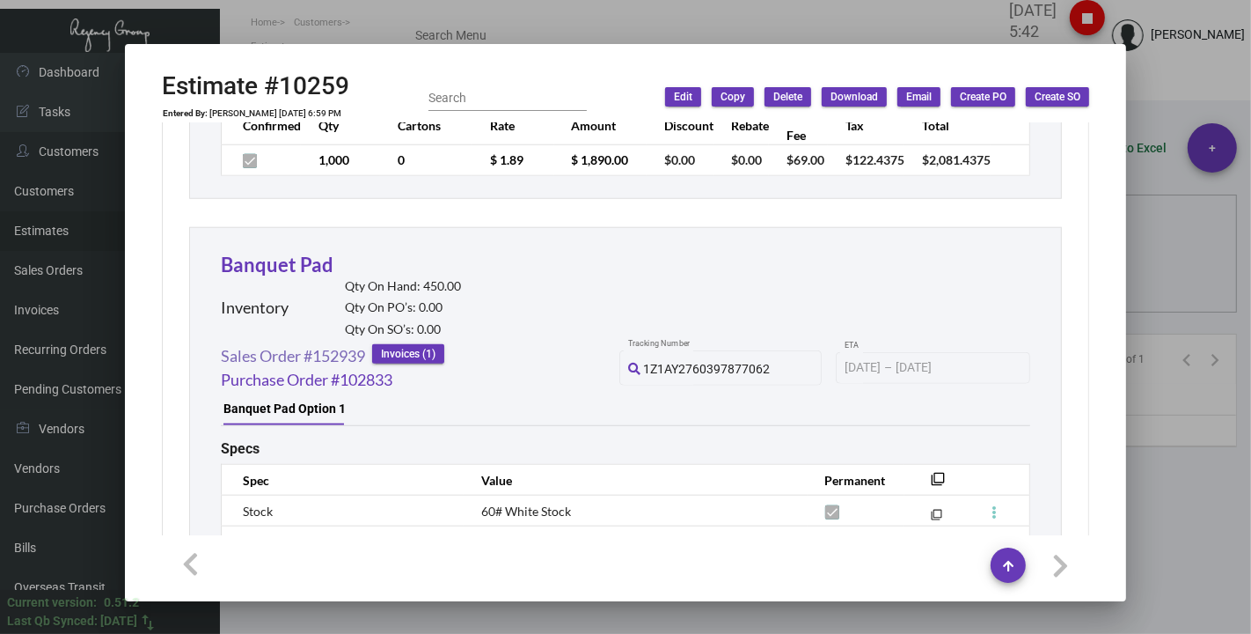
click at [251, 363] on link "Sales Order #152939" at bounding box center [293, 356] width 144 height 24
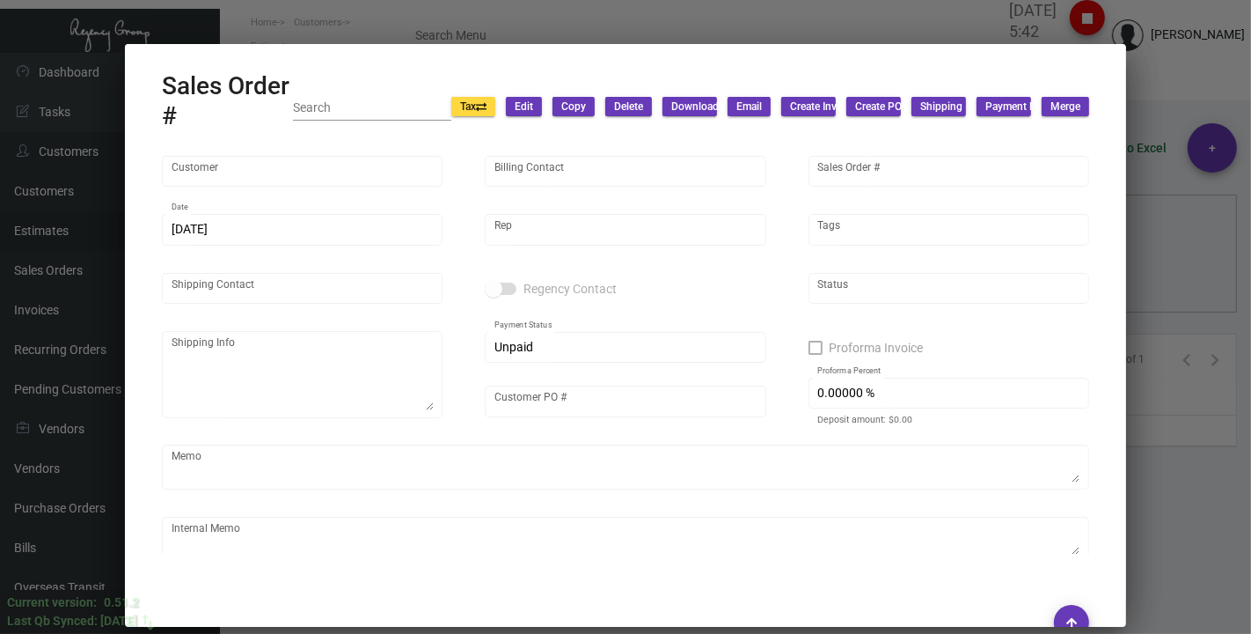
type input "[GEOGRAPHIC_DATA]"
type input "[PERSON_NAME]"
type input "152939"
type input "[DATE]"
type input "[PERSON_NAME]"
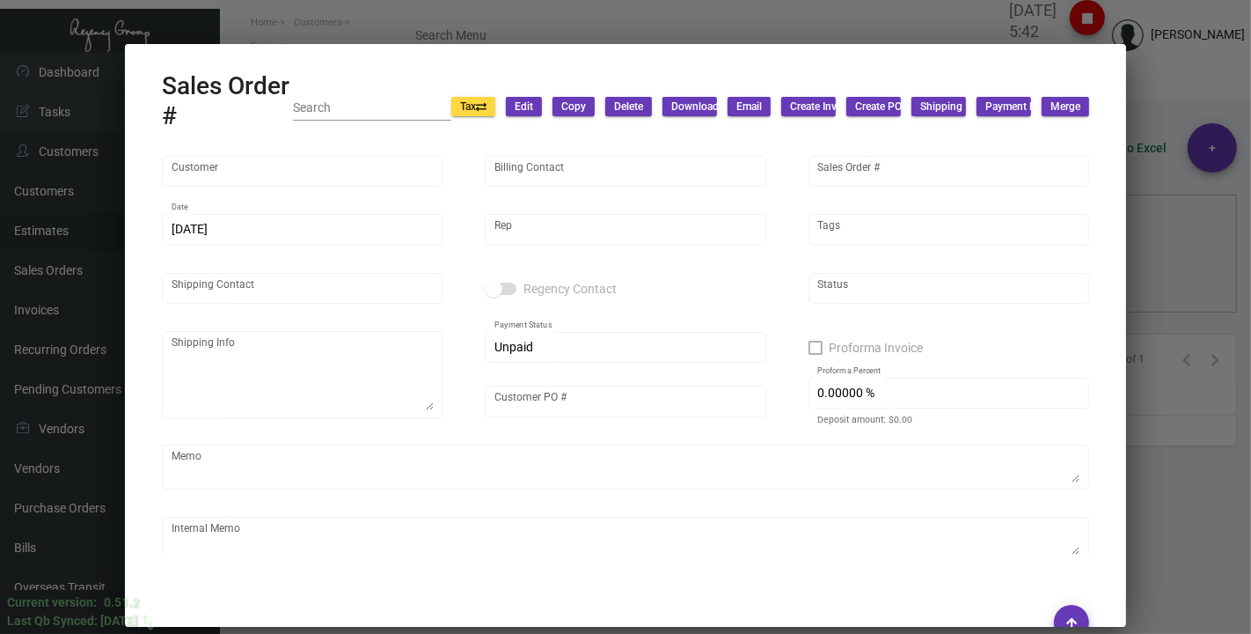
type input "[PERSON_NAME]"
type textarea "[GEOGRAPHIC_DATA] - [PERSON_NAME] [STREET_ADDRESS]"
type input "LHWB122023"
type textarea "[DATE] Shipped from BCT by UPS Ground Cost $54.12 Banquet Pad $9.26 for wine op…"
type input "United States Dollar $"
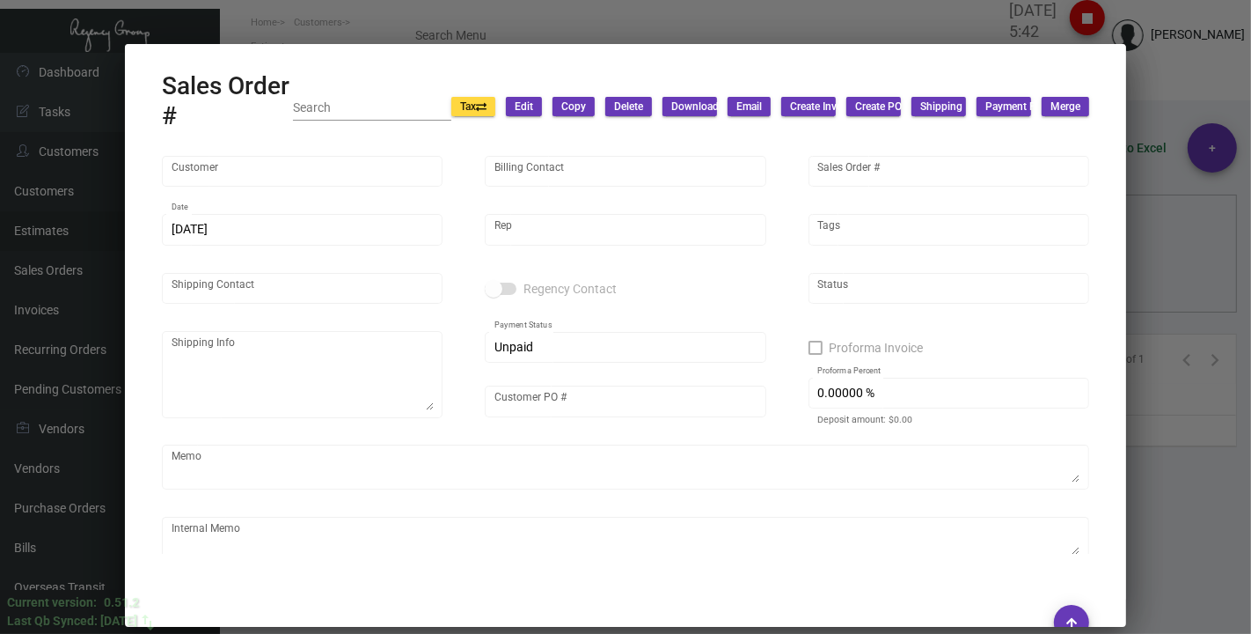
type input "$ 89.98"
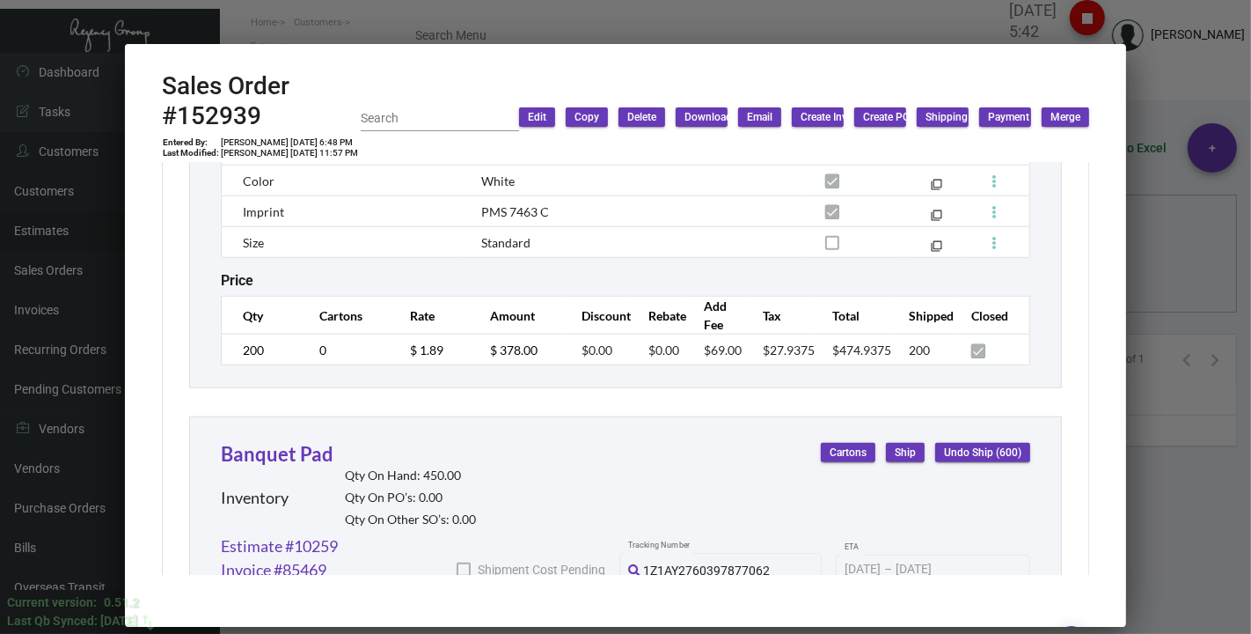
scroll to position [1244, 0]
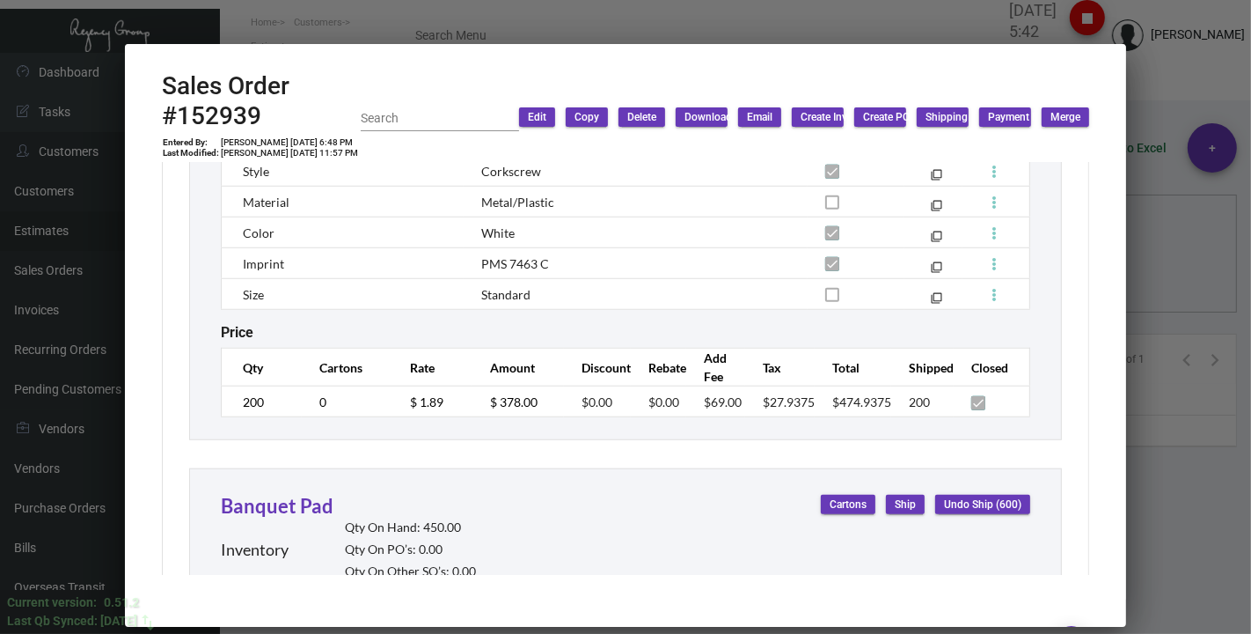
click at [308, 19] on div at bounding box center [625, 317] width 1251 height 634
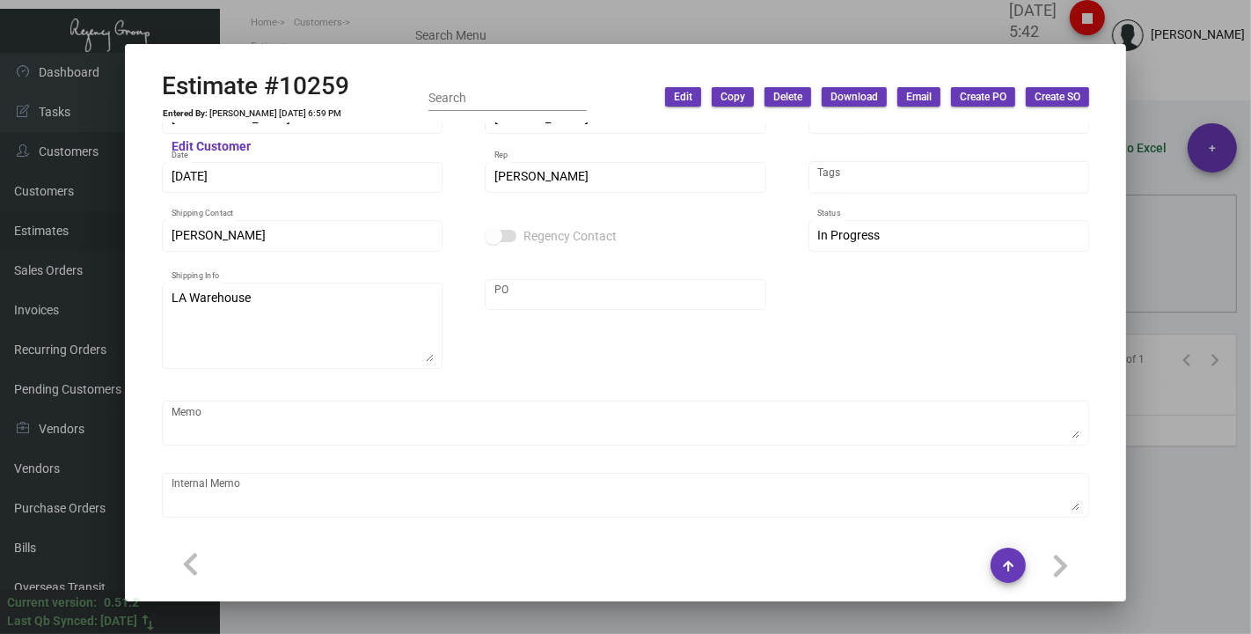
scroll to position [0, 0]
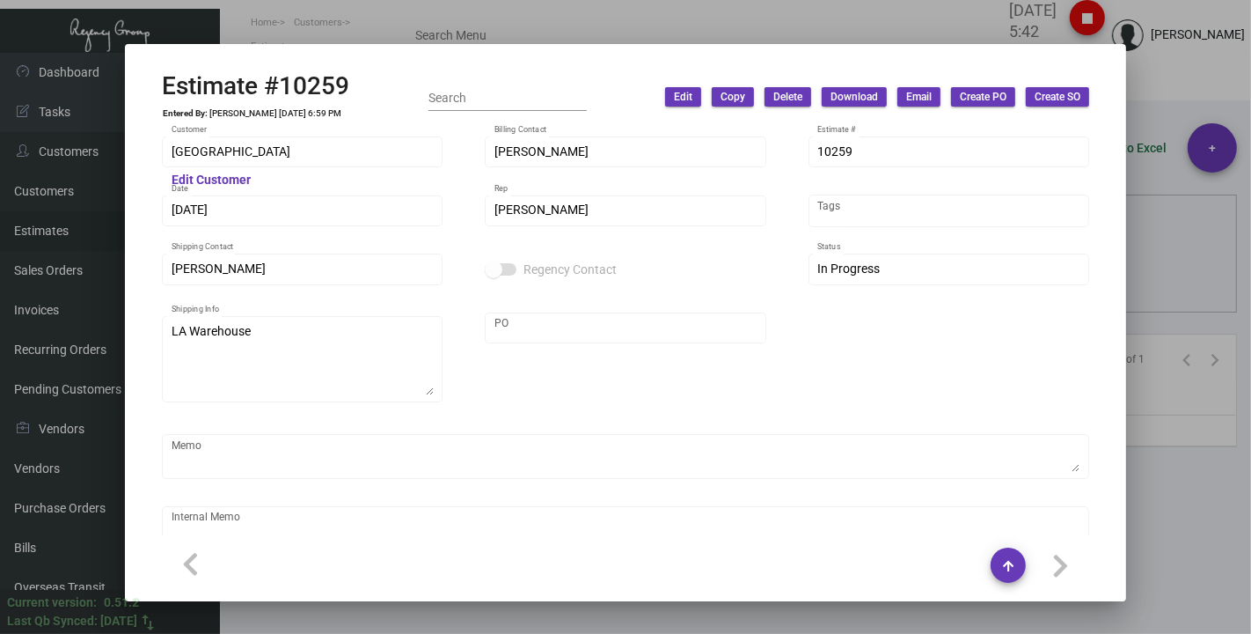
click at [353, 88] on div "Estimate #10259 Entered By: [PERSON_NAME] [DATE] 6:59 PM Search Edit Copy Delet…" at bounding box center [625, 97] width 927 height 52
click at [342, 86] on h2 "Estimate #10259" at bounding box center [255, 86] width 187 height 30
copy h2 "10259"
click at [227, 18] on div at bounding box center [625, 317] width 1251 height 634
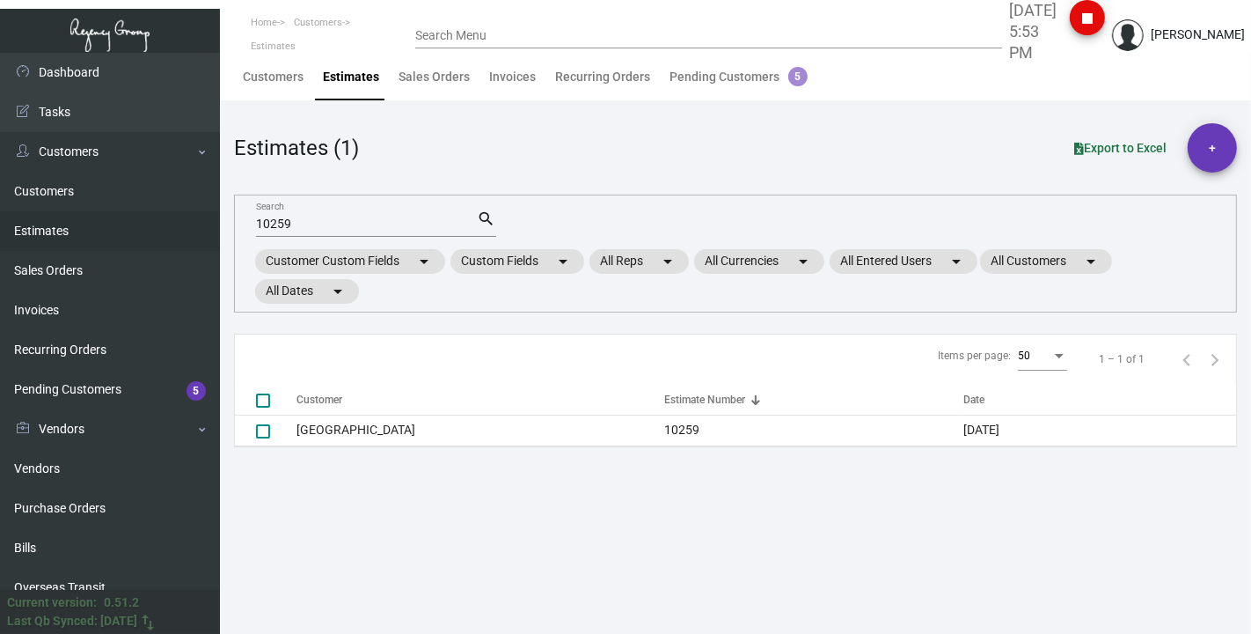
click at [224, 9] on ol "Home Customers Estimates" at bounding box center [317, 35] width 195 height 69
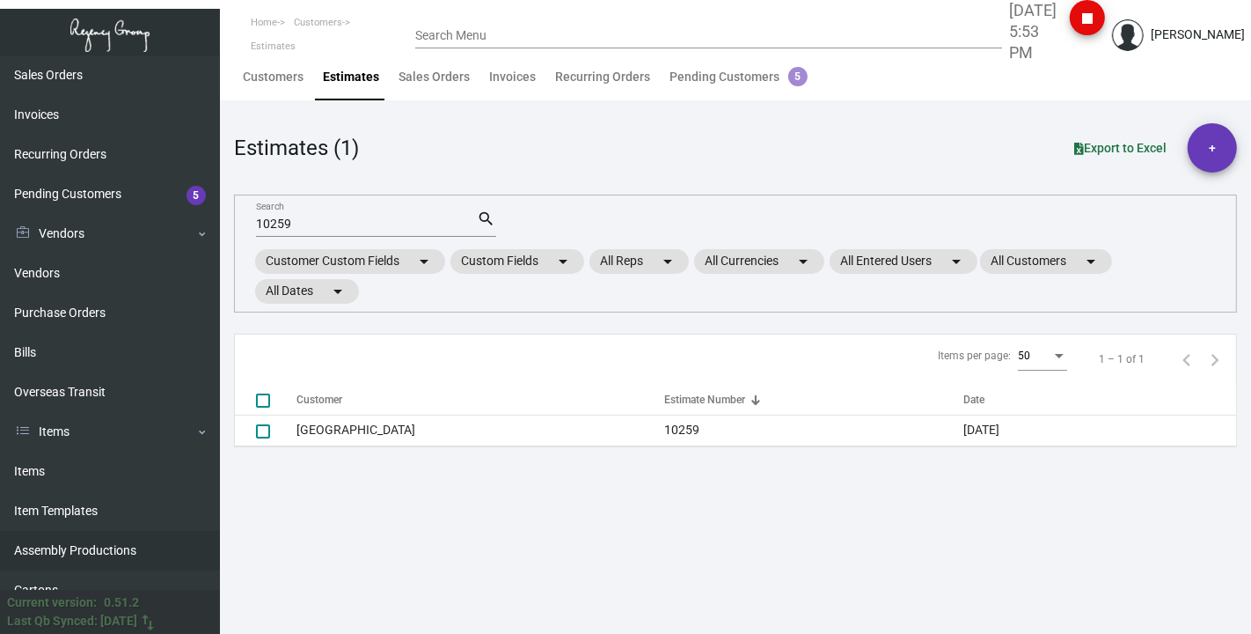
scroll to position [293, 0]
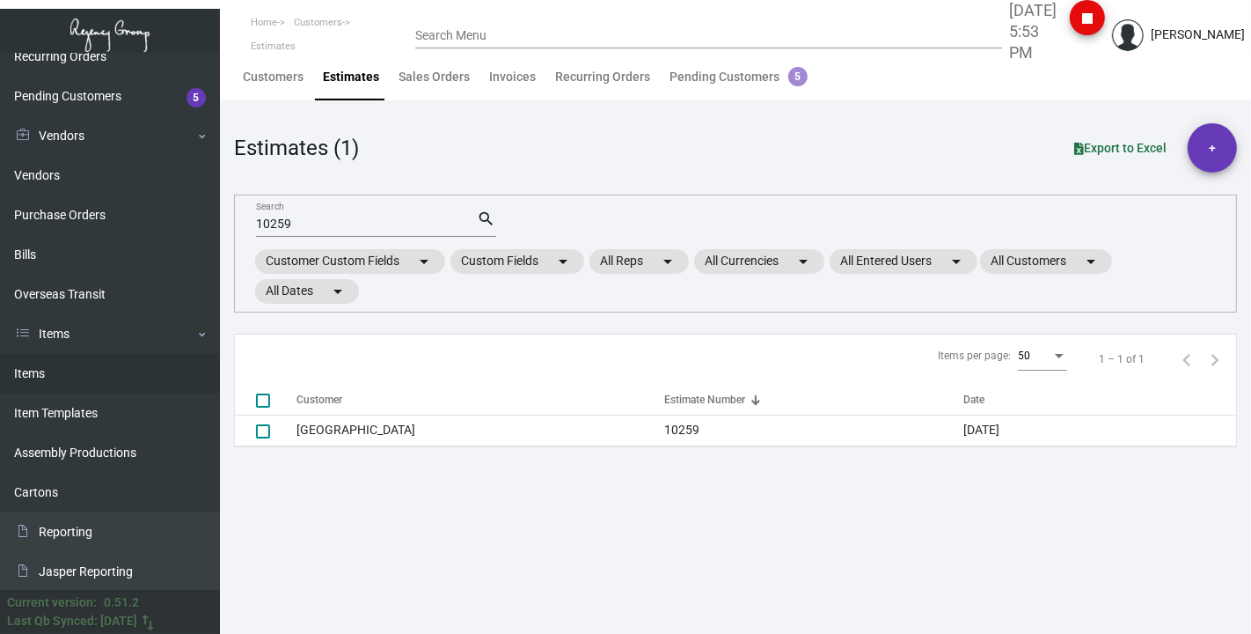
click at [25, 364] on link "Items" at bounding box center [110, 374] width 220 height 40
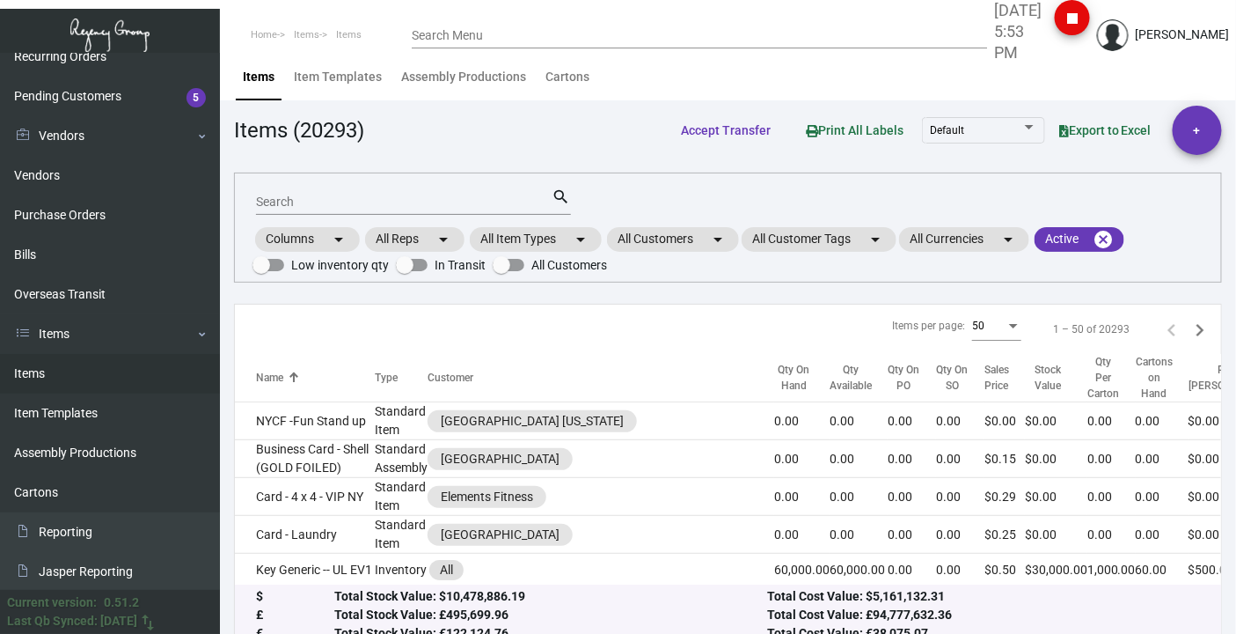
click at [329, 190] on div "Search" at bounding box center [404, 200] width 297 height 27
click at [353, 198] on input "Search" at bounding box center [404, 202] width 297 height 14
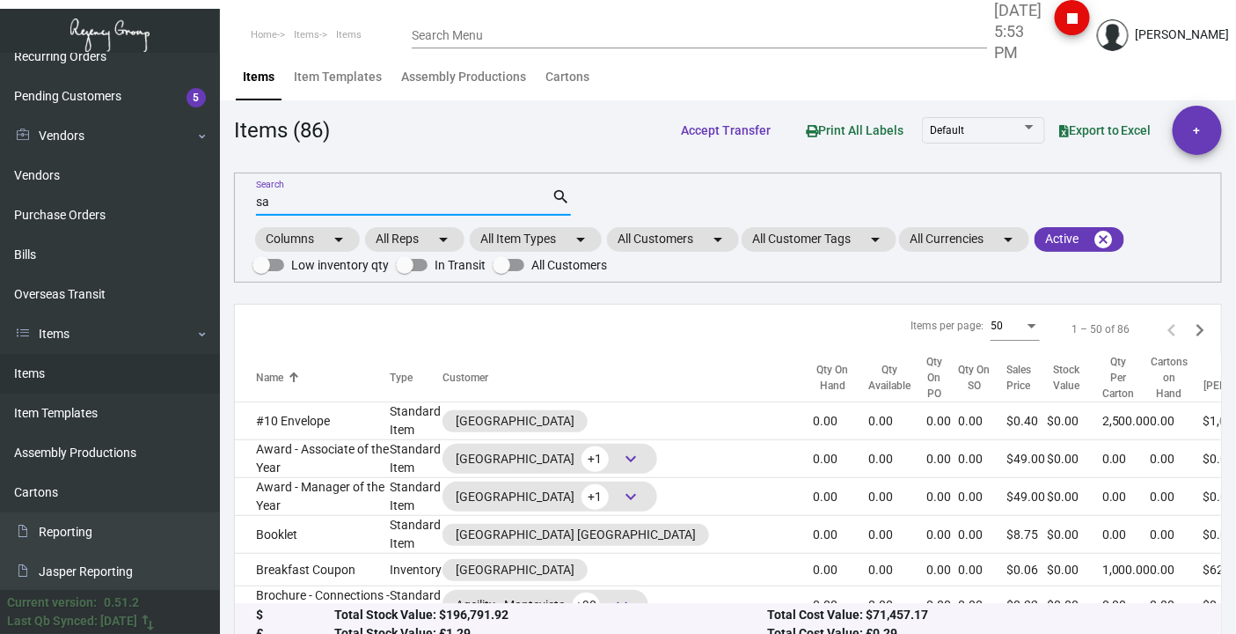
type input "s"
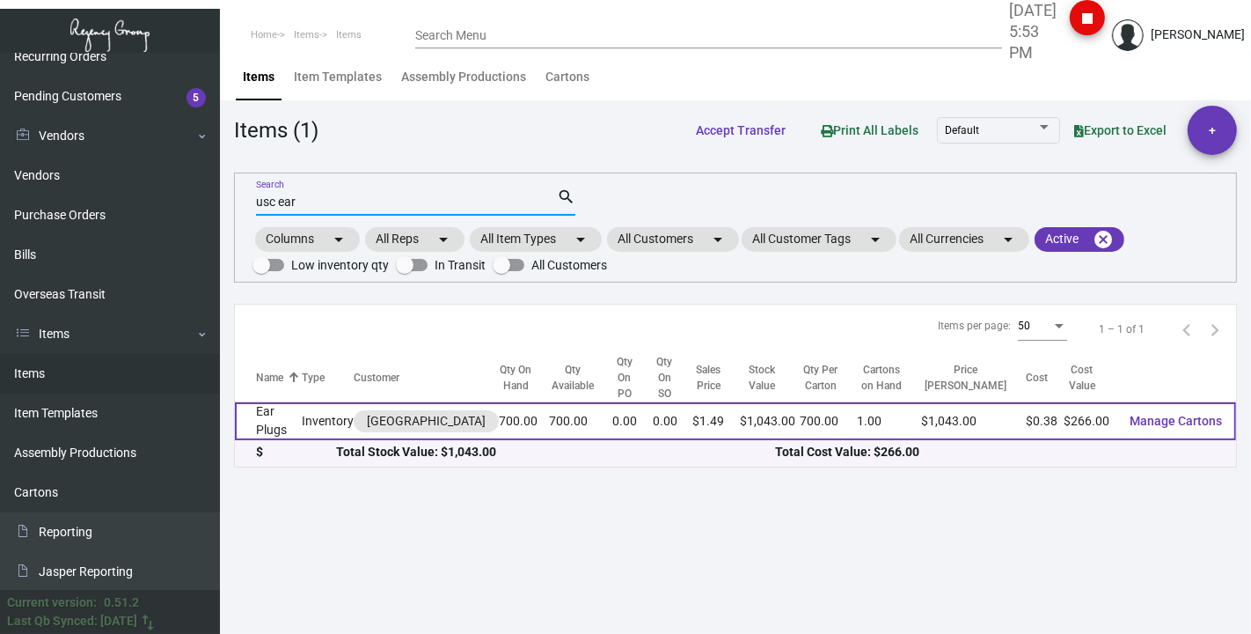
type input "usc ear"
click at [268, 405] on td "Ear Plugs" at bounding box center [268, 421] width 67 height 38
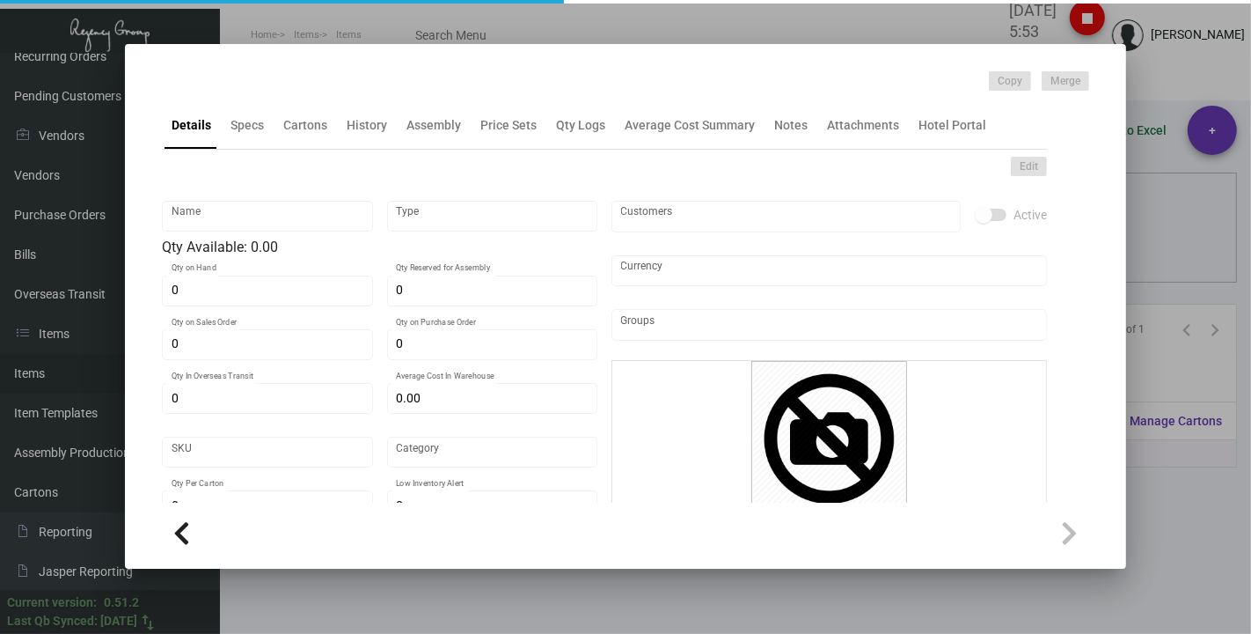
type input "Ear Plugs"
type input "Inventory"
type input "700"
type input "$ 0.00"
type input "3299"
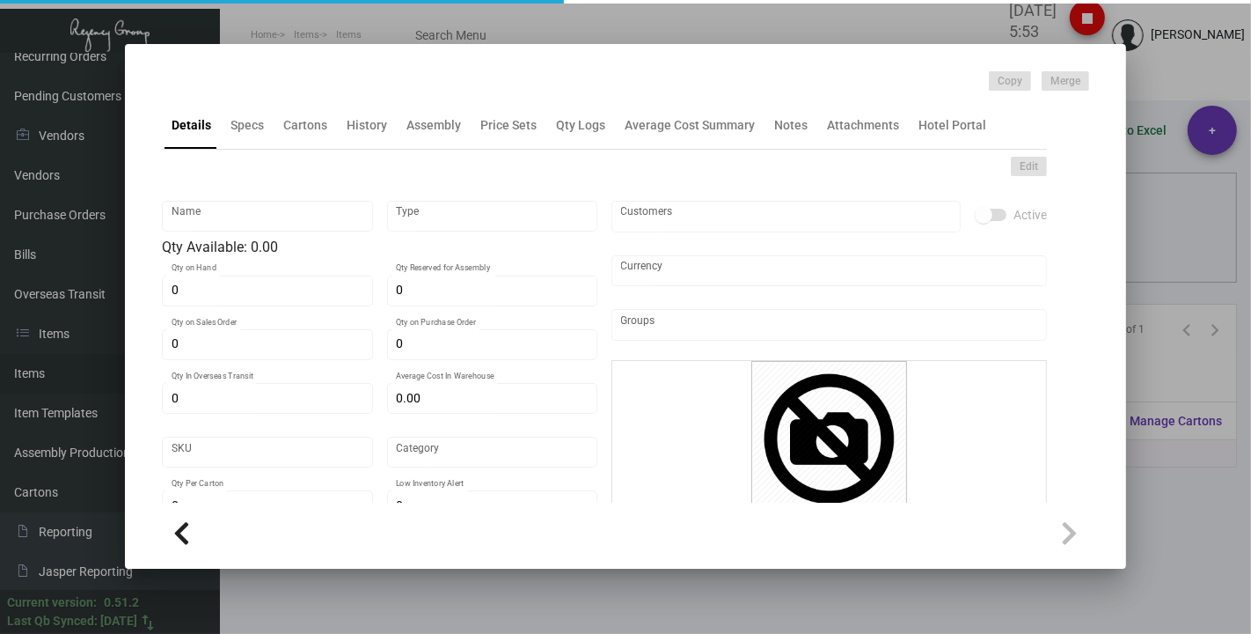
type input "Standard"
type input "700"
type input "200"
type input "$ 0.38"
type input "$ 1.49"
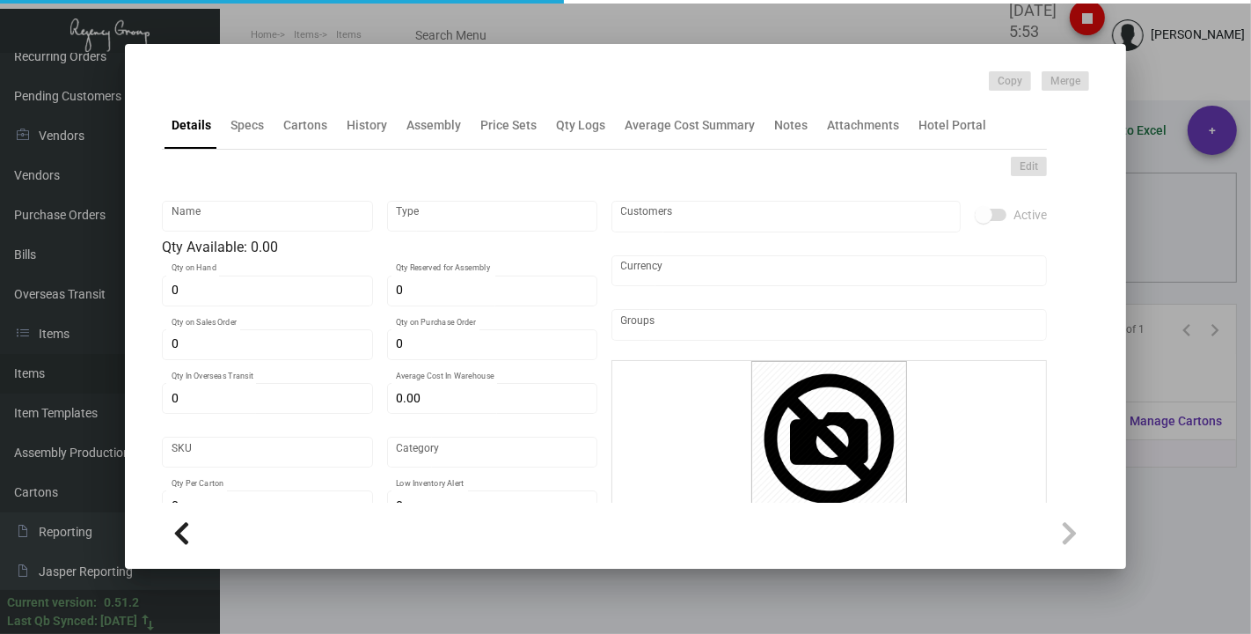
type textarea "Ear Plugs Pillow box w/ 2 color logo, WHITE ear plugs"
checkbox input "true"
type input "United States Dollar $"
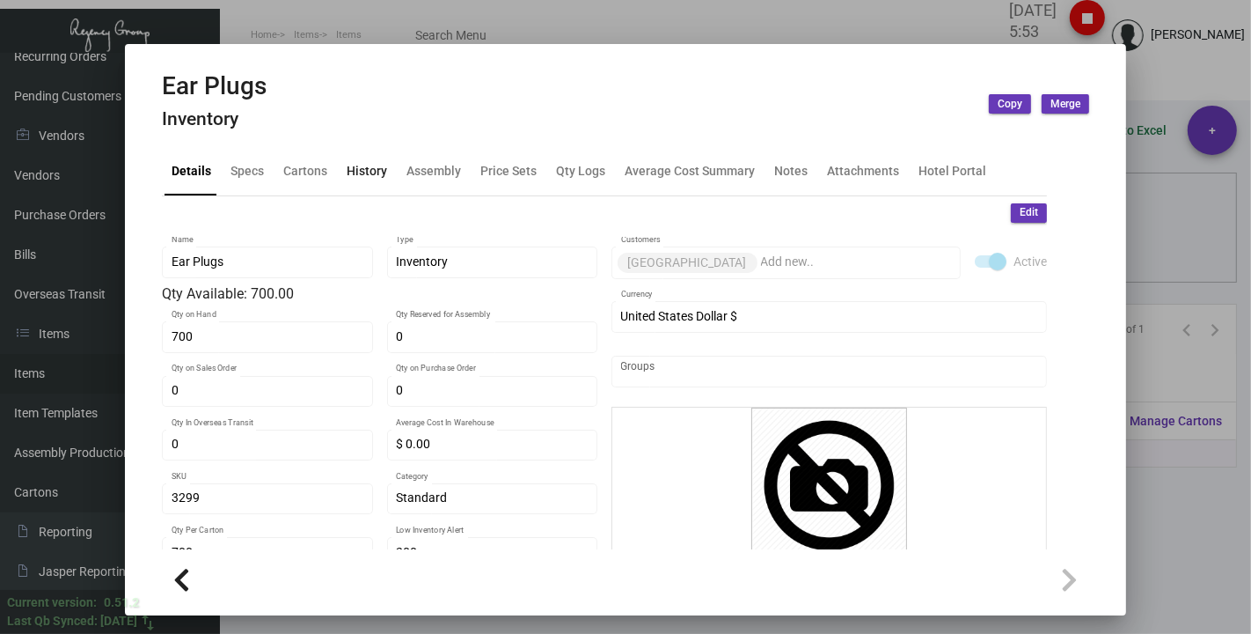
click at [361, 168] on div "History" at bounding box center [367, 171] width 40 height 18
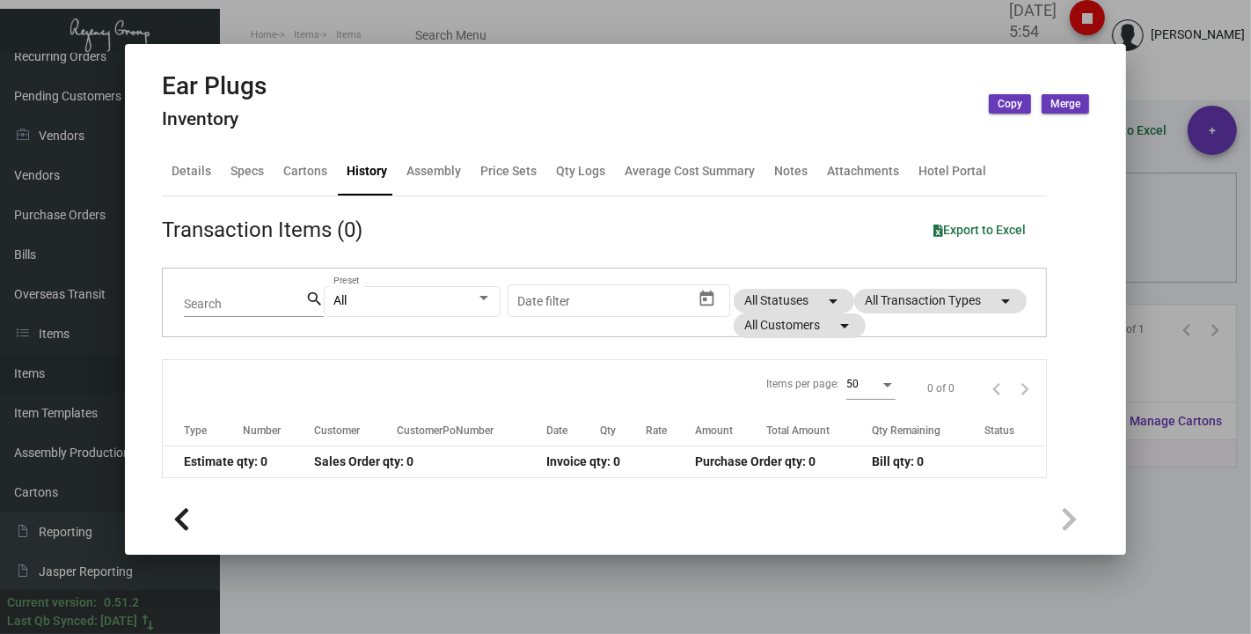
click at [408, 598] on div at bounding box center [625, 317] width 1251 height 634
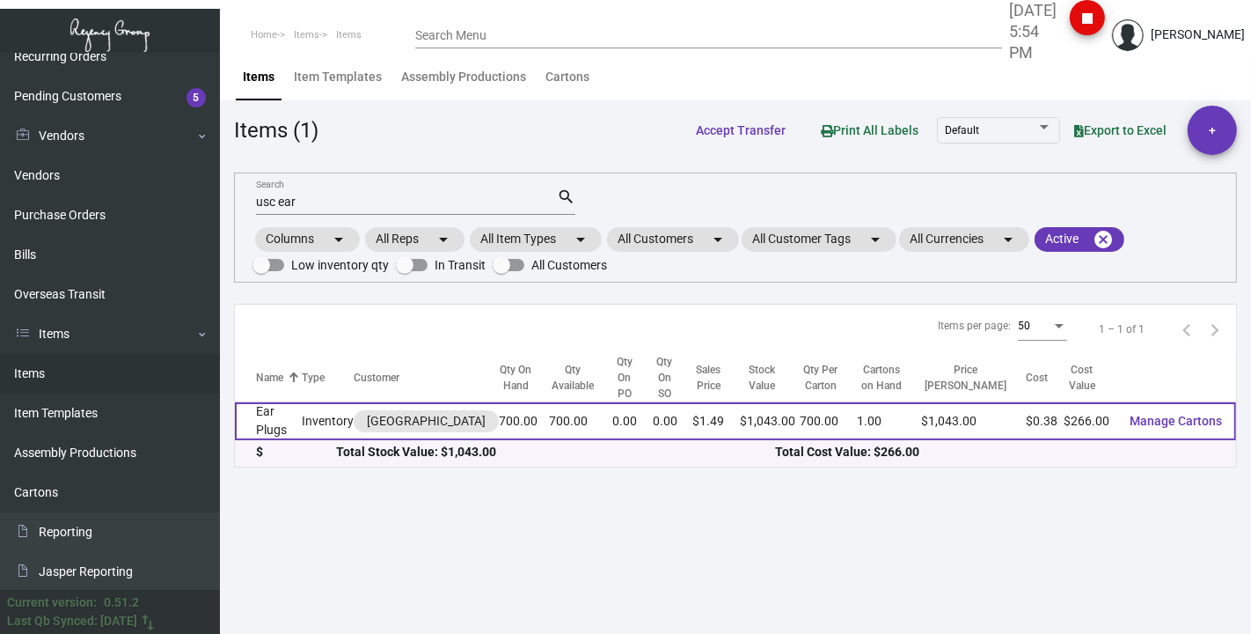
click at [263, 409] on td "Ear Plugs" at bounding box center [268, 421] width 67 height 38
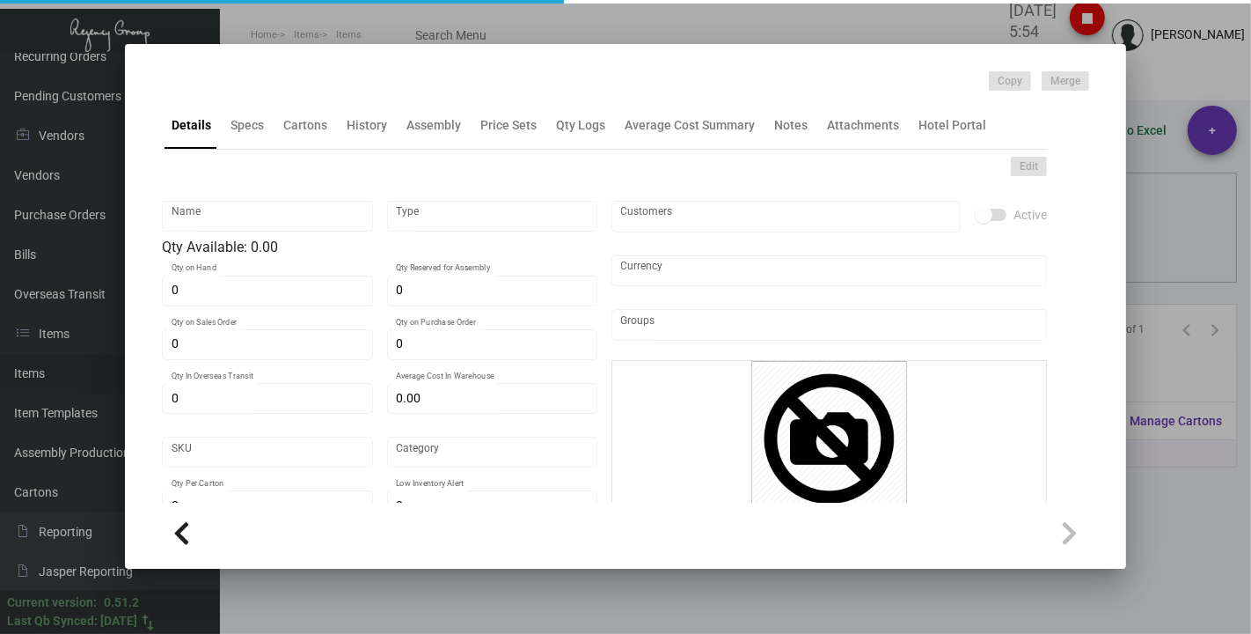
type input "Ear Plugs"
type input "Inventory"
type input "700"
type input "$ 0.00"
type input "3299"
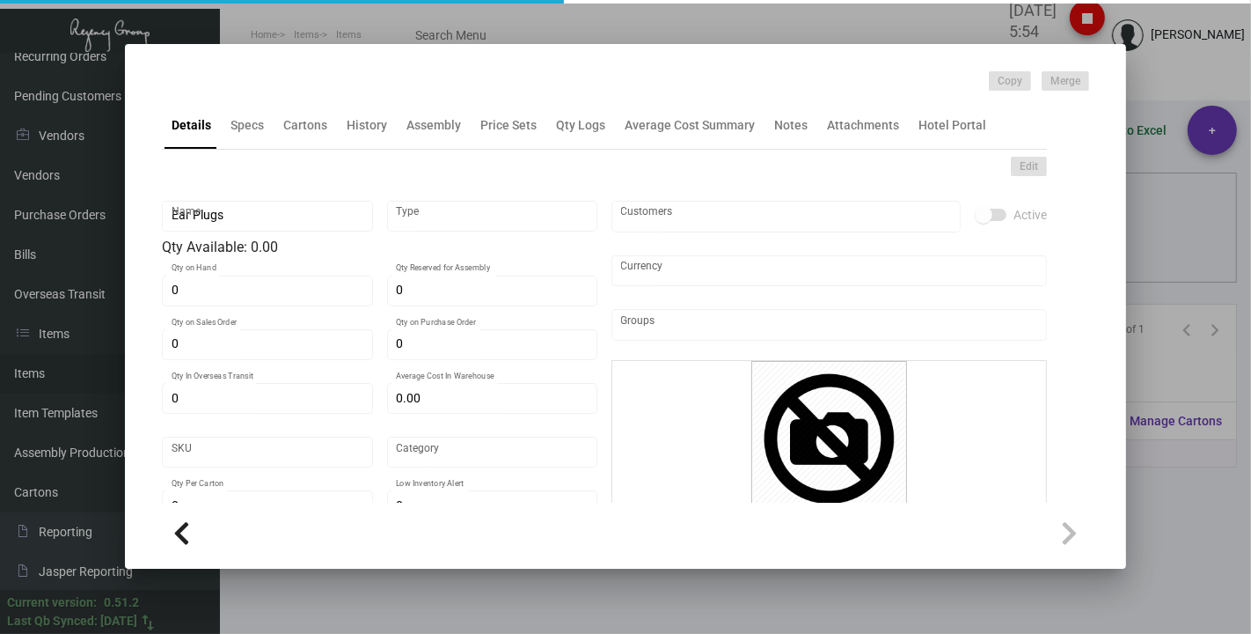
type input "Standard"
type input "700"
type input "200"
type input "$ 0.38"
type input "$ 1.49"
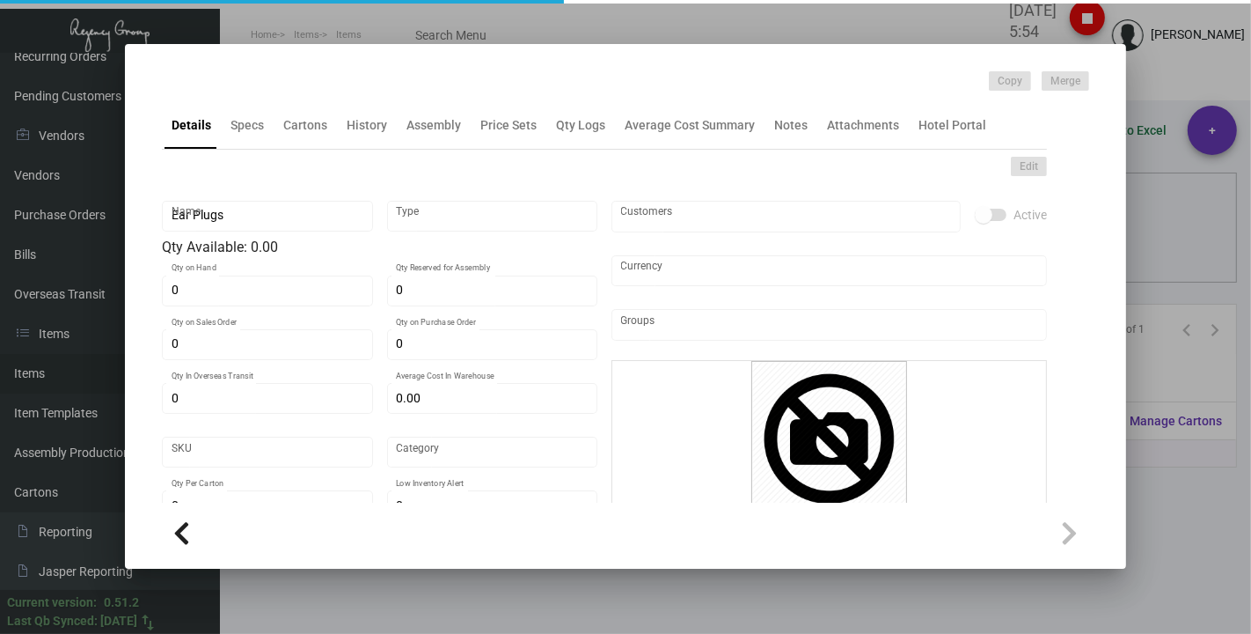
type textarea "Ear Plugs Pillow box w/ 2 color logo, WHITE ear plugs"
checkbox input "true"
type input "United States Dollar $"
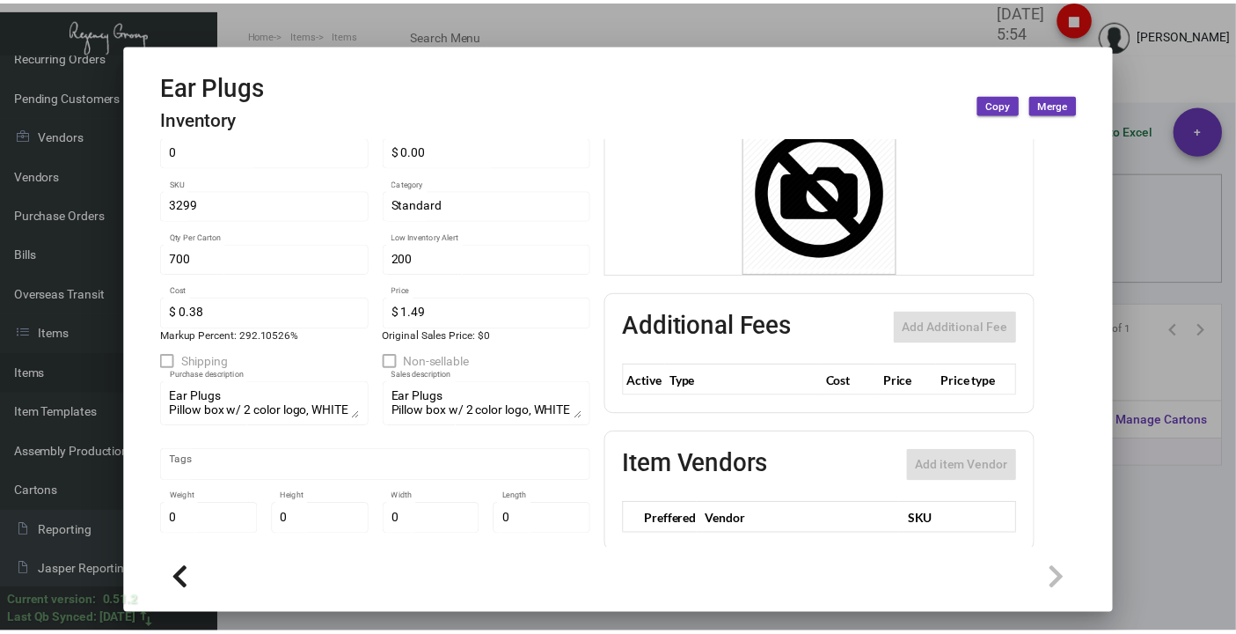
scroll to position [333, 0]
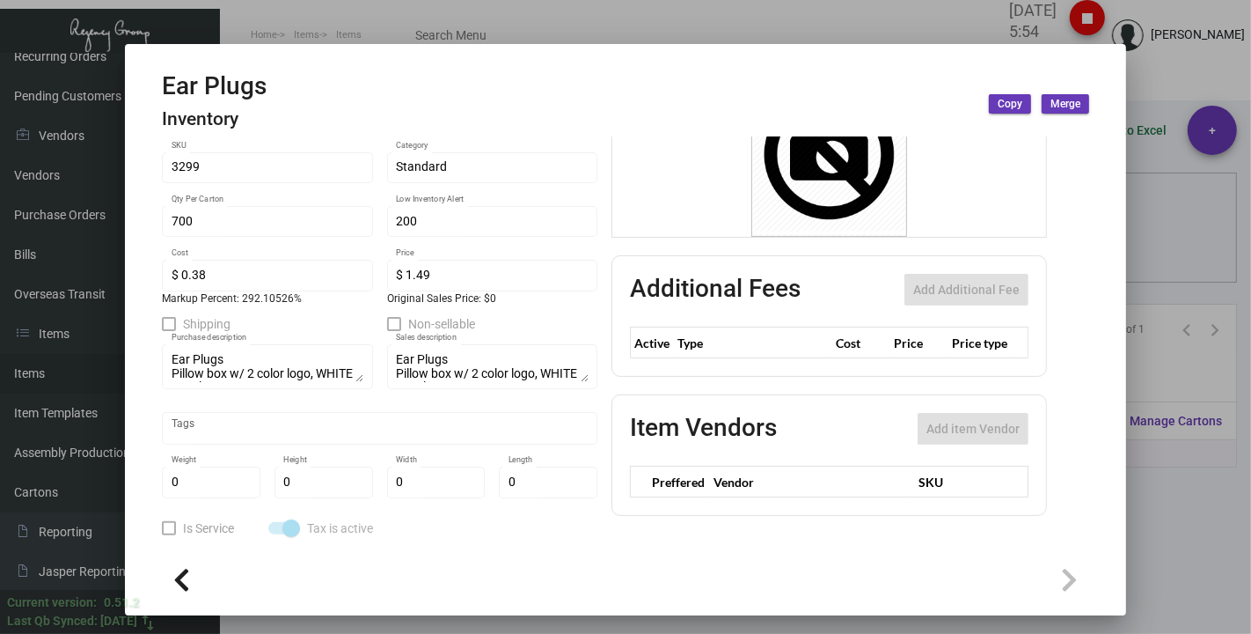
click at [348, 9] on div at bounding box center [625, 317] width 1251 height 634
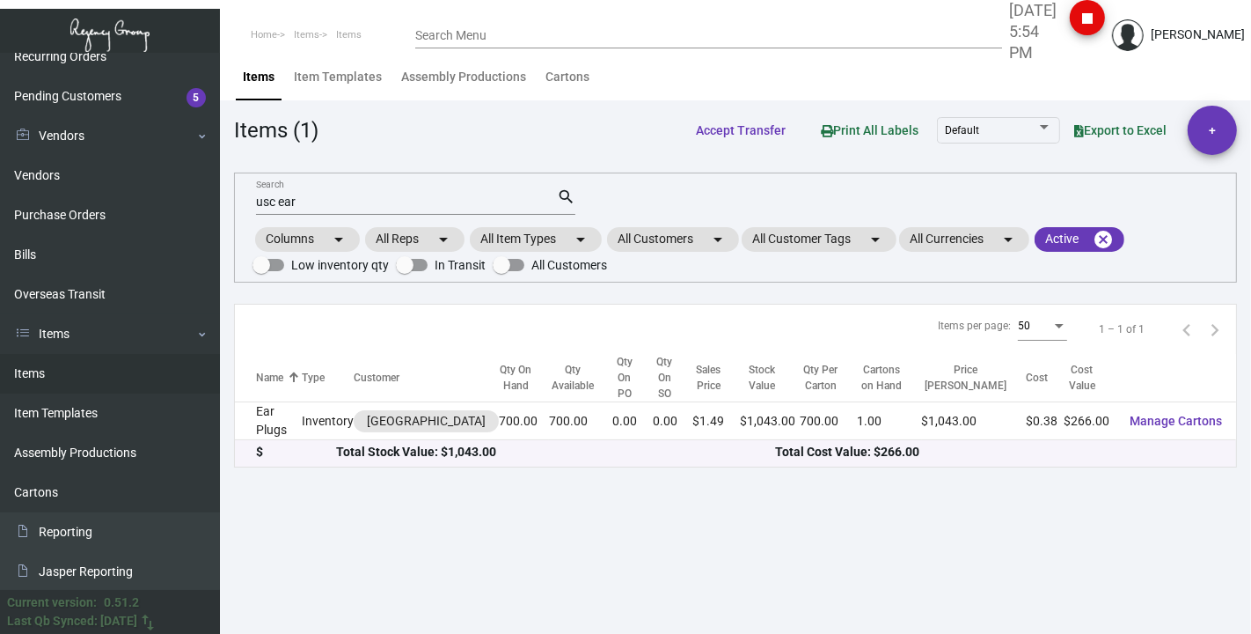
click at [319, 220] on mat-form-field "usc ear Search search" at bounding box center [415, 200] width 319 height 55
click at [318, 205] on input "usc ear" at bounding box center [406, 202] width 301 height 14
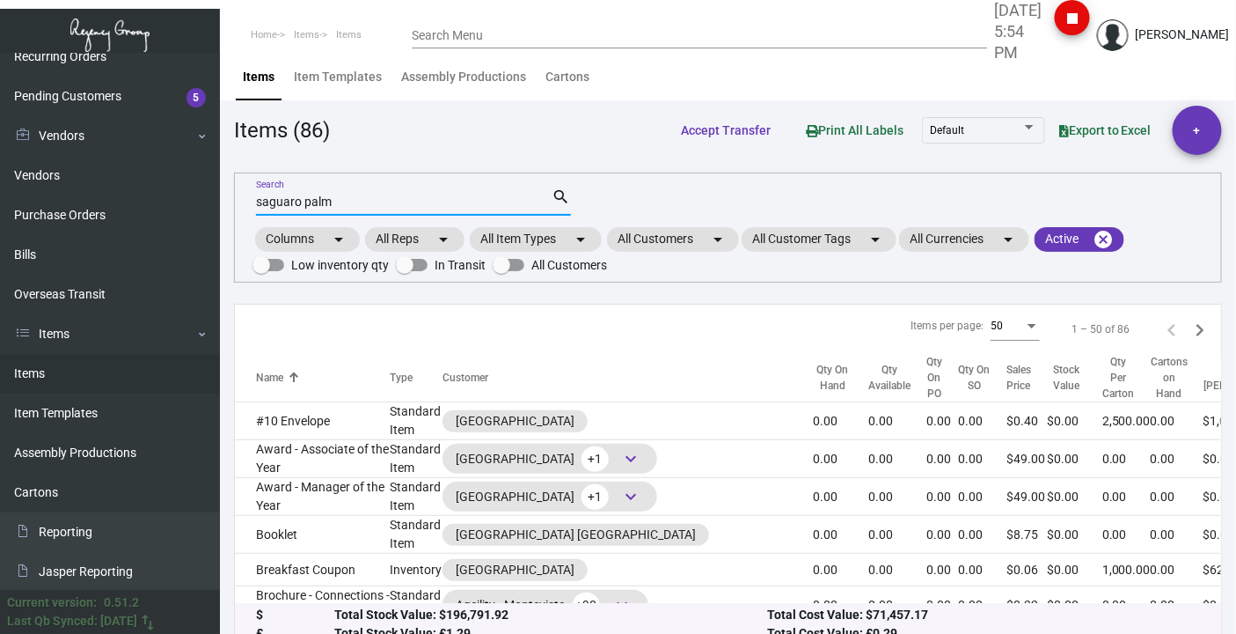
type input "saguaro palm"
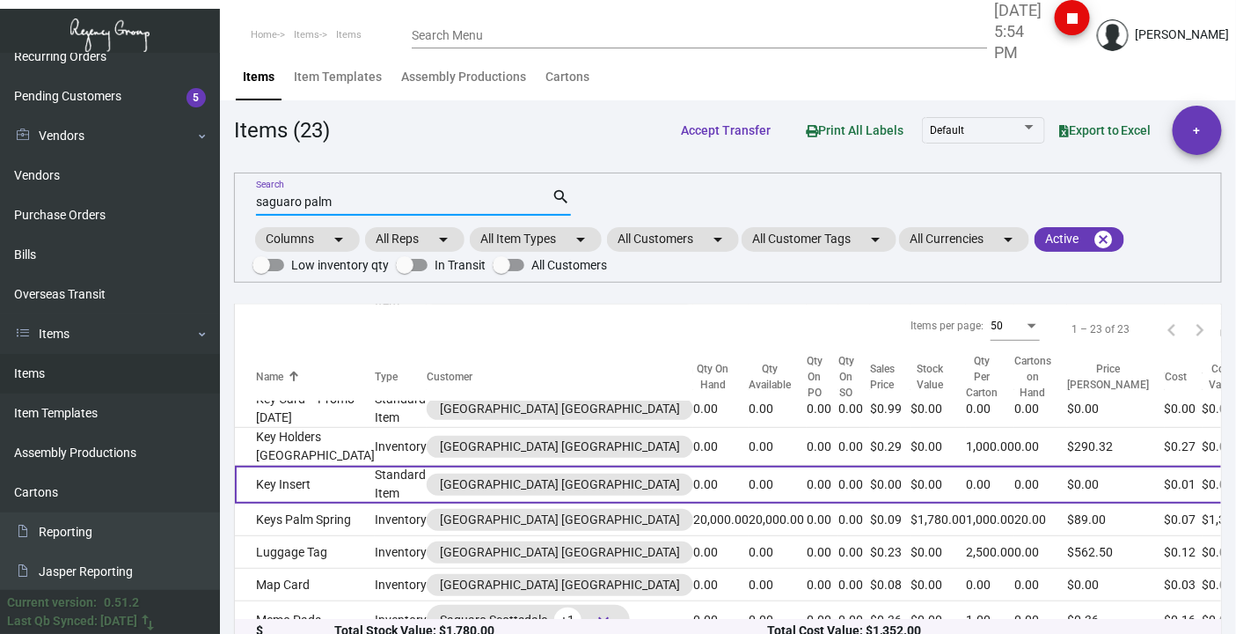
scroll to position [488, 0]
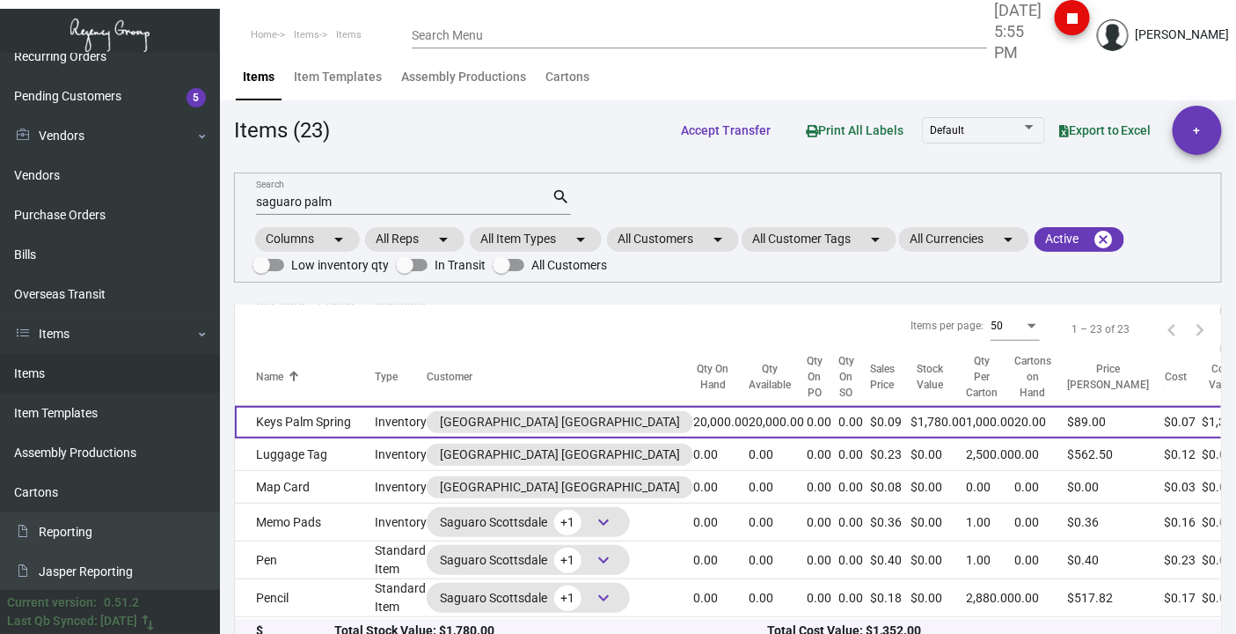
click at [262, 438] on td "Keys Palm Spring" at bounding box center [305, 422] width 140 height 33
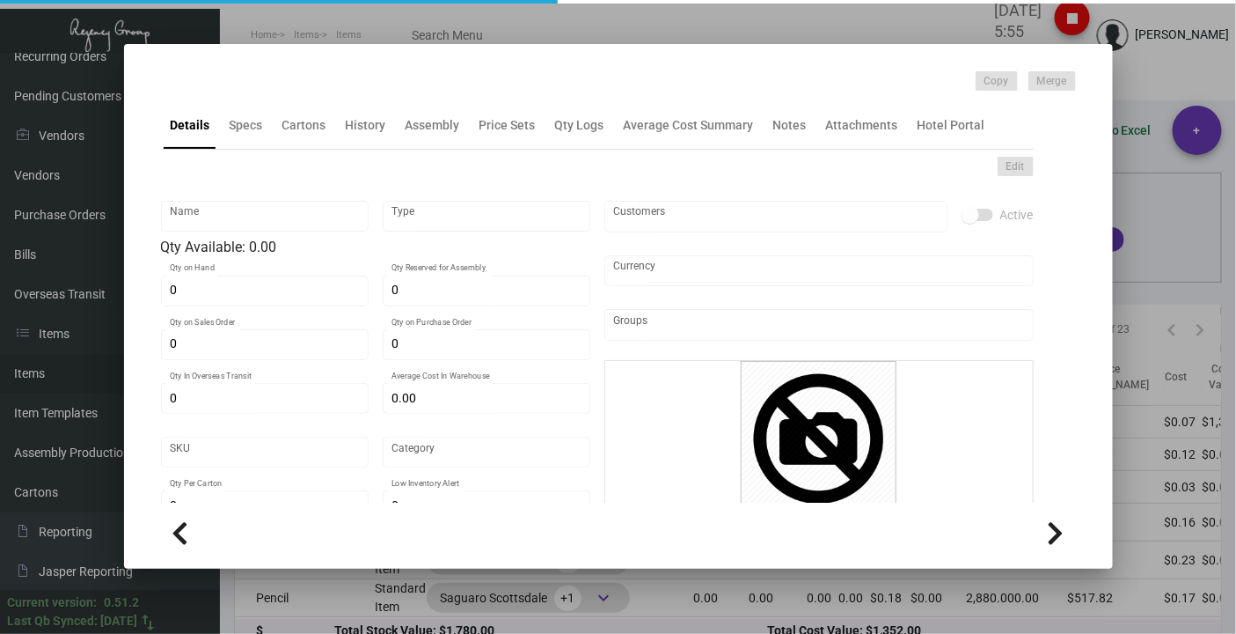
type input "Keys Palm Spring"
type input "Inventory"
type input "20,000"
type input "22,000"
type input "$ 0.00"
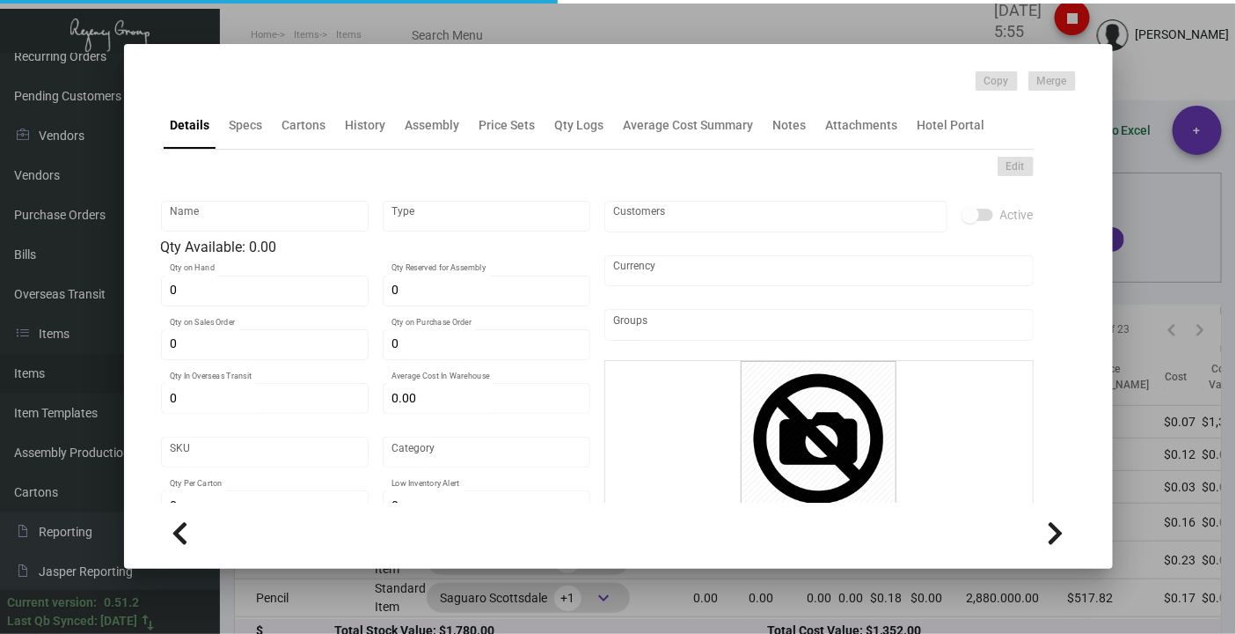
type input "2846"
type input "Standard"
type input "1,000"
type input "$ 0.0676"
type input "$ 0.089"
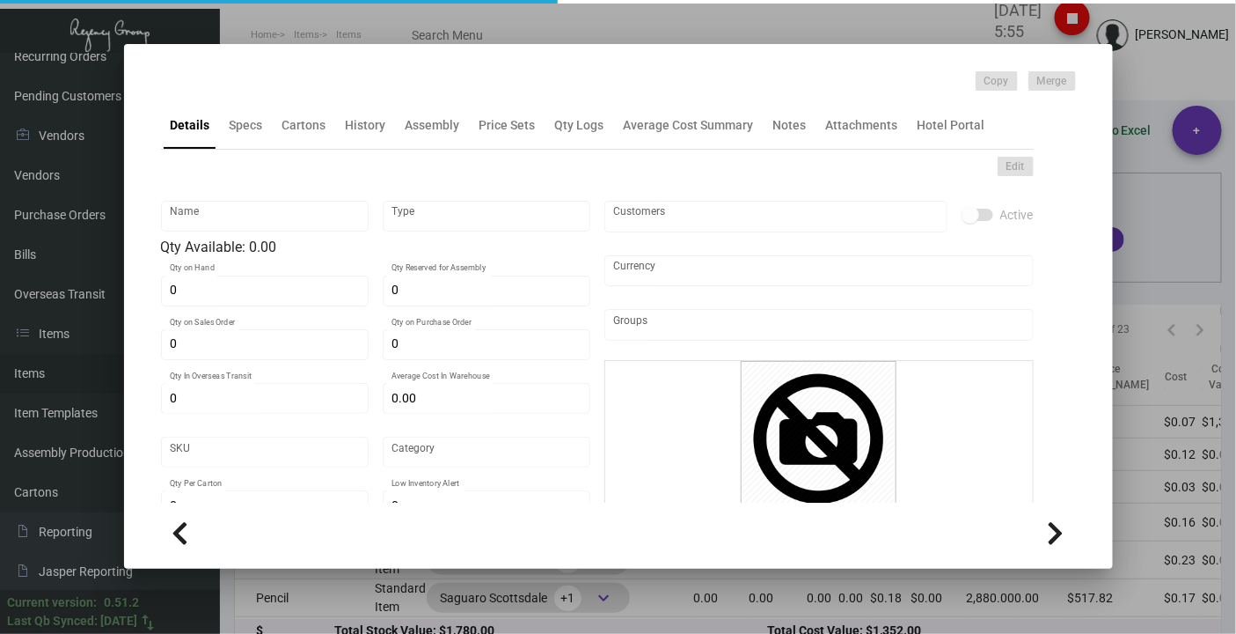
type textarea "Keys cards: Size 2-1/8x3-3/8 #30 mill white laminated plastic printing 2/1 blee…"
checkbox input "true"
type input "United States Dollar $"
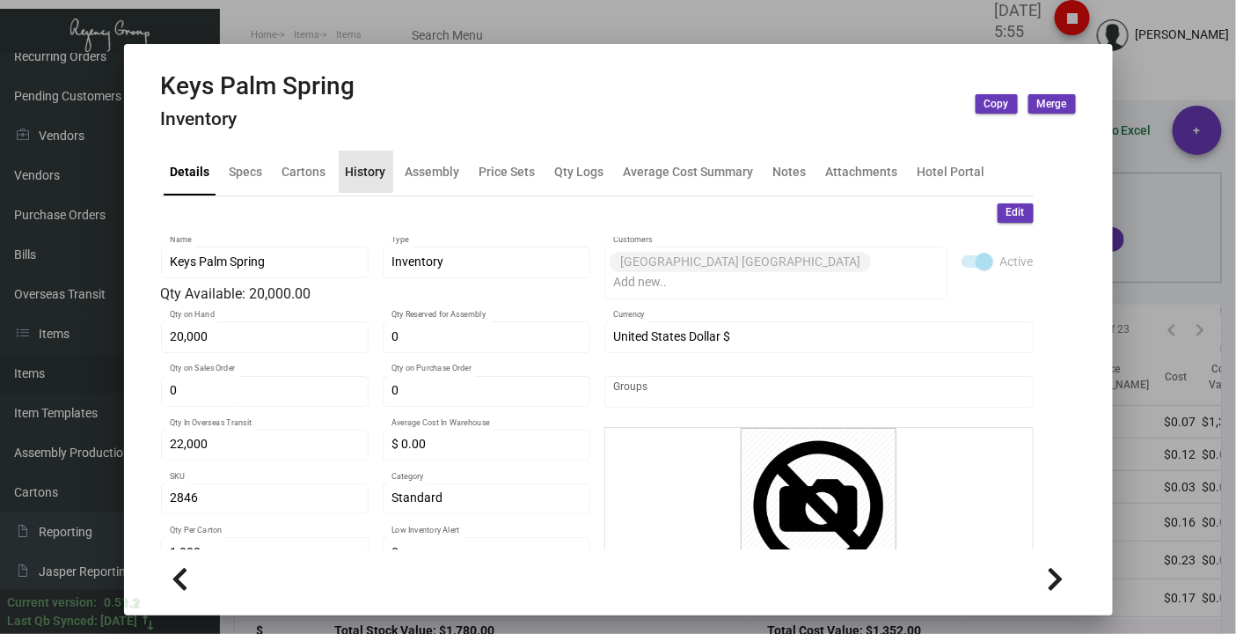
click at [348, 167] on div "History" at bounding box center [366, 171] width 40 height 18
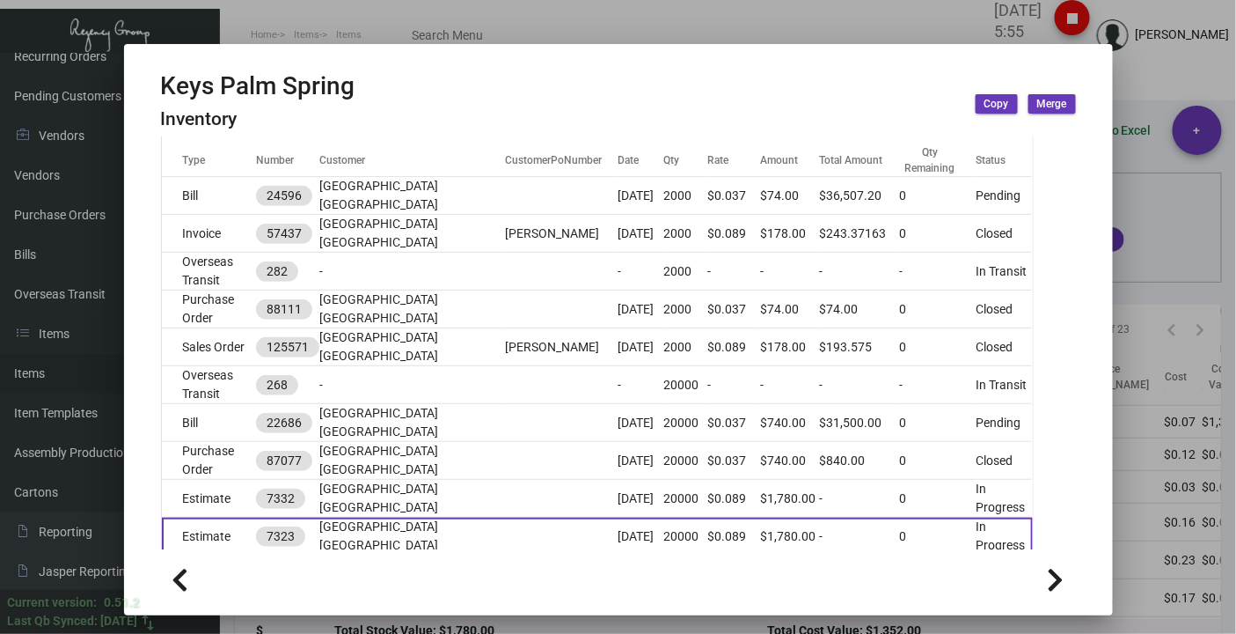
scroll to position [391, 0]
